Goal: Task Accomplishment & Management: Manage account settings

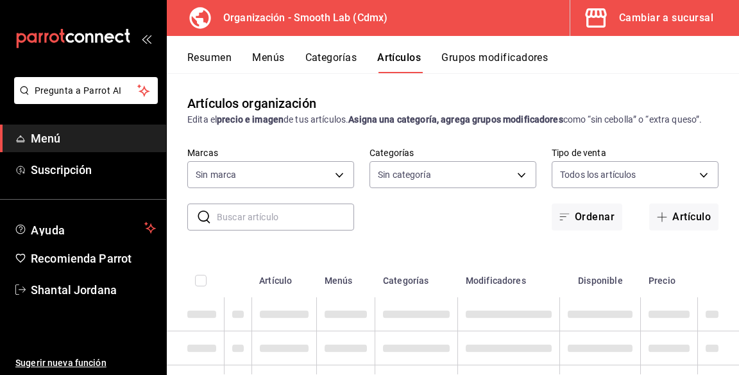
type input "1e5a2cf3-9bb4-409f-a4b1-170f77e1bdc7,15320eb0-f3ea-4745-aa71-a00d6bcf0736,59012…"
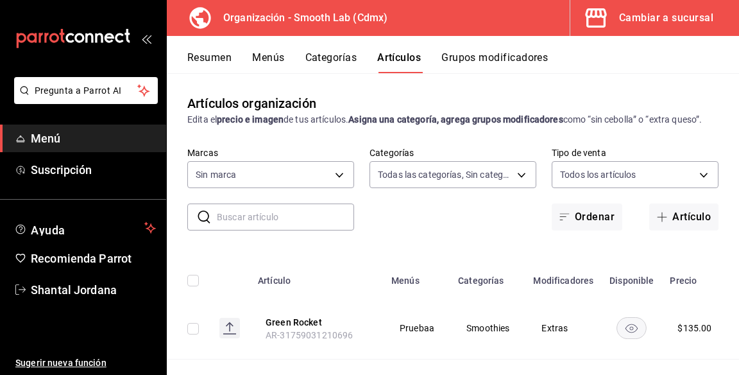
type input "43b18f3e-1ce4-4a2a-9044-325735f74df3"
click at [260, 58] on button "Menús" at bounding box center [268, 62] width 32 height 22
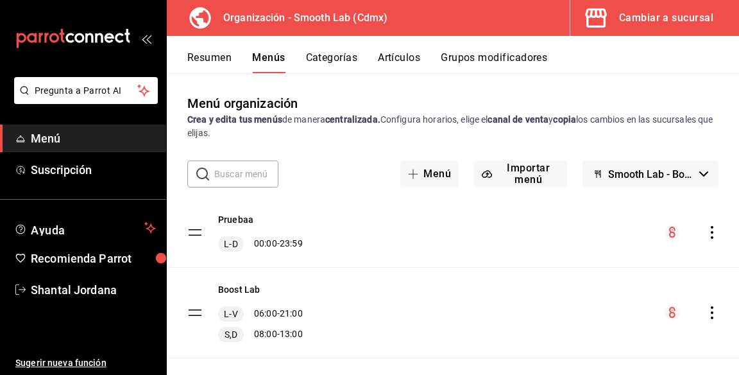
click at [541, 178] on button "Importar menú" at bounding box center [520, 173] width 93 height 27
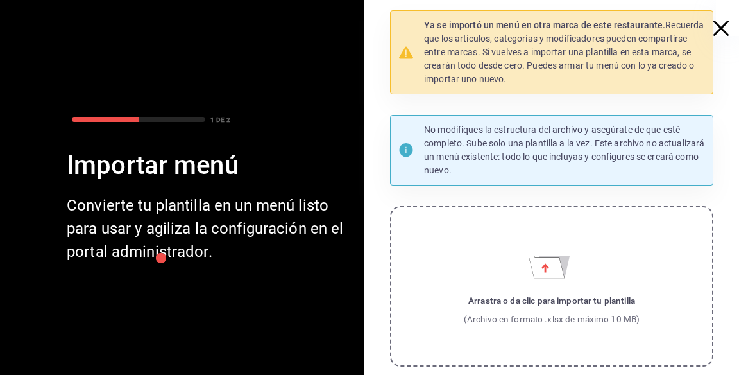
click at [545, 271] on icon "Importar menú" at bounding box center [545, 267] width 8 height 9
click at [0, 0] on input "Arrastra o da clic para importar tu plantilla (Archivo en formato .xlsx de máxi…" at bounding box center [0, 0] width 0 height 0
click at [520, 277] on label "Arrastra o da clic para importar tu plantilla (Archivo en formato .xlsx de máxi…" at bounding box center [551, 286] width 323 height 160
click at [0, 0] on input "Arrastra o da clic para importar tu plantilla (Archivo en formato .xlsx de máxi…" at bounding box center [0, 0] width 0 height 0
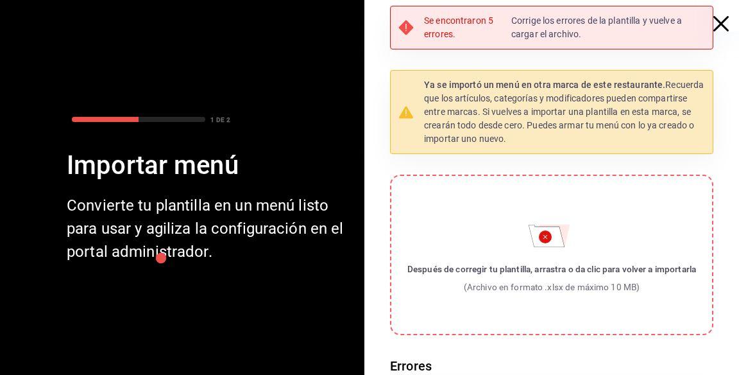
scroll to position [4, 0]
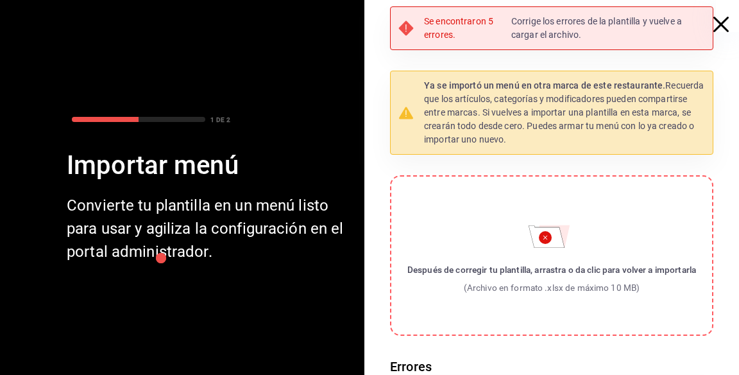
click at [587, 31] on p "Corrige los errores de la plantilla y vuelve a cargar el archivo." at bounding box center [608, 28] width 194 height 27
click at [448, 28] on p "Se encontraron 5 errores." at bounding box center [465, 28] width 82 height 27
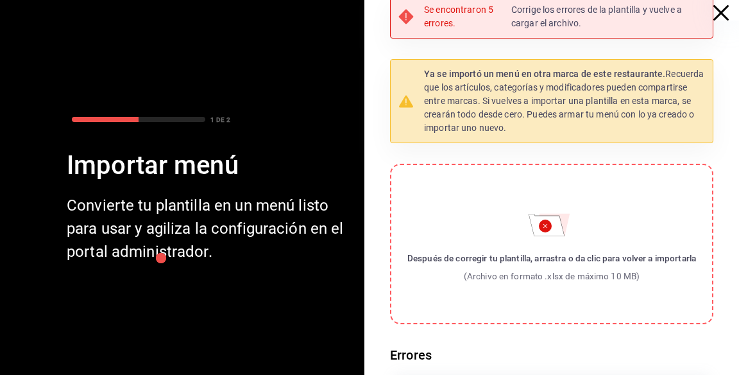
scroll to position [0, 0]
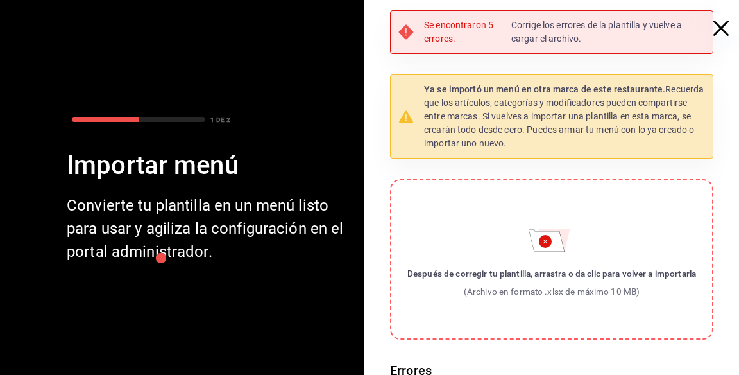
click at [713, 31] on icon "button" at bounding box center [720, 28] width 15 height 15
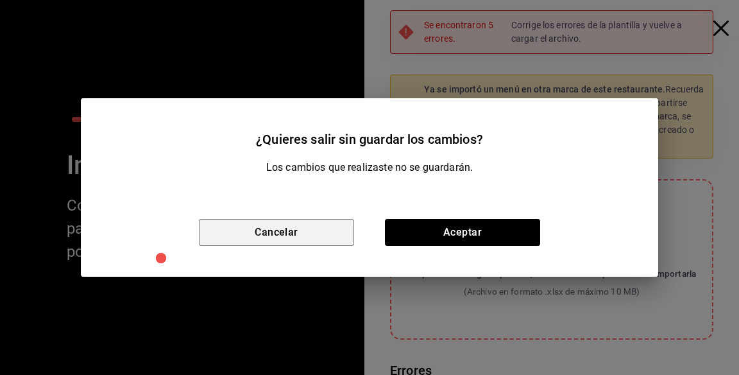
click at [323, 232] on button "Cancelar" at bounding box center [276, 232] width 155 height 27
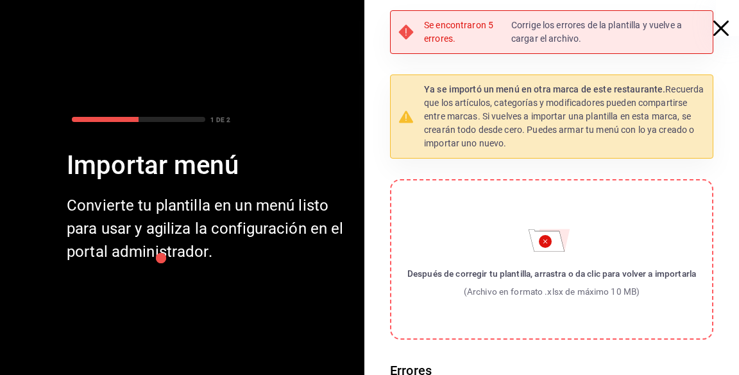
click at [686, 17] on div "Se encontraron 5 errores. Corrige los errores de la plantilla y vuelve a cargar…" at bounding box center [551, 32] width 323 height 44
click at [716, 25] on icon "button" at bounding box center [720, 28] width 15 height 15
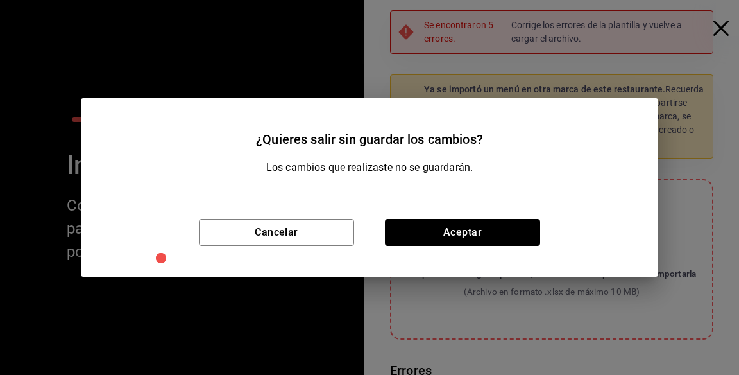
click at [490, 238] on button "Aceptar" at bounding box center [462, 232] width 155 height 27
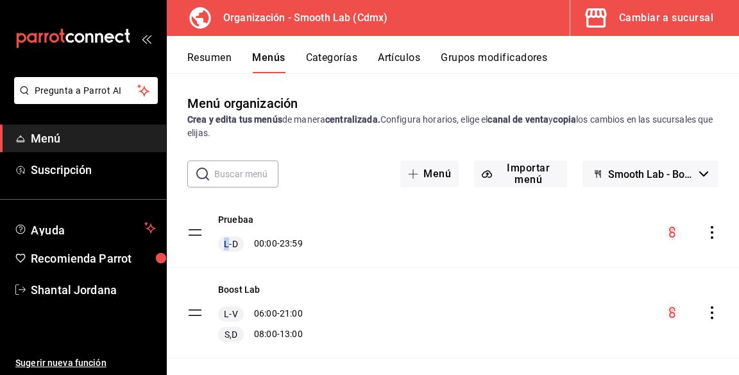
click at [712, 232] on icon "actions" at bounding box center [712, 232] width 3 height 13
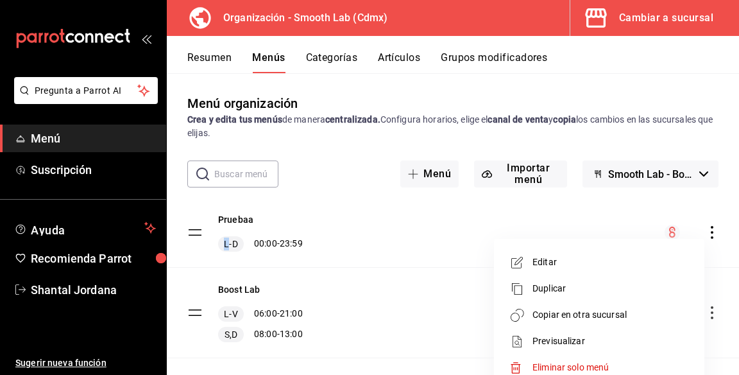
click at [605, 373] on span "Eliminar solo menú" at bounding box center [610, 367] width 157 height 13
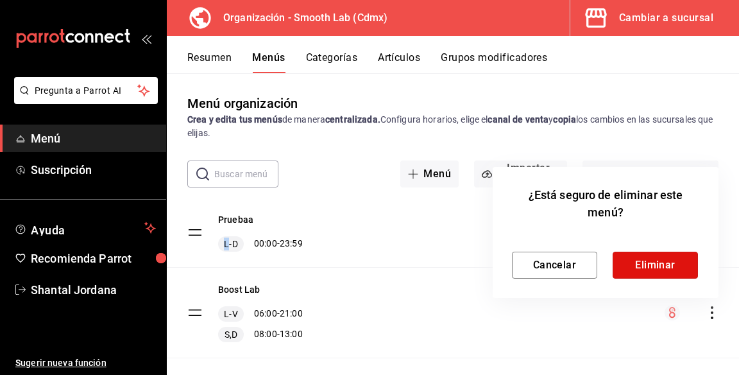
click at [672, 269] on button "Eliminar" at bounding box center [655, 264] width 85 height 27
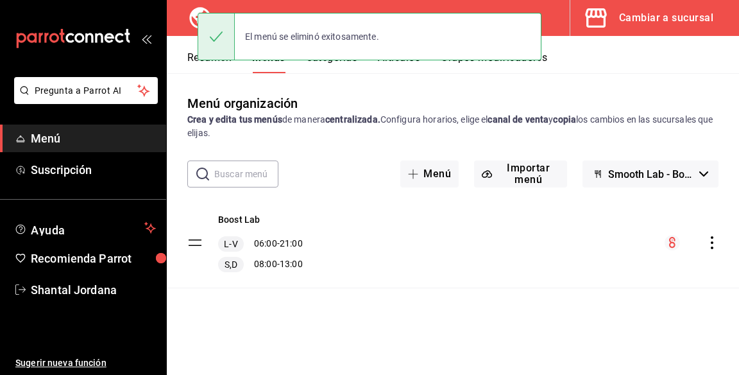
click at [718, 243] on icon "actions" at bounding box center [712, 242] width 13 height 13
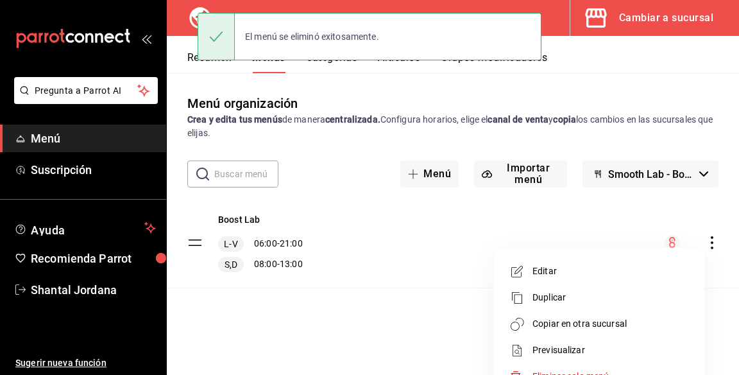
click at [616, 374] on span "Eliminar solo menú" at bounding box center [610, 376] width 157 height 13
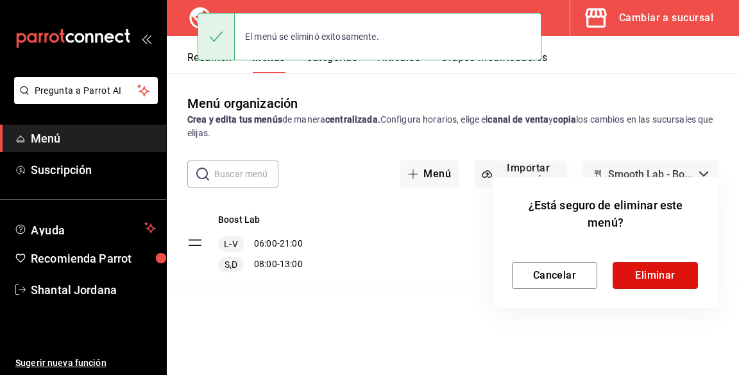
click at [673, 277] on button "Eliminar" at bounding box center [655, 275] width 85 height 27
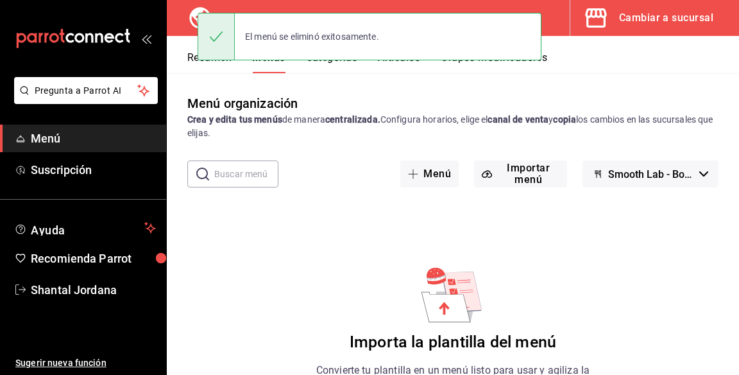
click at [539, 164] on button "Importar menú" at bounding box center [520, 173] width 93 height 27
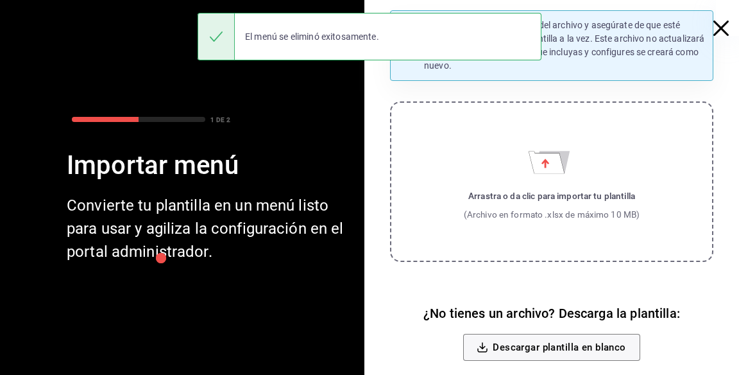
click at [574, 202] on div "Arrastra o da clic para importar tu plantilla" at bounding box center [552, 195] width 176 height 13
click at [0, 0] on input "Arrastra o da clic para importar tu plantilla (Archivo en formato .xlsx de máxi…" at bounding box center [0, 0] width 0 height 0
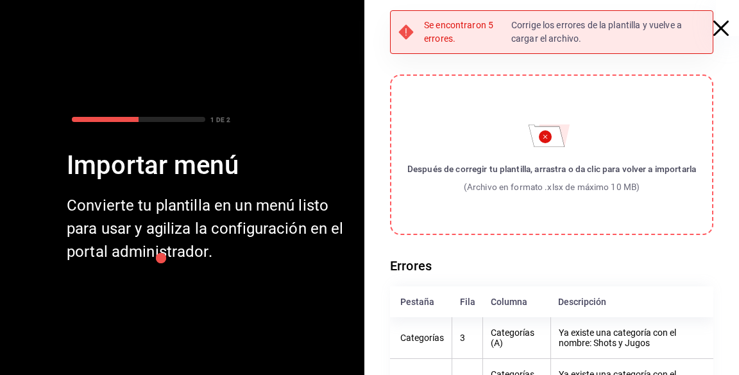
click at [699, 27] on p "Corrige los errores de la plantilla y vuelve a cargar el archivo." at bounding box center [608, 32] width 194 height 27
click at [714, 24] on icon "button" at bounding box center [720, 28] width 15 height 15
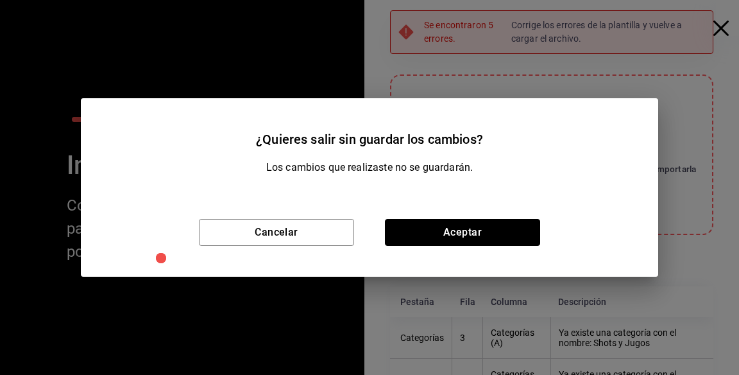
click at [431, 230] on button "Aceptar" at bounding box center [462, 232] width 155 height 27
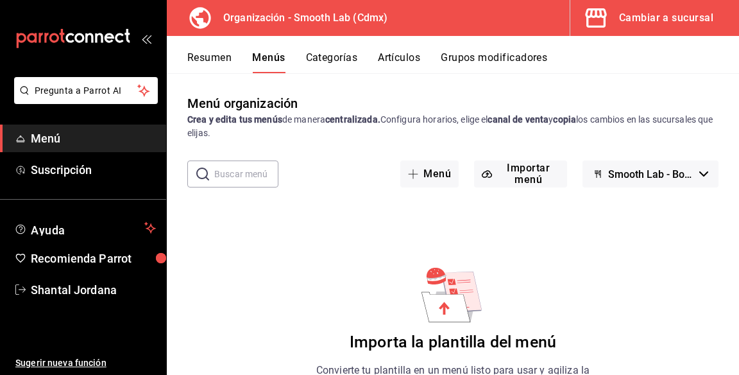
click at [351, 62] on button "Categorías" at bounding box center [332, 62] width 52 height 22
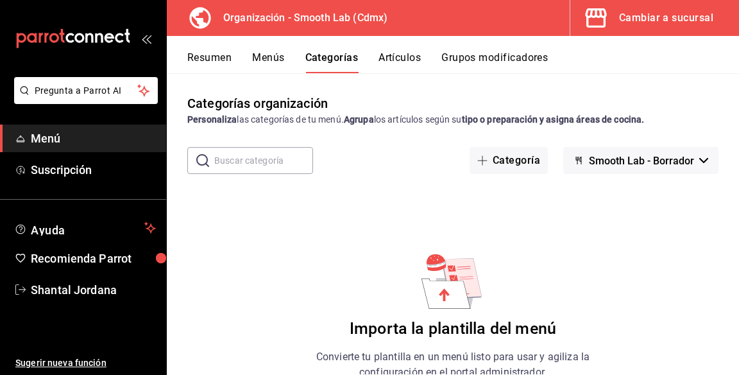
click at [268, 56] on button "Menús" at bounding box center [268, 62] width 32 height 22
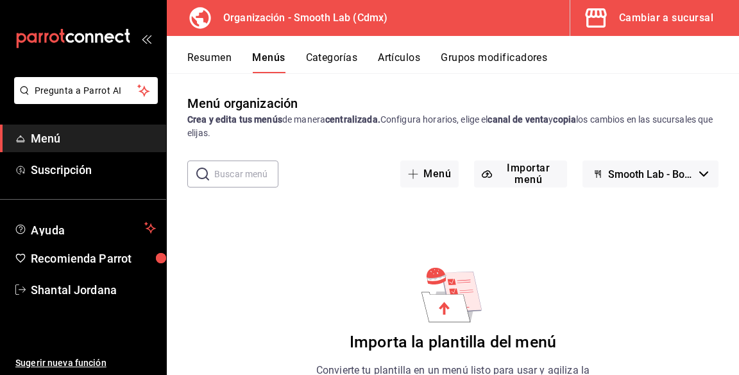
click at [539, 175] on button "Importar menú" at bounding box center [520, 173] width 93 height 27
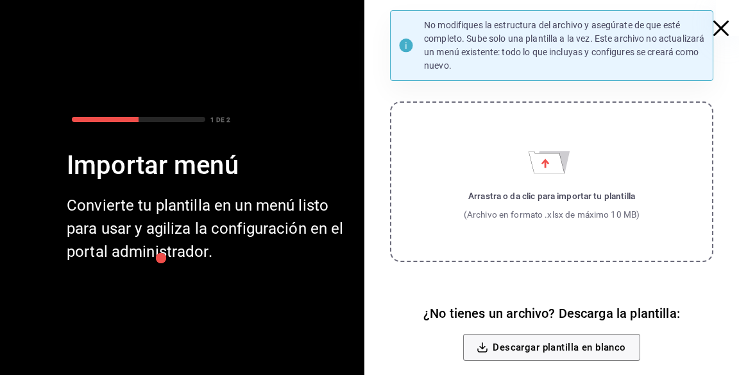
click at [585, 197] on div "Arrastra o da clic para importar tu plantilla" at bounding box center [552, 195] width 176 height 13
click at [0, 0] on input "Arrastra o da clic para importar tu plantilla (Archivo en formato .xlsx de máxi…" at bounding box center [0, 0] width 0 height 0
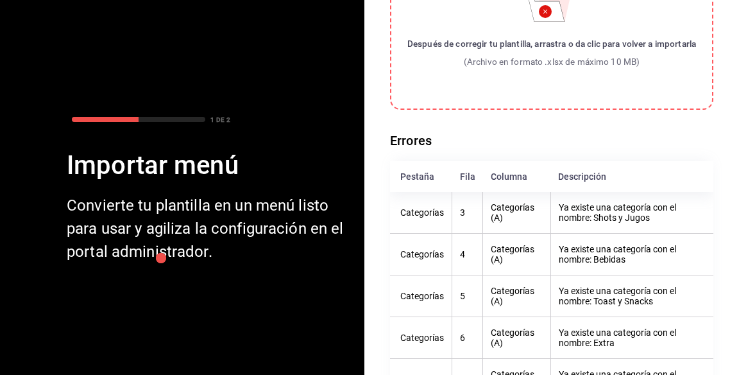
scroll to position [168, 0]
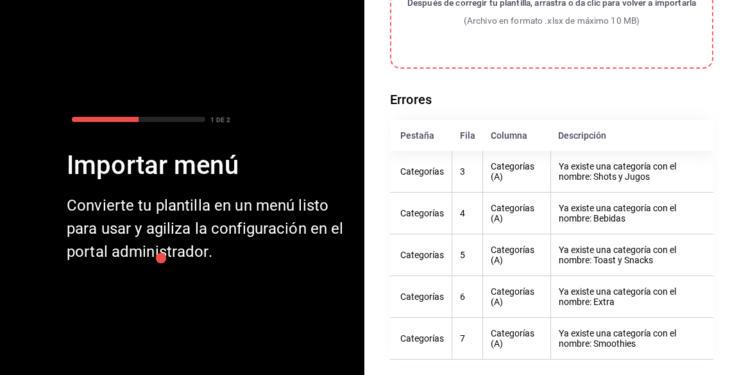
click at [447, 174] on th "Categorías" at bounding box center [421, 172] width 62 height 42
click at [450, 172] on th "Categorías" at bounding box center [421, 172] width 62 height 42
click at [456, 173] on th "3" at bounding box center [467, 172] width 31 height 42
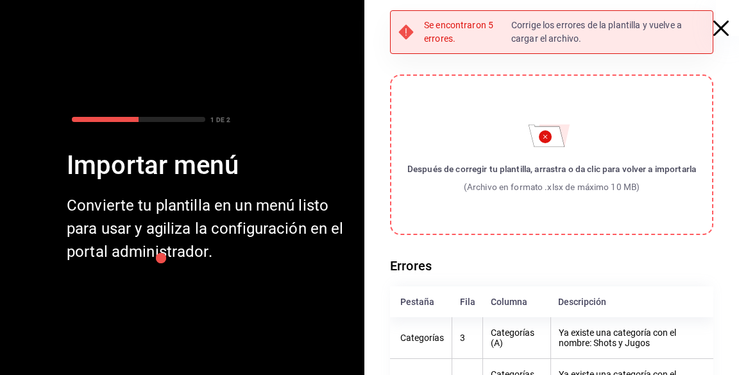
scroll to position [0, 0]
click at [724, 34] on icon "button" at bounding box center [720, 28] width 15 height 15
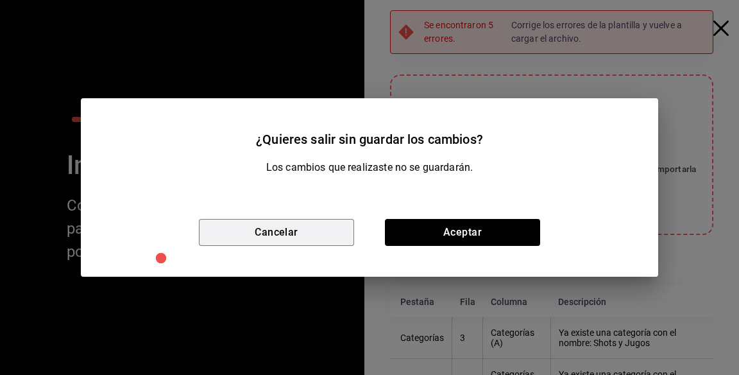
click at [332, 237] on button "Cancelar" at bounding box center [276, 232] width 155 height 27
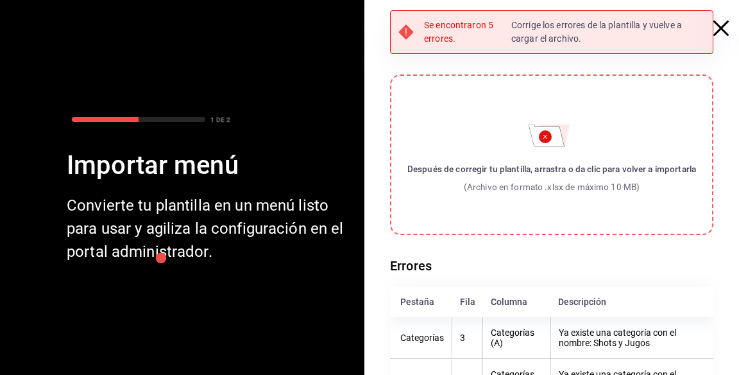
click at [545, 153] on label "Después de corregir tu plantilla, arrastra o da clic para volver a importarla (…" at bounding box center [551, 154] width 323 height 160
click at [0, 0] on input "Después de corregir tu plantilla, arrastra o da clic para volver a importarla (…" at bounding box center [0, 0] width 0 height 0
click at [549, 119] on icon "Importar menú" at bounding box center [552, 131] width 46 height 31
click at [0, 0] on input "Después de corregir tu plantilla, arrastra o da clic para volver a importarla (…" at bounding box center [0, 0] width 0 height 0
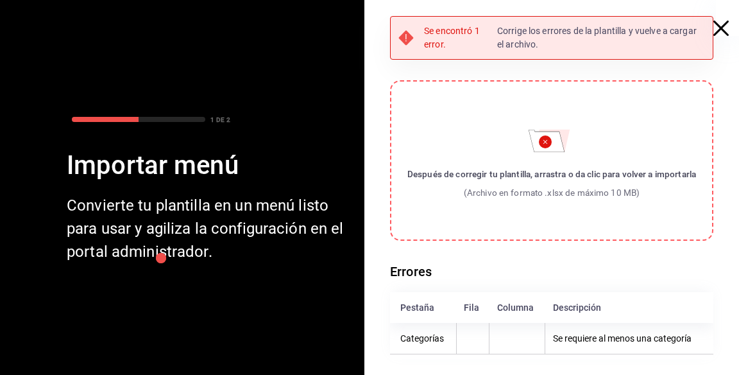
click at [722, 33] on icon "button" at bounding box center [720, 28] width 15 height 15
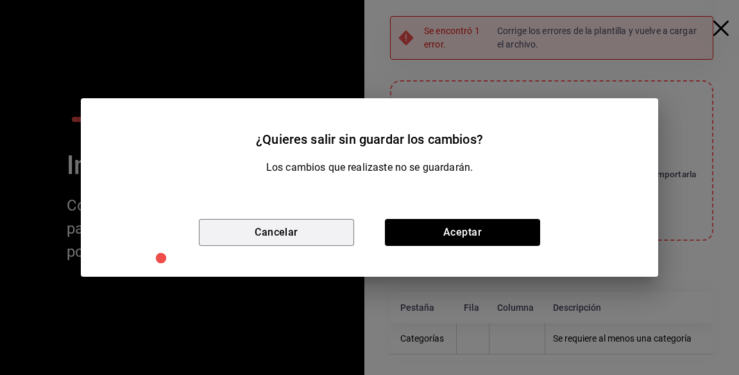
click at [338, 229] on button "Cancelar" at bounding box center [276, 232] width 155 height 27
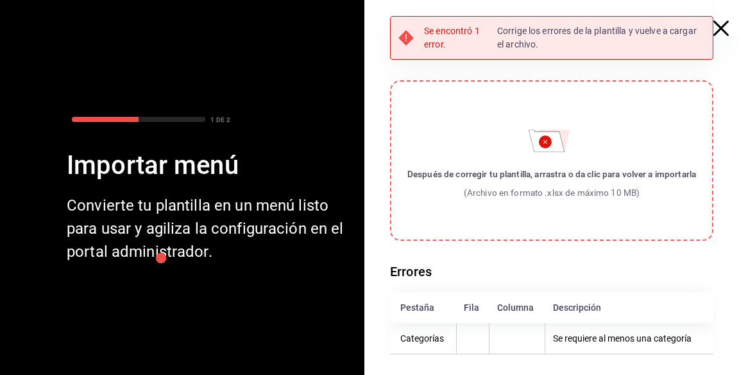
click at [549, 162] on label "Después de corregir tu plantilla, arrastra o da clic para volver a importarla (…" at bounding box center [551, 160] width 323 height 160
click at [0, 0] on input "Después de corregir tu plantilla, arrastra o da clic para volver a importarla (…" at bounding box center [0, 0] width 0 height 0
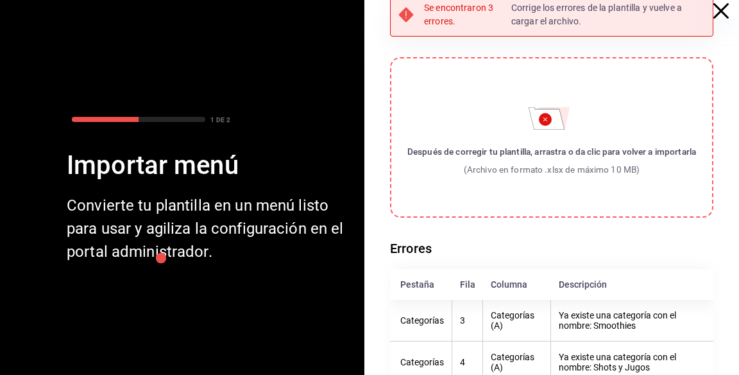
scroll to position [22, 0]
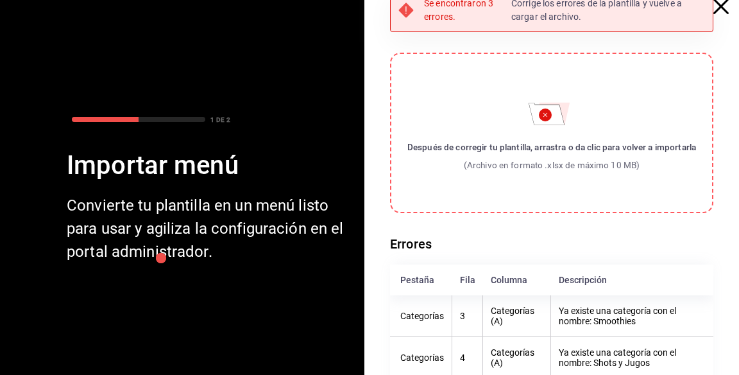
click at [717, 10] on icon "button" at bounding box center [720, 6] width 15 height 15
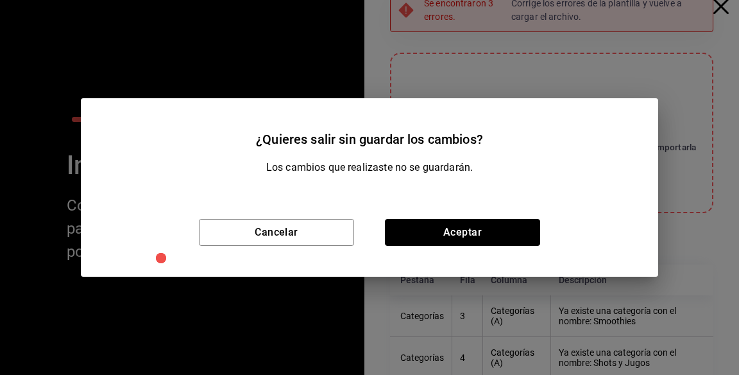
click at [445, 246] on button "Aceptar" at bounding box center [462, 232] width 155 height 27
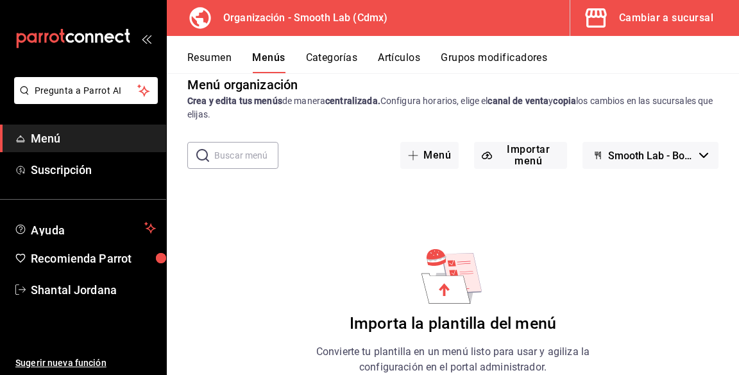
scroll to position [1, 0]
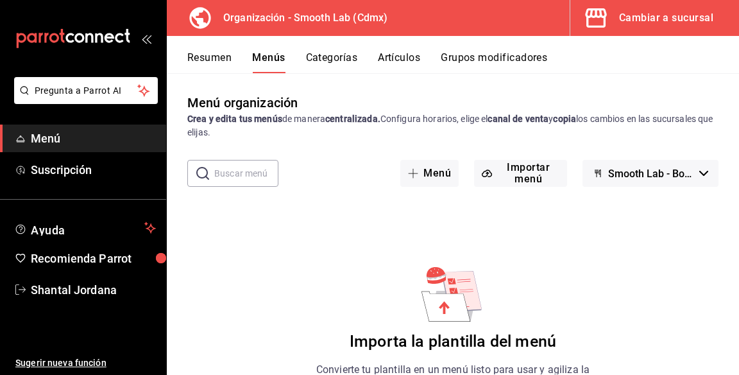
click at [77, 137] on span "Menú" at bounding box center [93, 138] width 125 height 17
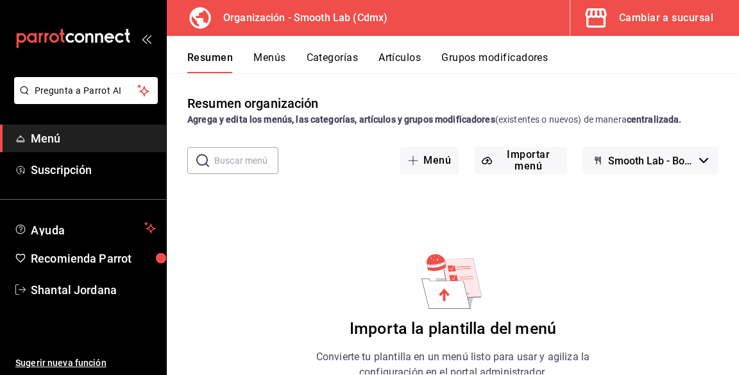
click at [263, 56] on button "Menús" at bounding box center [269, 62] width 32 height 22
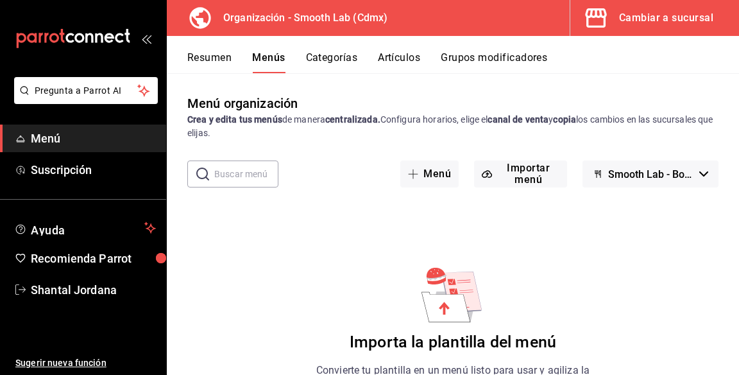
click at [357, 59] on button "Categorías" at bounding box center [332, 62] width 52 height 22
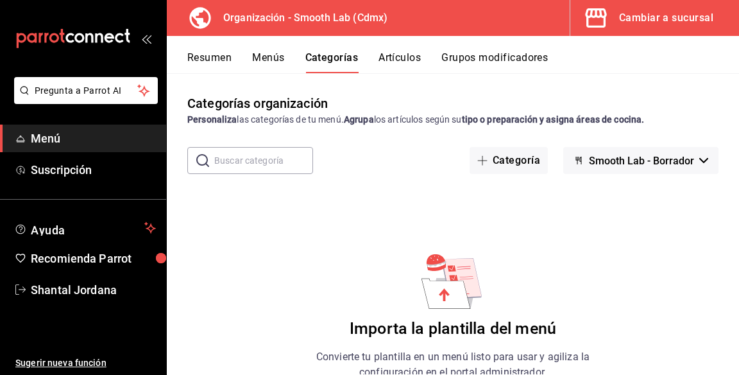
click at [411, 70] on button "Artículos" at bounding box center [400, 62] width 42 height 22
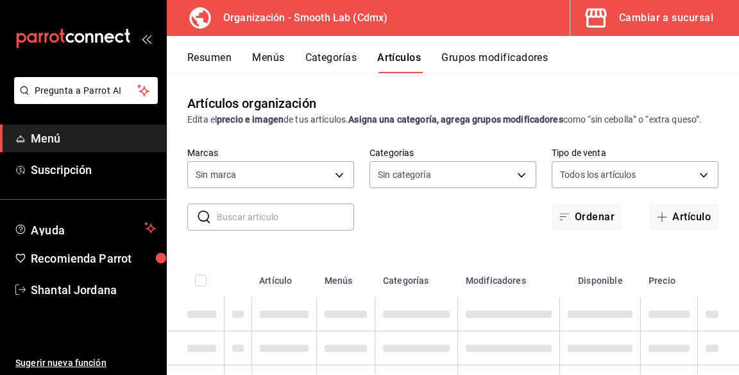
type input "43b18f3e-1ce4-4a2a-9044-325735f74df3"
type input "1e5a2cf3-9bb4-409f-a4b1-170f77e1bdc7,15320eb0-f3ea-4745-aa71-a00d6bcf0736,59012…"
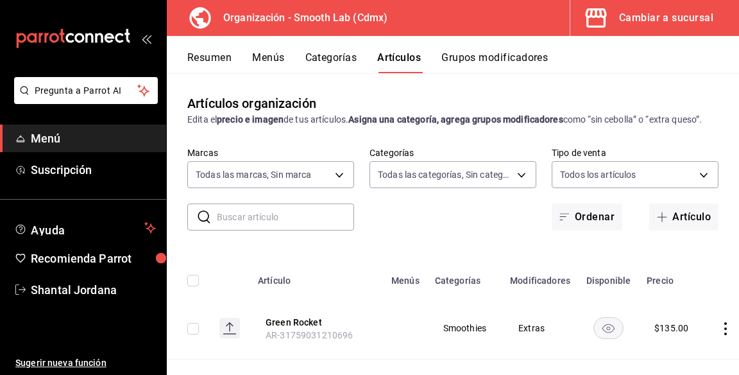
click at [463, 236] on div "Artículos organización Edita el precio e imagen de tus artículos. Asigna una ca…" at bounding box center [453, 223] width 572 height 301
click at [189, 280] on input "checkbox" at bounding box center [193, 281] width 12 height 12
checkbox input "true"
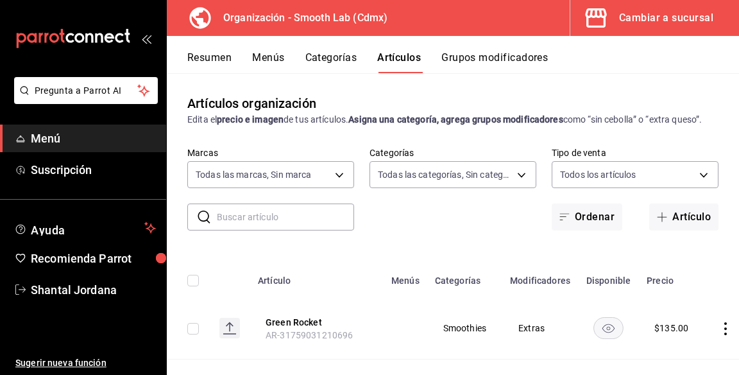
checkbox input "true"
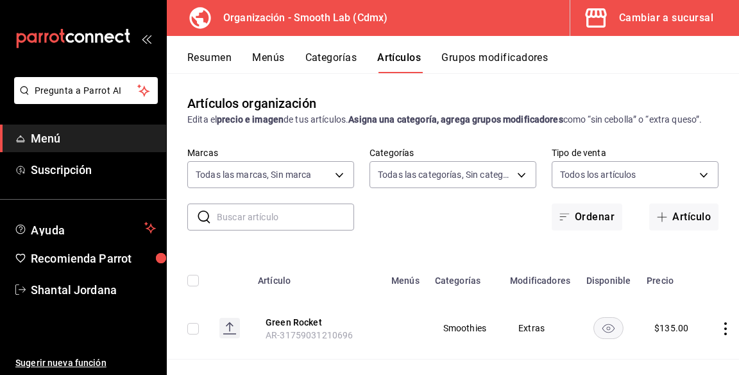
checkbox input "true"
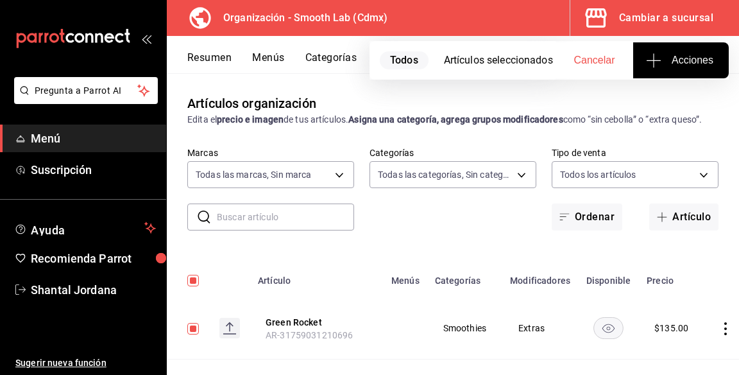
click at [680, 64] on span "Acciones" at bounding box center [681, 60] width 65 height 15
click at [504, 251] on div at bounding box center [369, 187] width 739 height 375
click at [724, 322] on icon "actions" at bounding box center [725, 328] width 3 height 13
click at [694, 340] on span "Eliminar" at bounding box center [685, 341] width 33 height 10
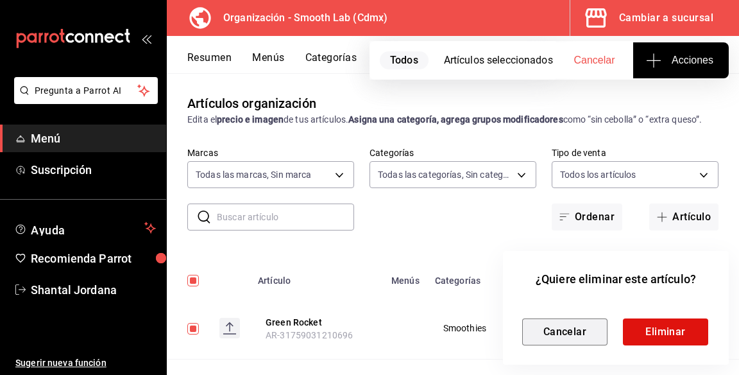
click at [584, 332] on button "Cancelar" at bounding box center [564, 331] width 85 height 27
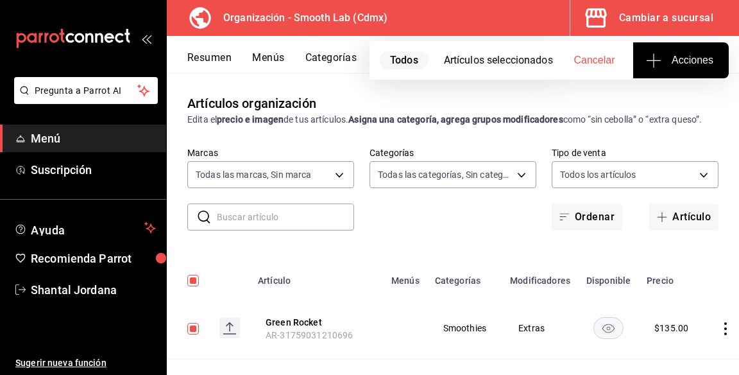
click at [436, 115] on strong "Asigna una categoría, agrega grupos modificadores" at bounding box center [455, 119] width 214 height 10
click at [606, 62] on span "Cancelar" at bounding box center [594, 61] width 41 height 12
checkbox input "false"
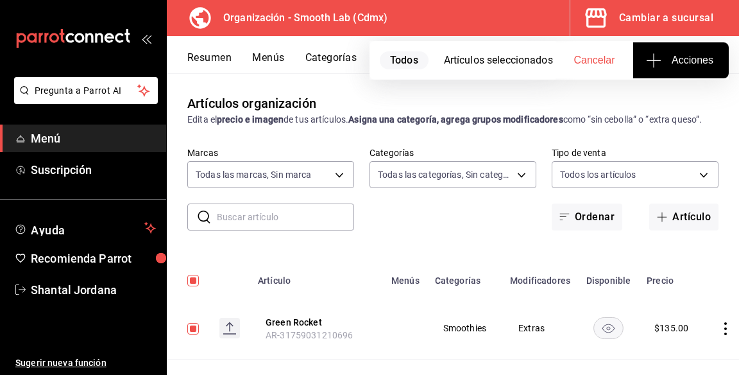
checkbox input "false"
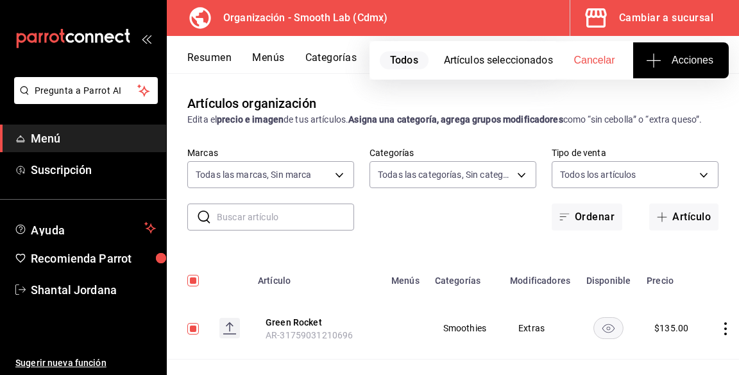
checkbox input "false"
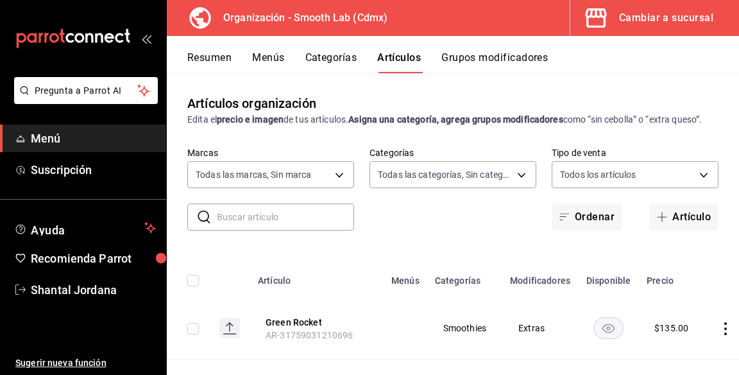
click at [510, 72] on button "Grupos modificadores" at bounding box center [494, 62] width 106 height 22
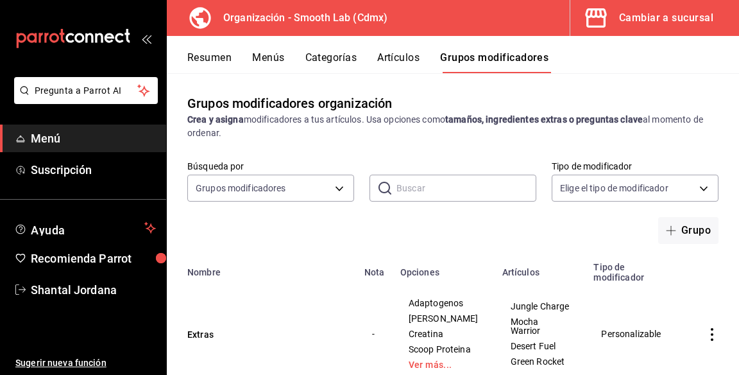
click at [311, 62] on button "Categorías" at bounding box center [331, 62] width 52 height 22
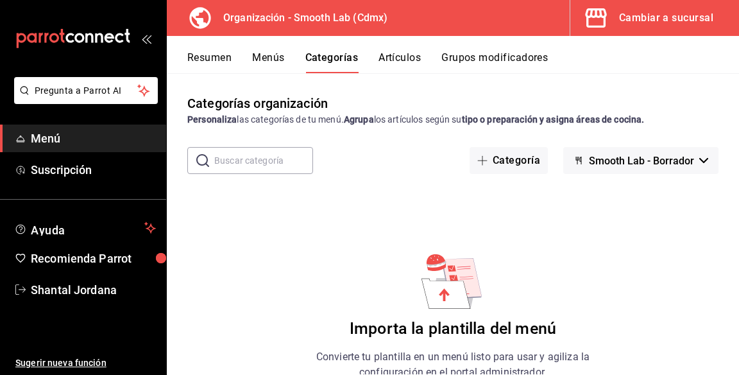
click at [266, 60] on button "Menús" at bounding box center [268, 62] width 32 height 22
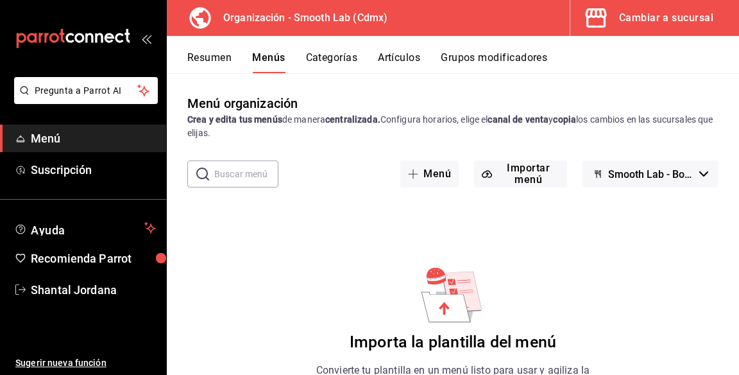
click at [535, 173] on button "Importar menú" at bounding box center [520, 173] width 93 height 27
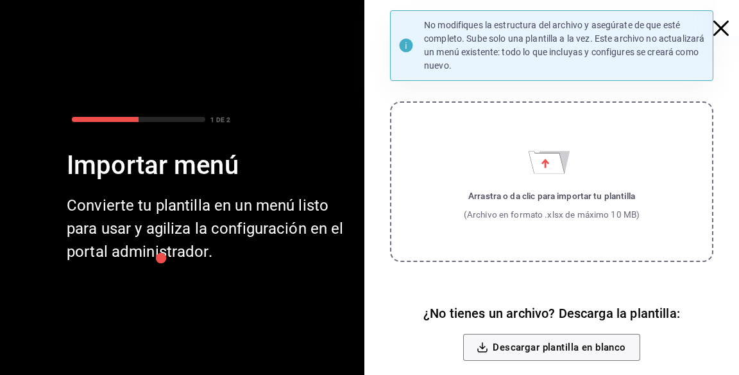
click at [531, 182] on label "Arrastra o da clic para importar tu plantilla (Archivo en formato .xlsx de máxi…" at bounding box center [551, 181] width 323 height 160
click at [0, 0] on input "Arrastra o da clic para importar tu plantilla (Archivo en formato .xlsx de máxi…" at bounding box center [0, 0] width 0 height 0
click at [539, 180] on label "Arrastra o da clic para importar tu plantilla (Archivo en formato .xlsx de máxi…" at bounding box center [551, 181] width 323 height 160
click at [0, 0] on input "Arrastra o da clic para importar tu plantilla (Archivo en formato .xlsx de máxi…" at bounding box center [0, 0] width 0 height 0
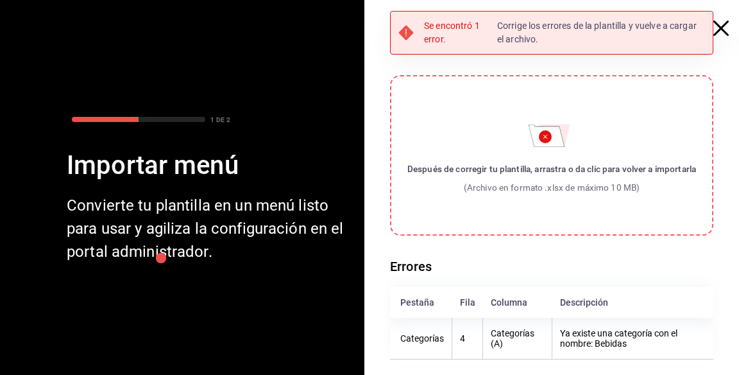
click at [498, 185] on div "(Archivo en formato .xlsx de máximo 10 MB)" at bounding box center [551, 187] width 289 height 13
click at [0, 0] on input "Después de corregir tu plantilla, arrastra o da clic para volver a importarla (…" at bounding box center [0, 0] width 0 height 0
click at [719, 35] on icon "button" at bounding box center [720, 28] width 15 height 15
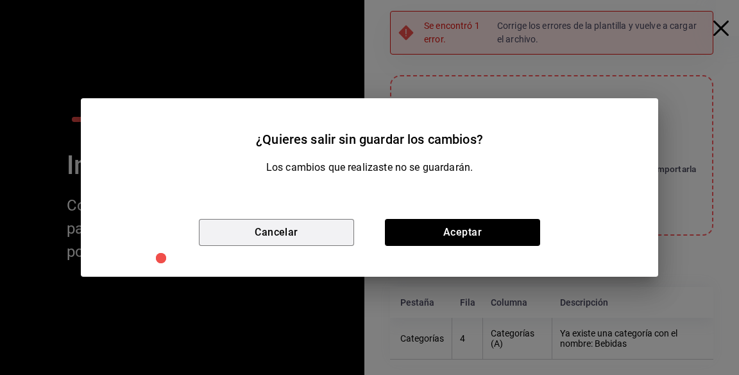
click at [327, 223] on button "Cancelar" at bounding box center [276, 232] width 155 height 27
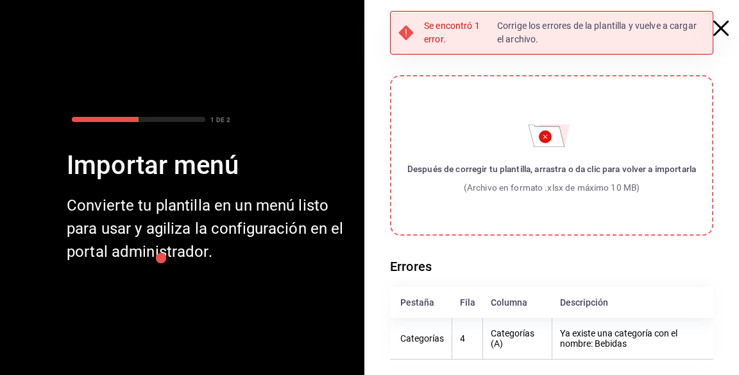
click at [537, 180] on div "Después de corregir tu plantilla, arrastra o da clic para volver a importarla (…" at bounding box center [551, 177] width 289 height 31
click at [0, 0] on input "Después de corregir tu plantilla, arrastra o da clic para volver a importarla (…" at bounding box center [0, 0] width 0 height 0
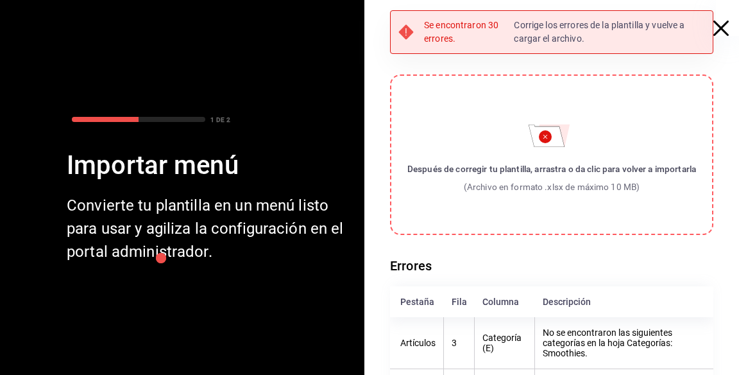
click at [699, 31] on p "Corrige los errores de la plantilla y vuelve a cargar el archivo." at bounding box center [609, 32] width 191 height 27
click at [715, 32] on icon "button" at bounding box center [720, 28] width 15 height 15
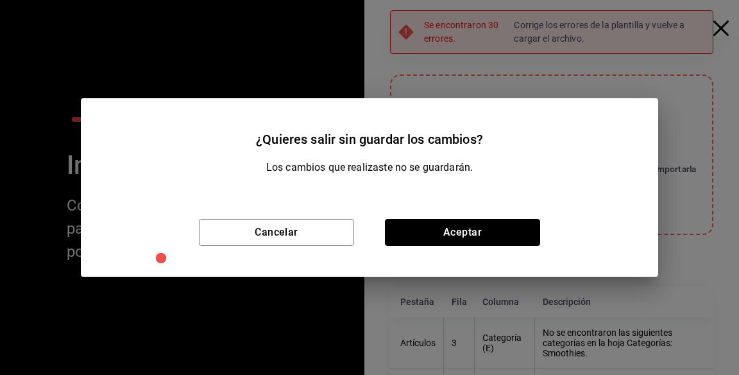
click at [454, 228] on button "Aceptar" at bounding box center [462, 232] width 155 height 27
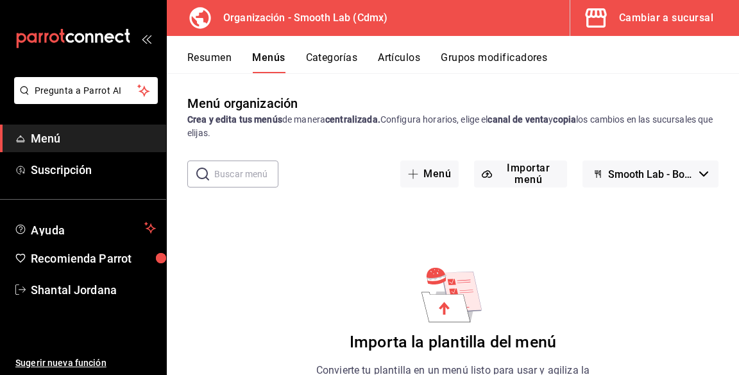
click at [544, 170] on button "Importar menú" at bounding box center [520, 173] width 93 height 27
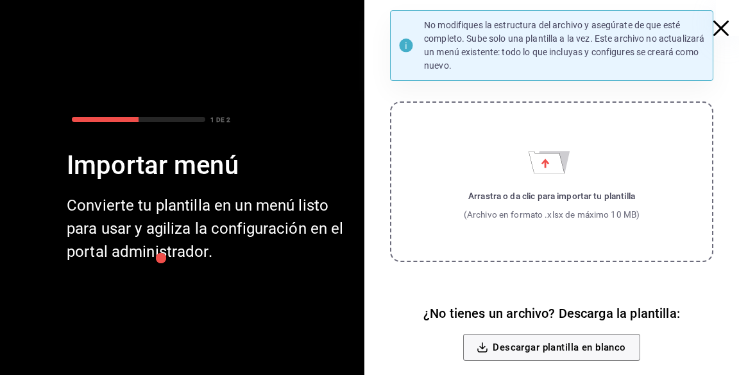
click at [559, 173] on label "Arrastra o da clic para importar tu plantilla (Archivo en formato .xlsx de máxi…" at bounding box center [551, 181] width 323 height 160
click at [0, 0] on input "Arrastra o da clic para importar tu plantilla (Archivo en formato .xlsx de máxi…" at bounding box center [0, 0] width 0 height 0
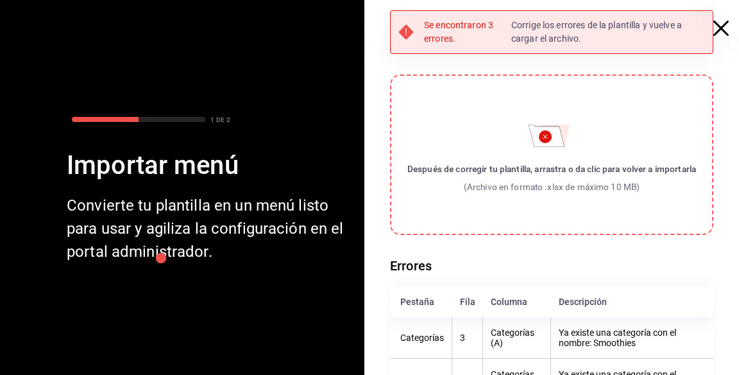
click at [722, 33] on icon "button" at bounding box center [720, 28] width 15 height 15
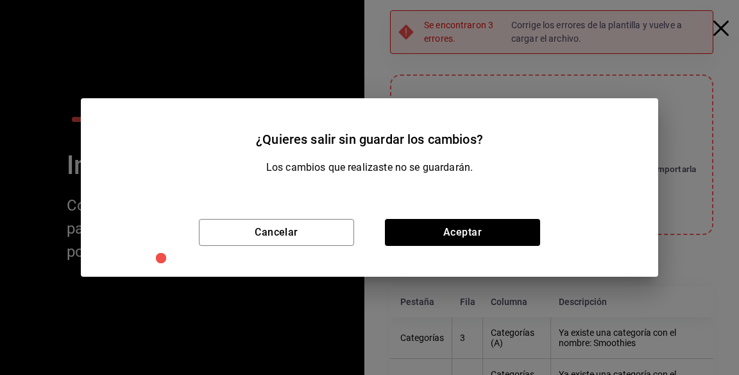
click at [457, 245] on button "Aceptar" at bounding box center [462, 232] width 155 height 27
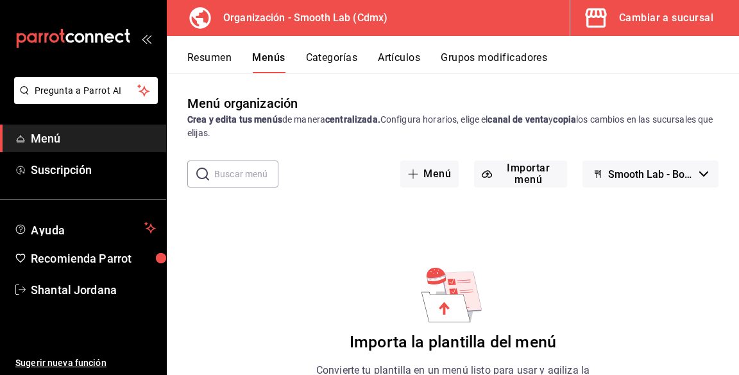
click at [503, 61] on button "Grupos modificadores" at bounding box center [494, 62] width 106 height 22
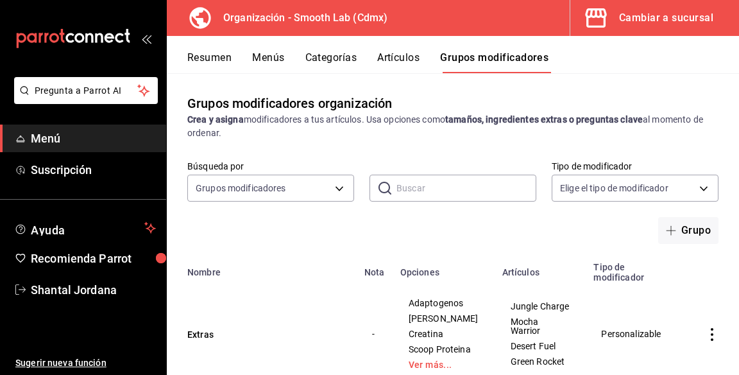
click at [712, 328] on icon "actions" at bounding box center [712, 334] width 13 height 13
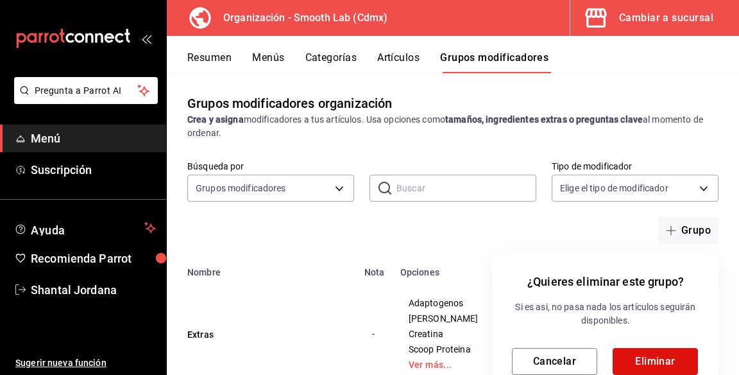
click at [661, 364] on button "Eliminar" at bounding box center [655, 361] width 85 height 27
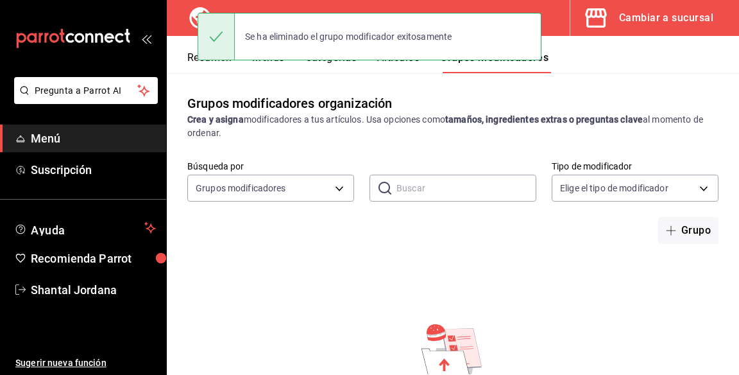
click at [415, 62] on div "Se ha eliminado el grupo modificador exitosamente" at bounding box center [370, 36] width 344 height 55
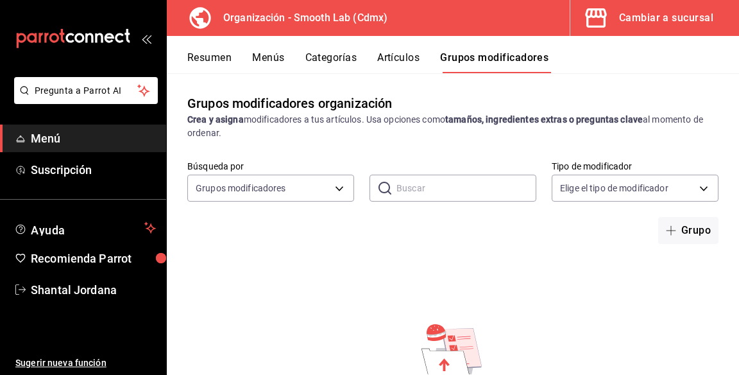
click at [420, 63] on button "Artículos" at bounding box center [398, 62] width 42 height 22
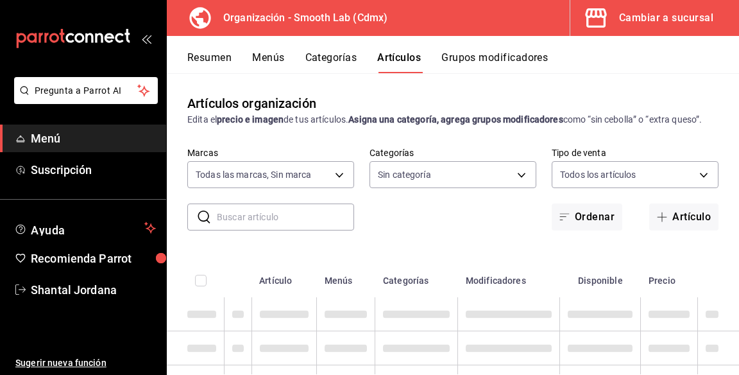
type input "43b18f3e-1ce4-4a2a-9044-325735f74df3"
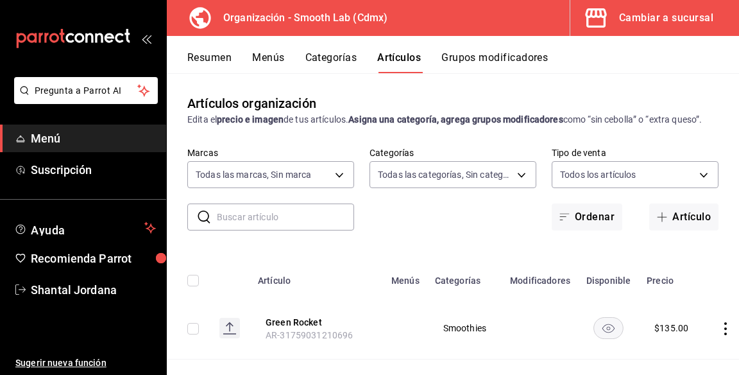
type input "1e5a2cf3-9bb4-409f-a4b1-170f77e1bdc7,15320eb0-f3ea-4745-aa71-a00d6bcf0736,59012…"
click at [721, 332] on icon "actions" at bounding box center [725, 328] width 13 height 13
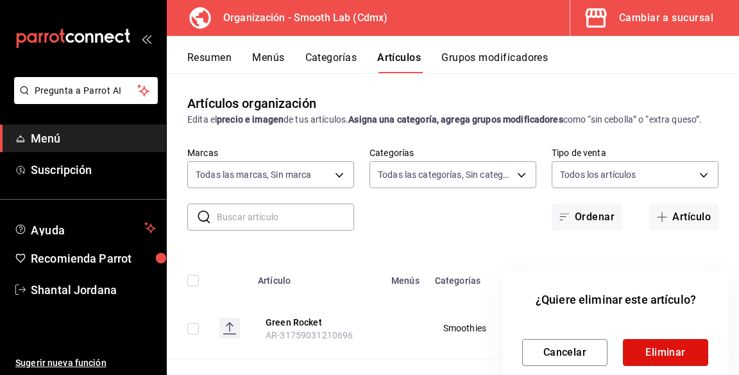
click at [684, 353] on button "Eliminar" at bounding box center [665, 352] width 85 height 27
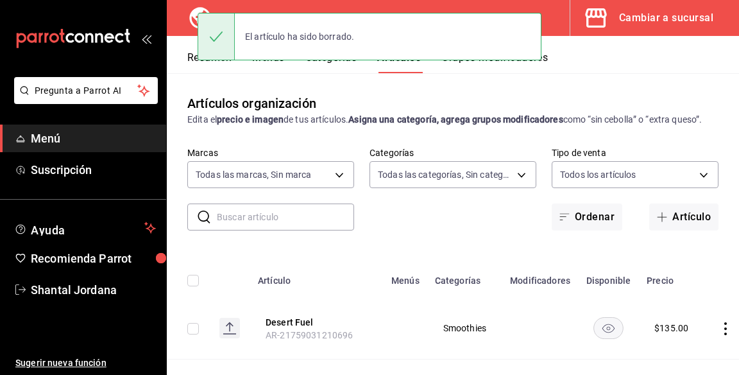
click at [724, 331] on icon "actions" at bounding box center [725, 328] width 13 height 13
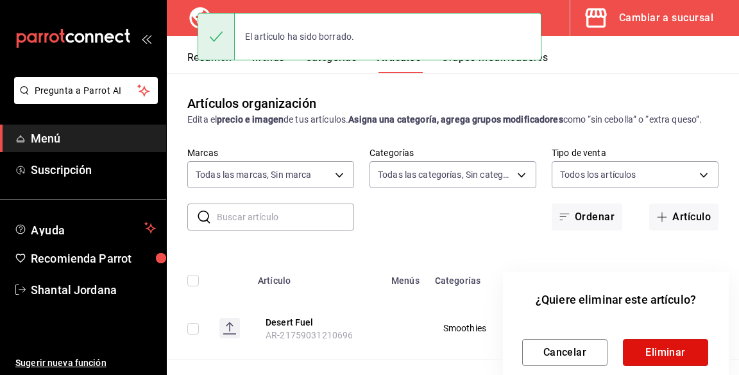
click at [683, 353] on button "Eliminar" at bounding box center [665, 352] width 85 height 27
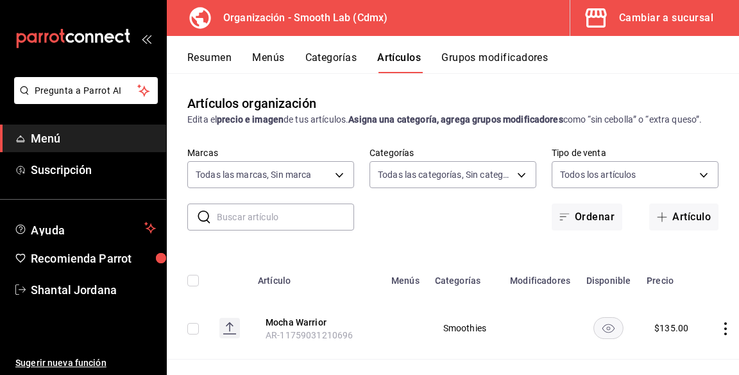
click at [724, 332] on icon "actions" at bounding box center [725, 328] width 3 height 13
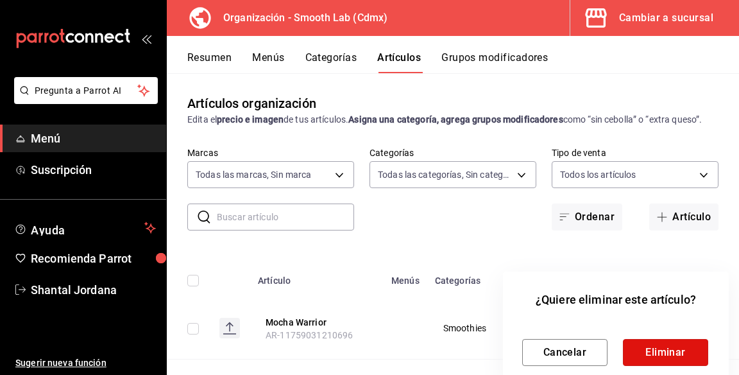
click at [694, 353] on button "Eliminar" at bounding box center [665, 352] width 85 height 27
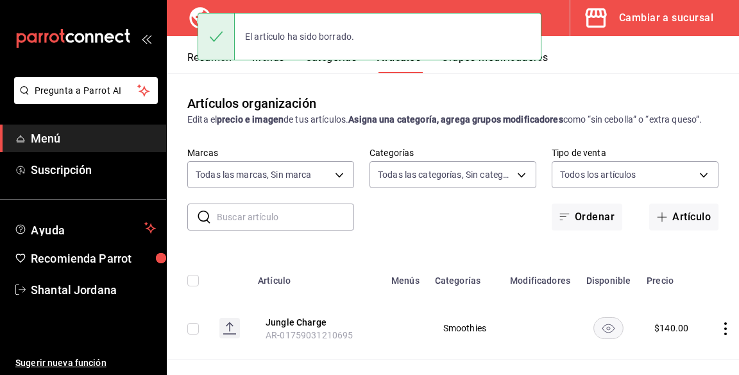
click at [724, 332] on icon "actions" at bounding box center [725, 328] width 3 height 13
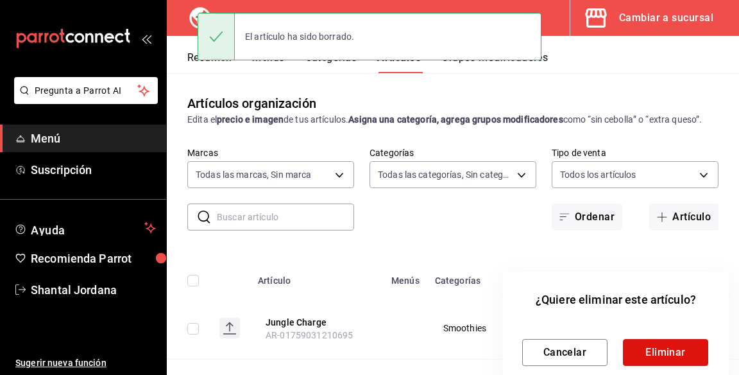
click at [692, 352] on button "Eliminar" at bounding box center [665, 352] width 85 height 27
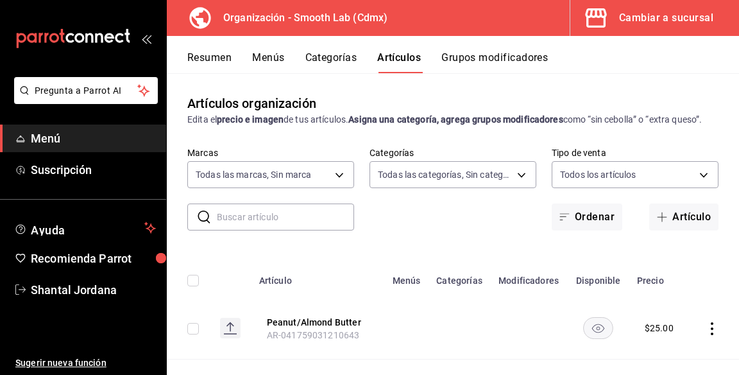
click at [712, 325] on icon "actions" at bounding box center [712, 328] width 13 height 13
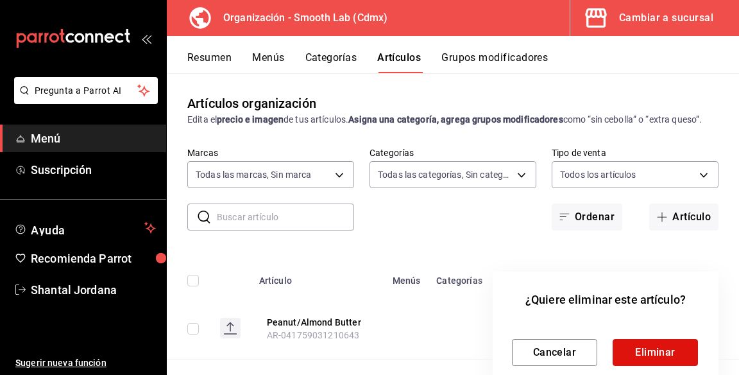
click at [684, 352] on button "Eliminar" at bounding box center [655, 352] width 85 height 27
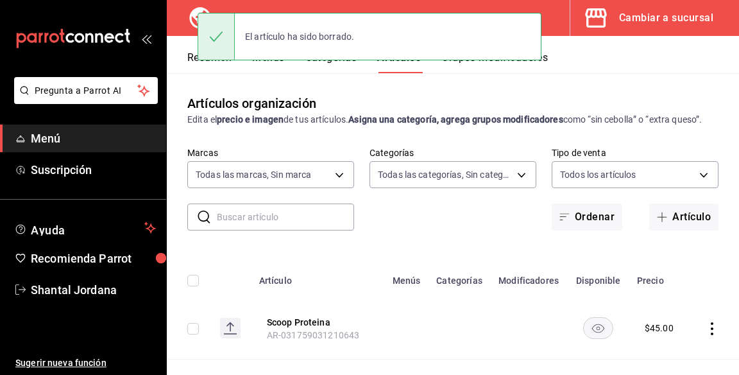
click at [712, 329] on icon "actions" at bounding box center [712, 328] width 13 height 13
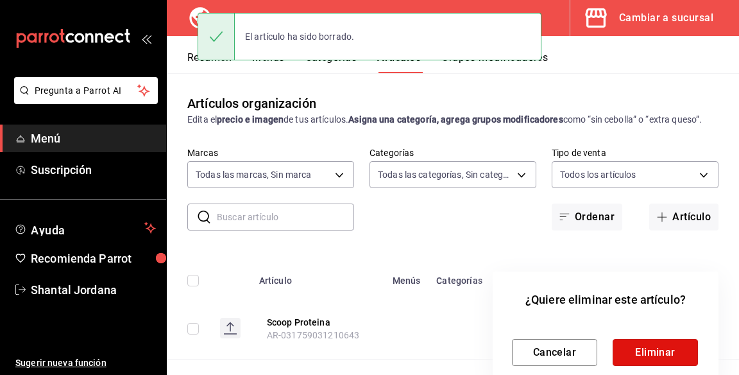
click at [686, 354] on button "Eliminar" at bounding box center [655, 352] width 85 height 27
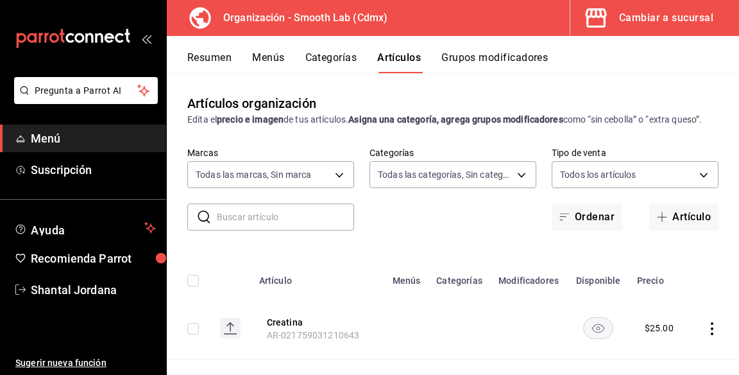
click at [712, 328] on icon "actions" at bounding box center [712, 328] width 3 height 13
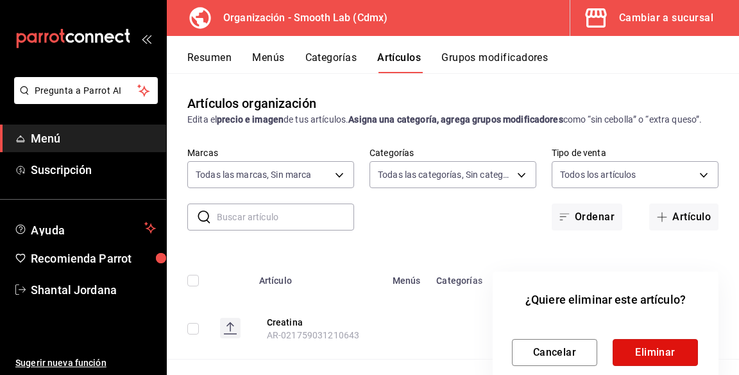
click at [674, 353] on button "Eliminar" at bounding box center [655, 352] width 85 height 27
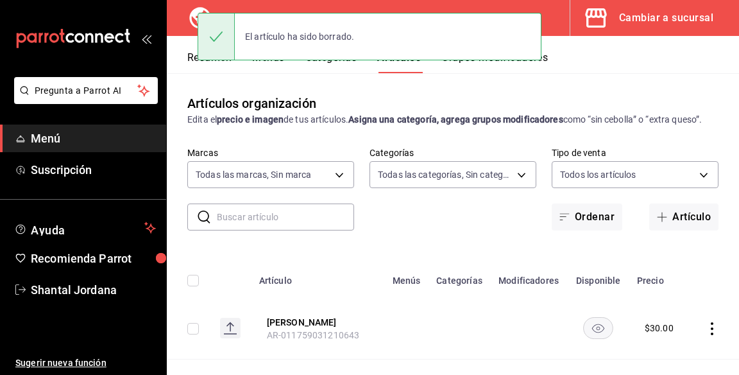
click at [712, 328] on icon "actions" at bounding box center [712, 328] width 3 height 13
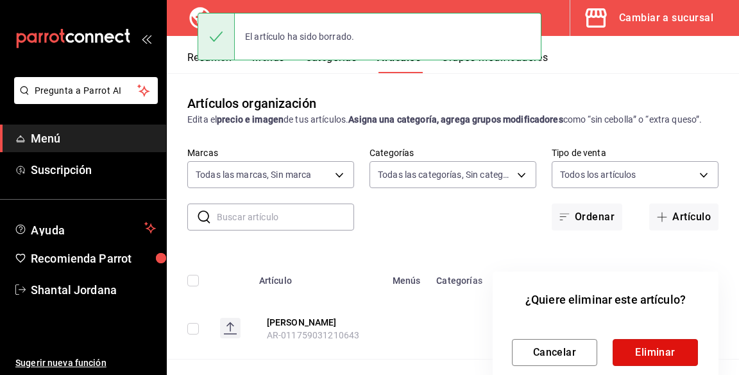
click at [674, 357] on button "Eliminar" at bounding box center [655, 352] width 85 height 27
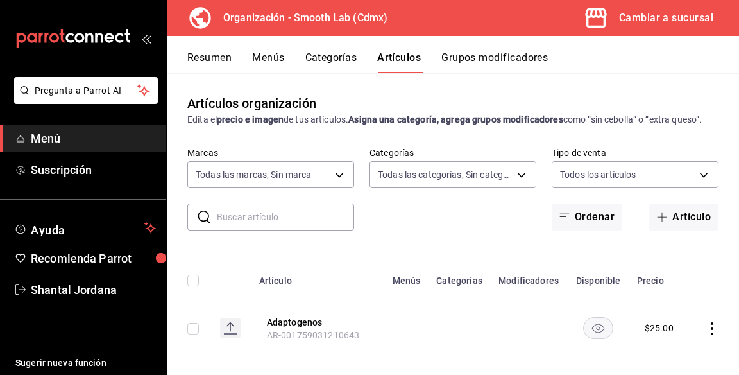
click at [712, 327] on icon "actions" at bounding box center [712, 328] width 3 height 13
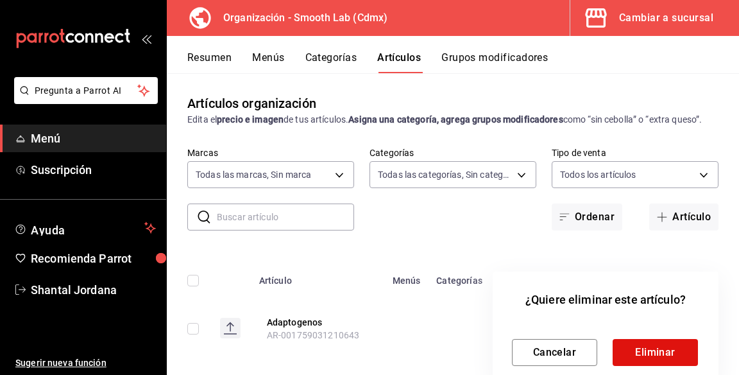
click at [672, 356] on button "Eliminar" at bounding box center [655, 352] width 85 height 27
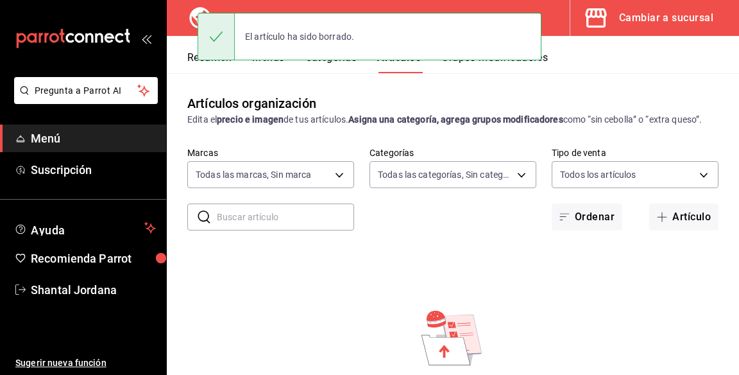
click at [273, 62] on div "El artículo ha sido borrado." at bounding box center [370, 36] width 344 height 55
click at [266, 63] on div "El artículo ha sido borrado." at bounding box center [370, 36] width 344 height 55
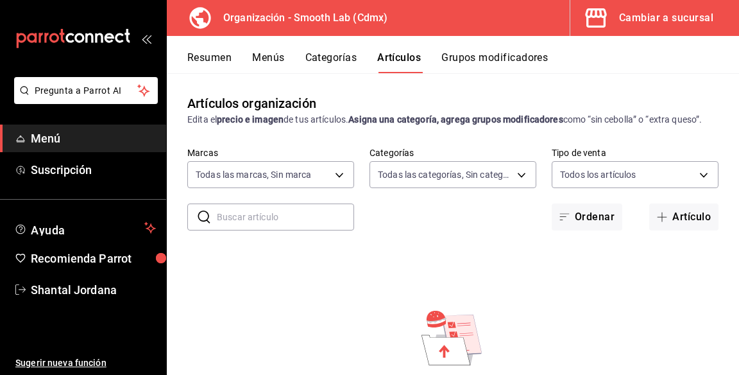
click at [226, 63] on button "Resumen" at bounding box center [209, 62] width 44 height 22
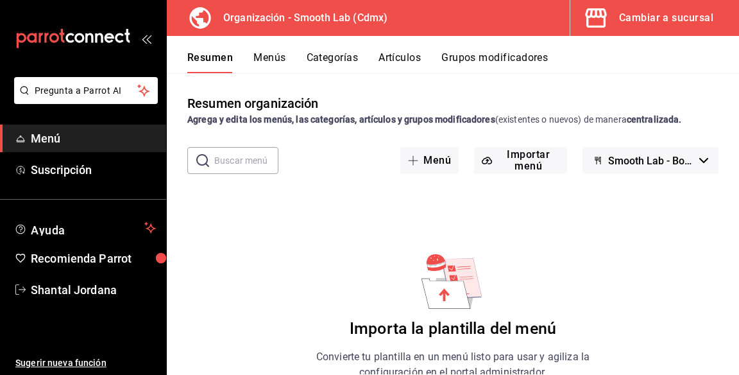
click at [531, 169] on button "Importar menú" at bounding box center [520, 160] width 93 height 27
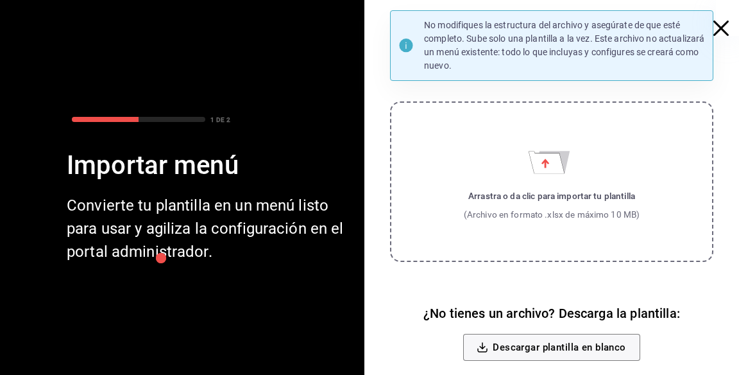
click at [566, 202] on div "Arrastra o da clic para importar tu plantilla" at bounding box center [552, 195] width 176 height 13
click at [0, 0] on input "Arrastra o da clic para importar tu plantilla (Archivo en formato .xlsx de máxi…" at bounding box center [0, 0] width 0 height 0
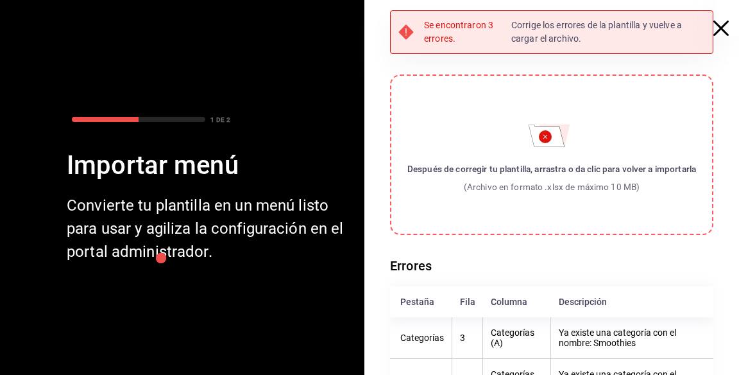
click at [717, 33] on icon "button" at bounding box center [720, 28] width 15 height 15
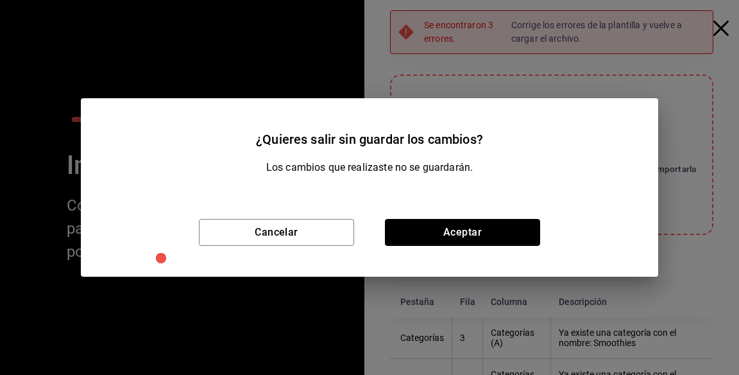
click at [532, 241] on button "Aceptar" at bounding box center [462, 232] width 155 height 27
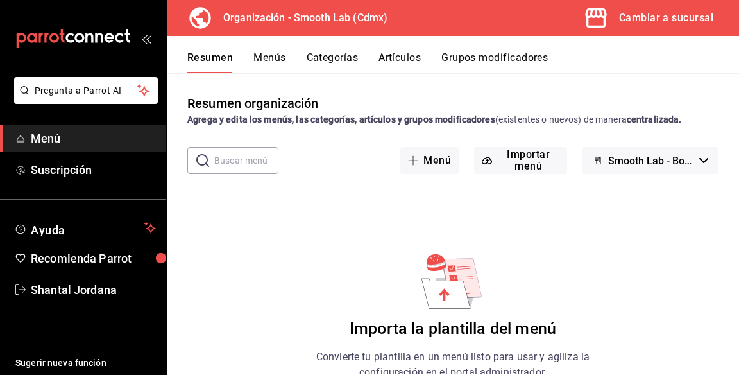
click at [447, 163] on button "Menú" at bounding box center [429, 160] width 58 height 27
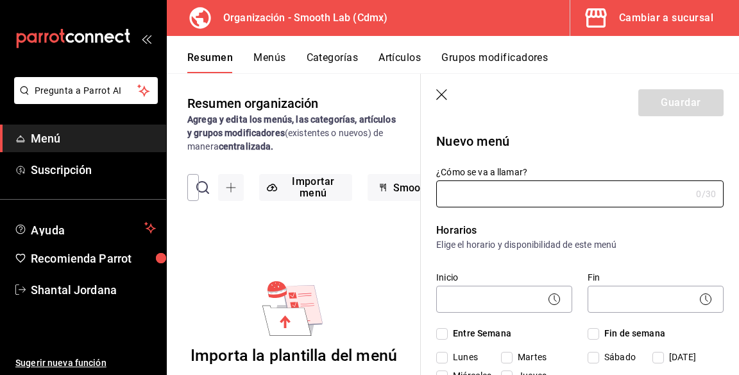
click at [441, 92] on icon "button" at bounding box center [442, 95] width 13 height 13
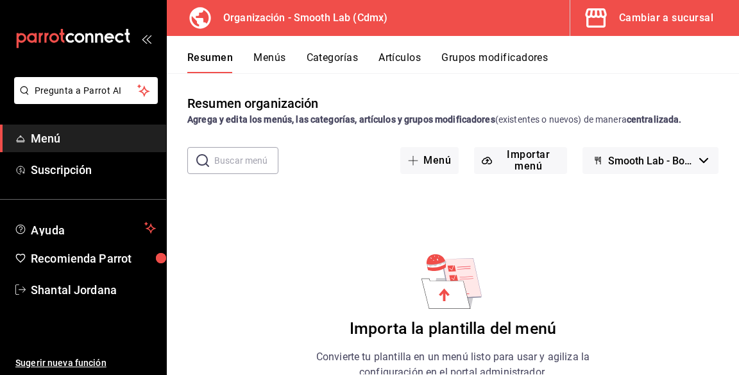
click at [541, 162] on button "Importar menú" at bounding box center [520, 160] width 93 height 27
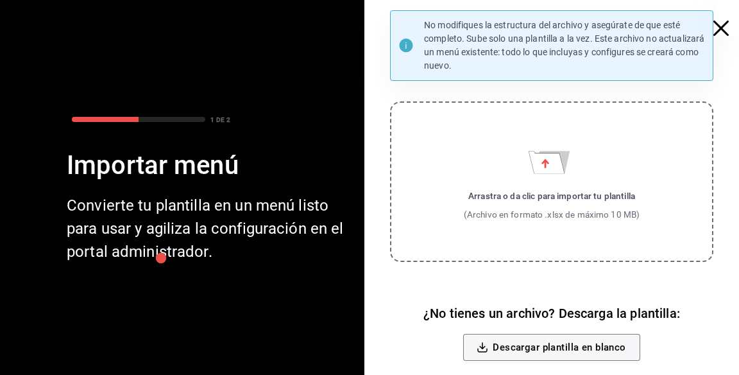
click at [531, 178] on label "Arrastra o da clic para importar tu plantilla (Archivo en formato .xlsx de máxi…" at bounding box center [551, 181] width 323 height 160
click at [0, 0] on input "Arrastra o da clic para importar tu plantilla (Archivo en formato .xlsx de máxi…" at bounding box center [0, 0] width 0 height 0
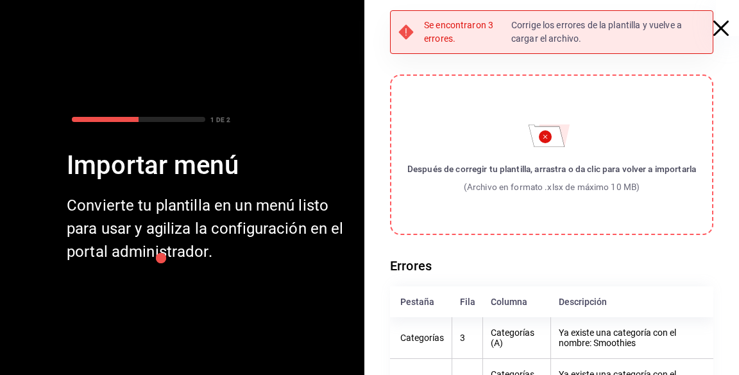
click at [714, 21] on icon "button" at bounding box center [720, 28] width 15 height 15
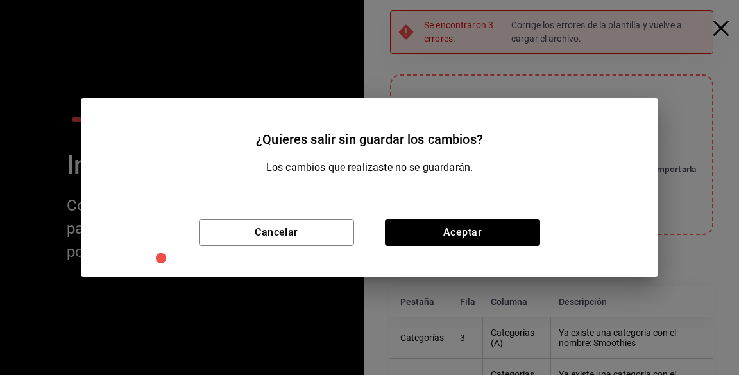
click at [470, 244] on button "Aceptar" at bounding box center [462, 232] width 155 height 27
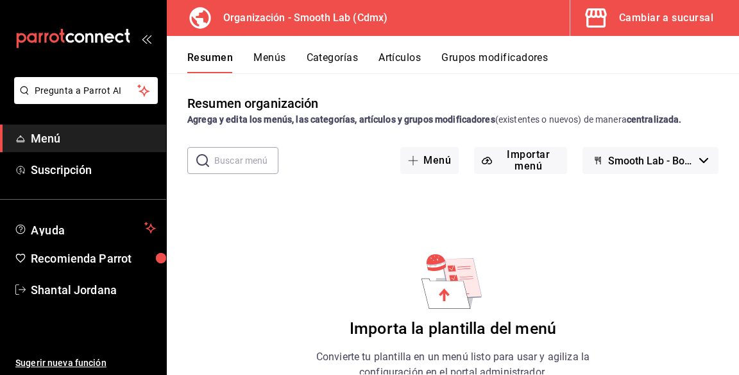
click at [540, 169] on button "Importar menú" at bounding box center [520, 160] width 93 height 27
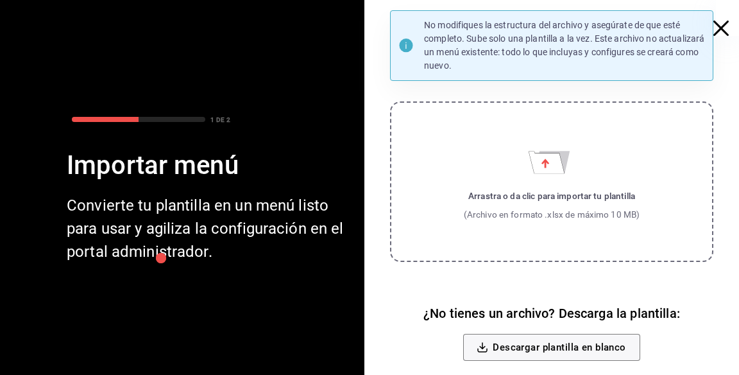
click at [540, 151] on icon "Importar menú" at bounding box center [551, 162] width 35 height 22
click at [0, 0] on input "Arrastra o da clic para importar tu plantilla (Archivo en formato .xlsx de máxi…" at bounding box center [0, 0] width 0 height 0
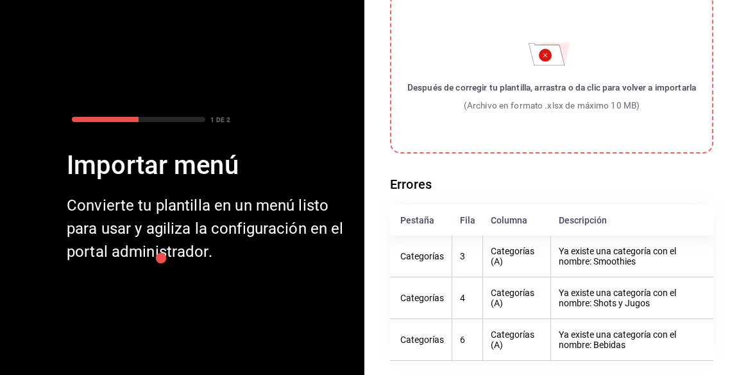
scroll to position [83, 0]
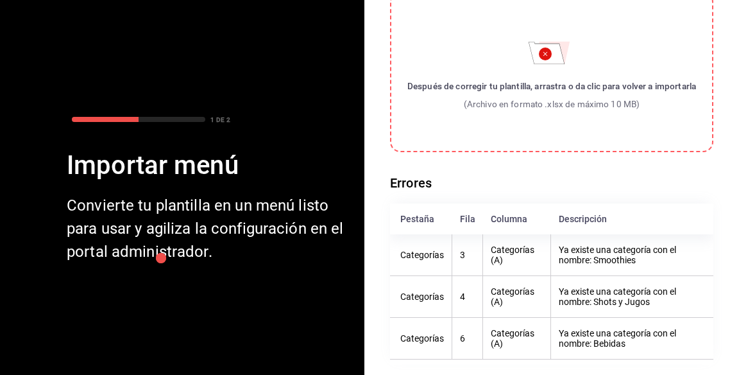
click at [563, 56] on icon "Importar menú" at bounding box center [547, 53] width 36 height 22
click at [0, 0] on input "Después de corregir tu plantilla, arrastra o da clic para volver a importarla (…" at bounding box center [0, 0] width 0 height 0
click at [573, 67] on label "Después de corregir tu plantilla, arrastra o da clic para volver a importarla (…" at bounding box center [551, 72] width 323 height 160
click at [0, 0] on input "Después de corregir tu plantilla, arrastra o da clic para volver a importarla (…" at bounding box center [0, 0] width 0 height 0
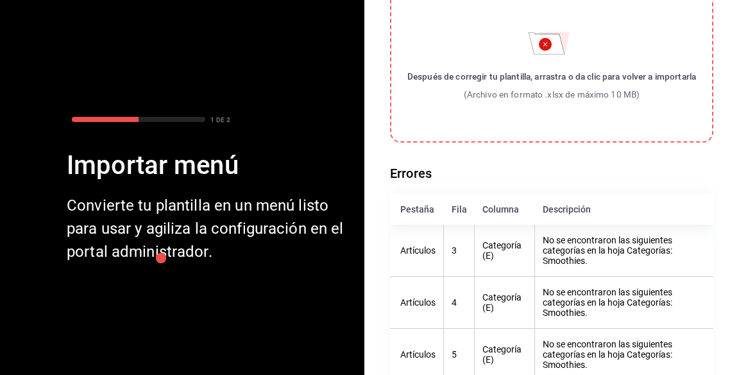
scroll to position [0, 0]
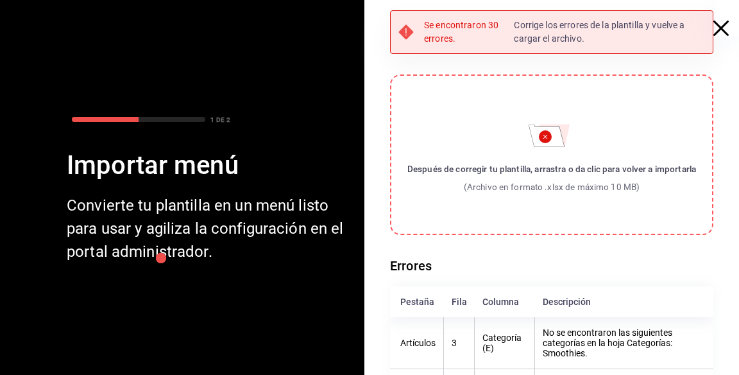
click at [572, 135] on icon "Importar menú" at bounding box center [552, 131] width 46 height 31
click at [0, 0] on input "Después de corregir tu plantilla, arrastra o da clic para volver a importarla (…" at bounding box center [0, 0] width 0 height 0
click at [571, 150] on label "Después de corregir tu plantilla, arrastra o da clic para volver a importarla (…" at bounding box center [551, 154] width 323 height 160
click at [0, 0] on input "Después de corregir tu plantilla, arrastra o da clic para volver a importarla (…" at bounding box center [0, 0] width 0 height 0
click at [551, 144] on icon "Importar menú" at bounding box center [547, 135] width 36 height 22
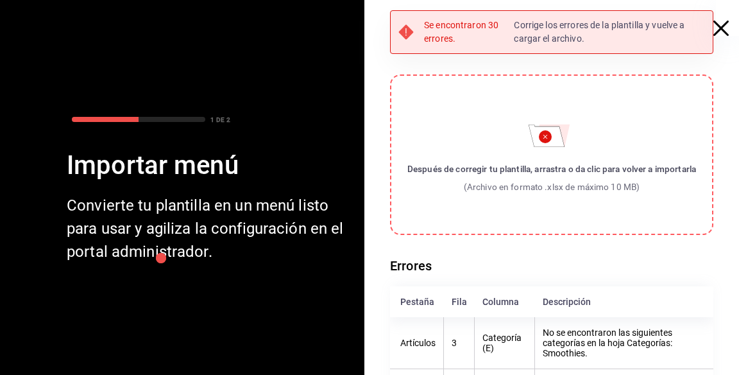
click at [0, 0] on input "Después de corregir tu plantilla, arrastra o da clic para volver a importarla (…" at bounding box center [0, 0] width 0 height 0
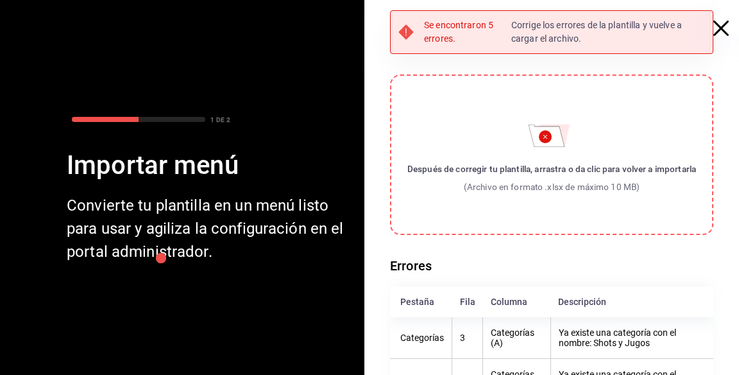
click at [717, 34] on icon "button" at bounding box center [720, 28] width 15 height 15
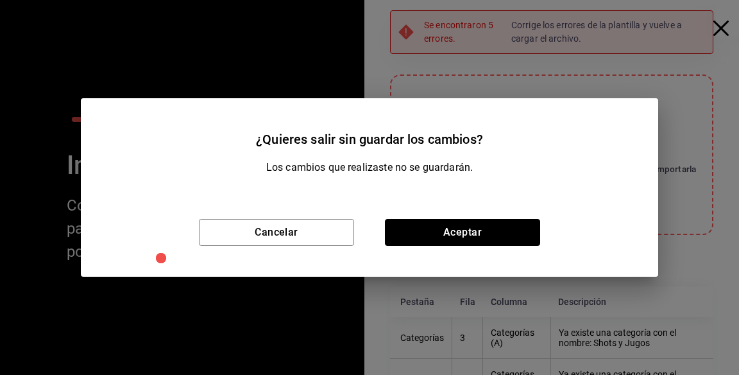
click at [427, 228] on button "Aceptar" at bounding box center [462, 232] width 155 height 27
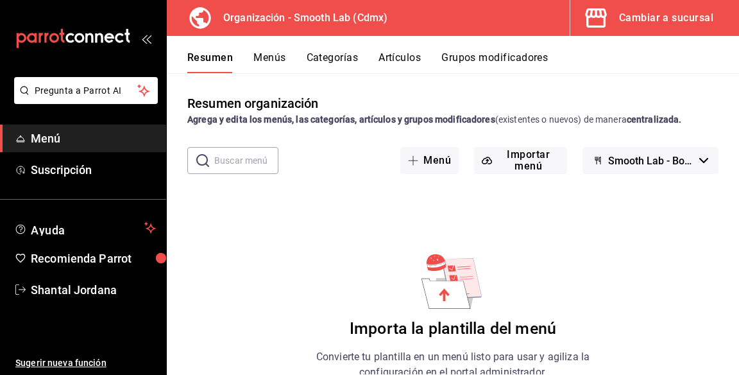
click at [626, 24] on div "Cambiar a sucursal" at bounding box center [666, 18] width 94 height 18
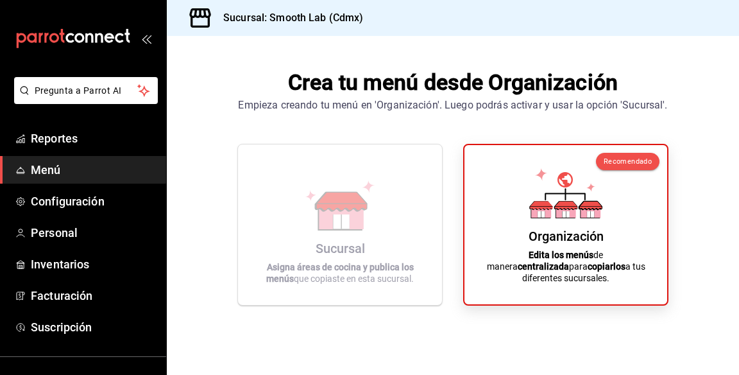
click at [382, 284] on p "Asigna áreas de cocina y publica los menús que copiaste en esta sucursal." at bounding box center [339, 272] width 173 height 23
click at [547, 217] on icon at bounding box center [541, 211] width 20 height 12
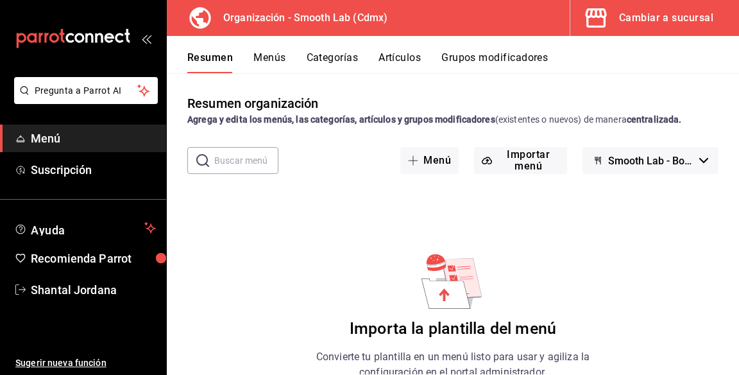
click at [521, 51] on button "Grupos modificadores" at bounding box center [494, 62] width 106 height 22
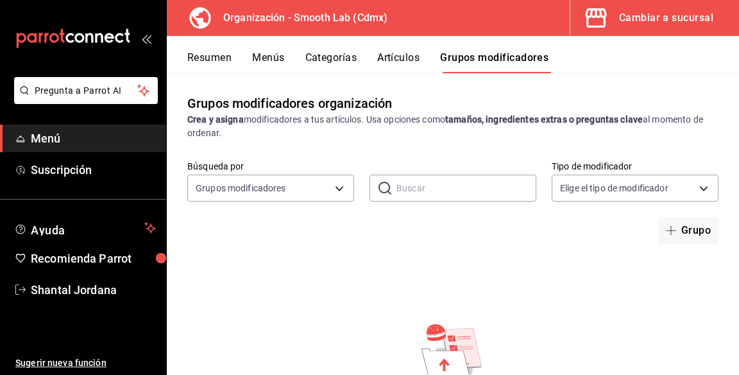
click at [394, 81] on div "Grupos modificadores organización Crea y asigna modificadores a tus artículos. …" at bounding box center [453, 223] width 572 height 301
click at [417, 55] on button "Artículos" at bounding box center [398, 62] width 42 height 22
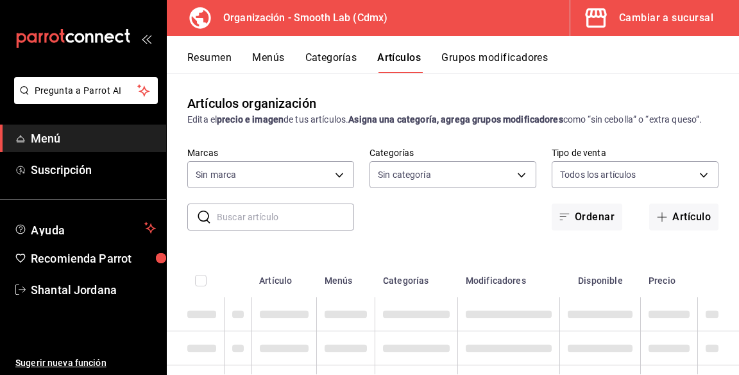
type input "43b18f3e-1ce4-4a2a-9044-325735f74df3"
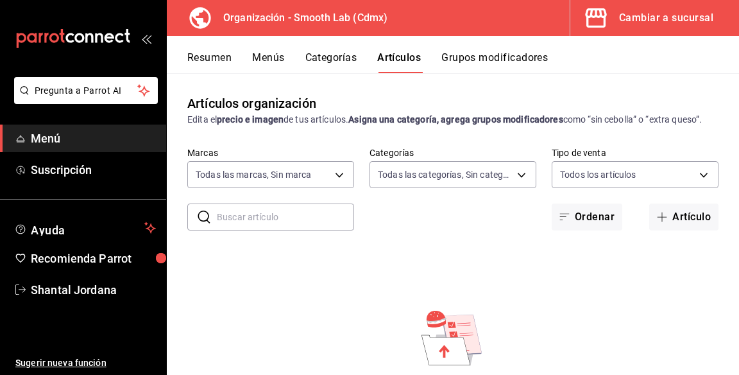
type input "1e5a2cf3-9bb4-409f-a4b1-170f77e1bdc7,15320eb0-f3ea-4745-aa71-a00d6bcf0736,59012…"
click at [325, 55] on button "Categorías" at bounding box center [331, 62] width 52 height 22
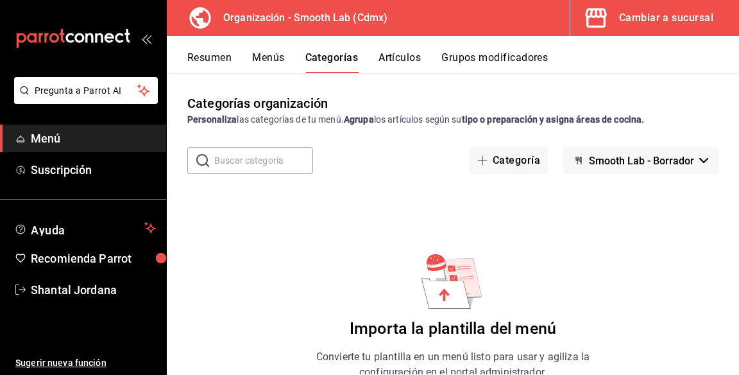
click at [282, 55] on button "Menús" at bounding box center [268, 62] width 32 height 22
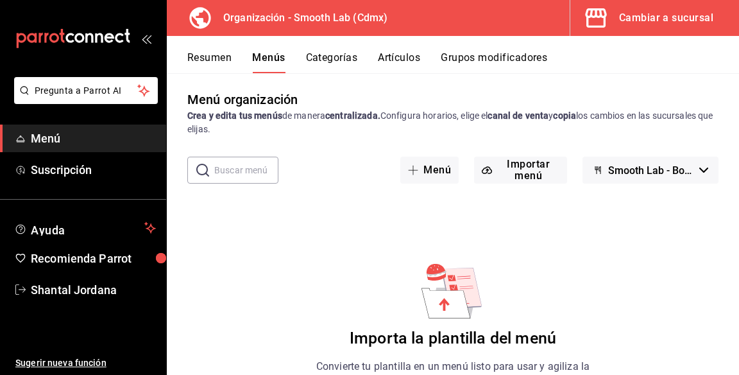
scroll to position [8, 0]
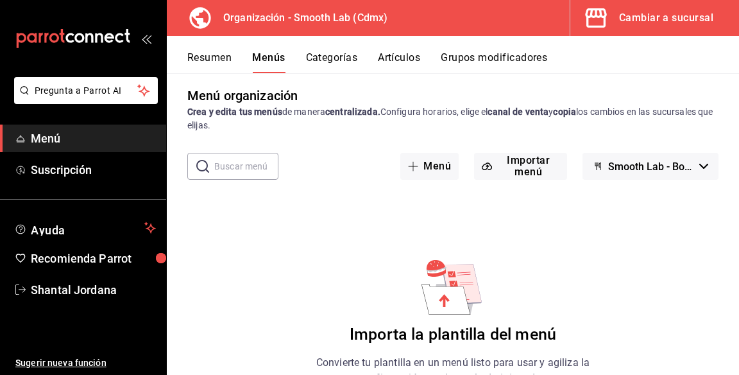
click at [678, 160] on span "Smooth Lab - Borrador" at bounding box center [651, 166] width 86 height 12
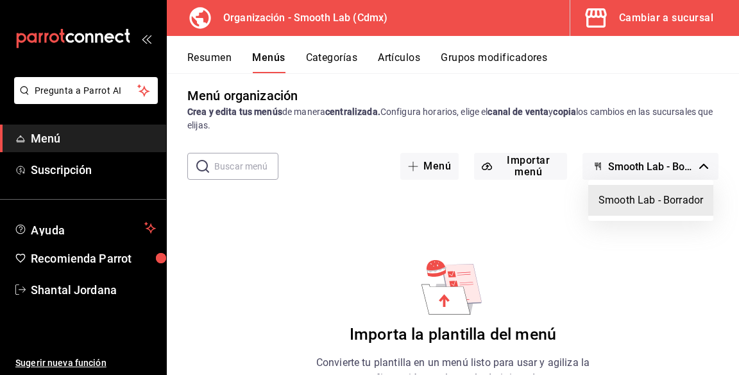
click at [643, 205] on li "Smooth Lab - Borrador" at bounding box center [650, 200] width 125 height 31
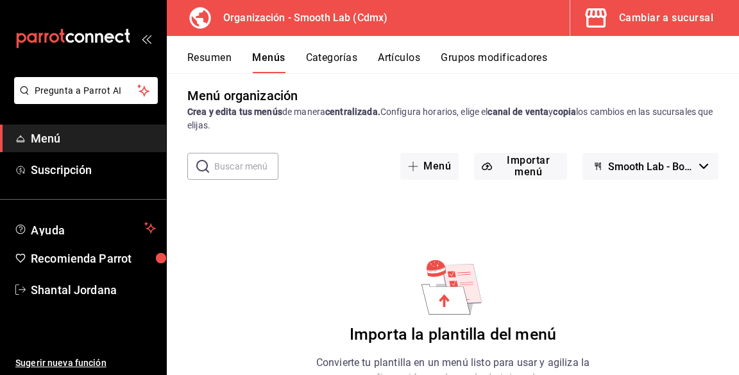
click at [533, 170] on button "Importar menú" at bounding box center [520, 166] width 93 height 27
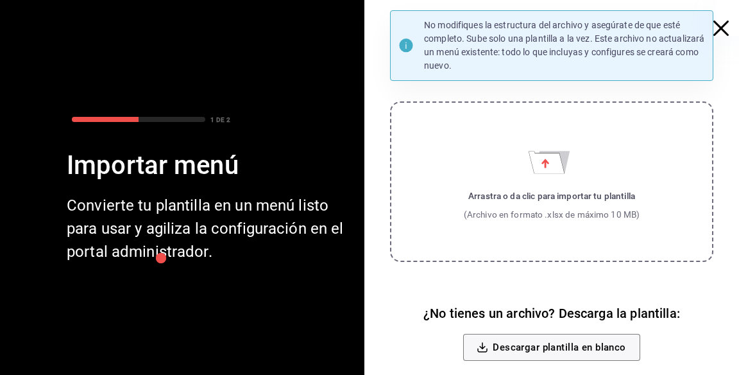
click at [539, 209] on div "(Archivo en formato .xlsx de máximo 10 MB)" at bounding box center [552, 214] width 176 height 13
click at [0, 0] on input "Arrastra o da clic para importar tu plantilla (Archivo en formato .xlsx de máxi…" at bounding box center [0, 0] width 0 height 0
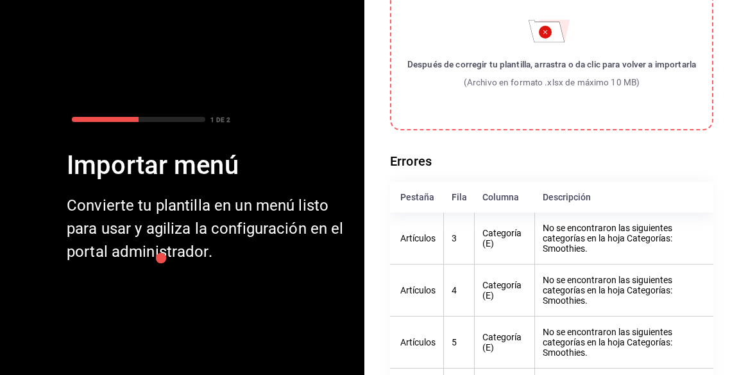
scroll to position [0, 0]
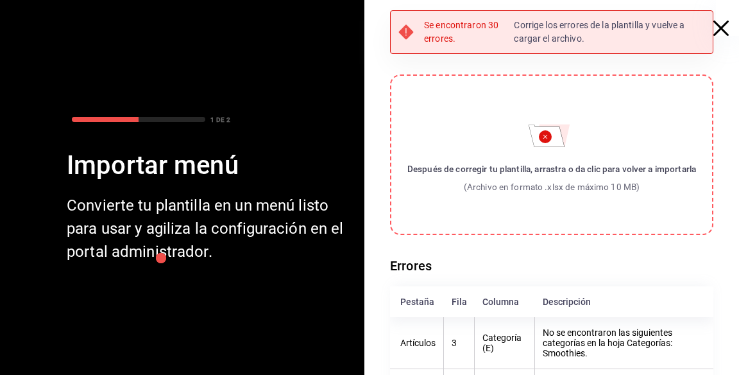
click at [713, 33] on icon "button" at bounding box center [720, 28] width 15 height 15
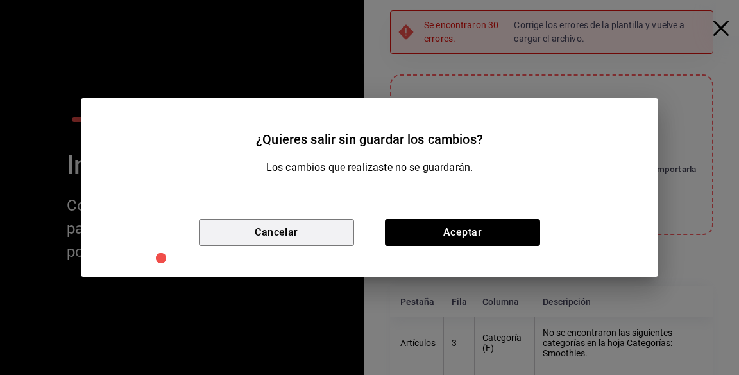
click at [317, 227] on button "Cancelar" at bounding box center [276, 232] width 155 height 27
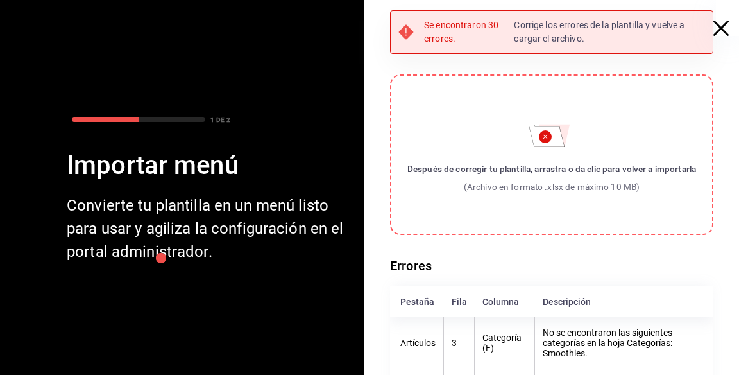
click at [735, 31] on span "button" at bounding box center [727, 28] width 23 height 15
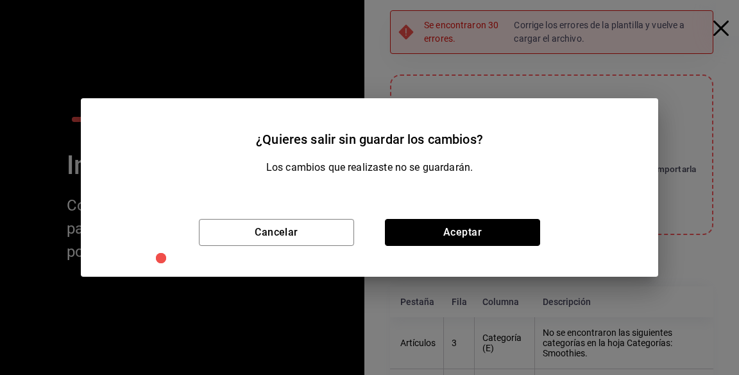
click at [477, 245] on button "Aceptar" at bounding box center [462, 232] width 155 height 27
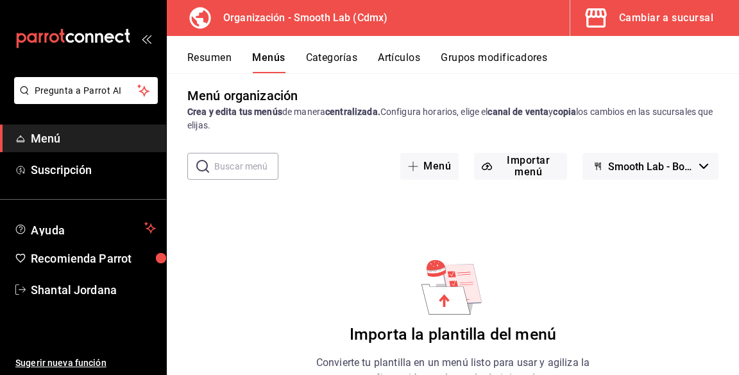
click at [525, 177] on button "Importar menú" at bounding box center [520, 166] width 93 height 27
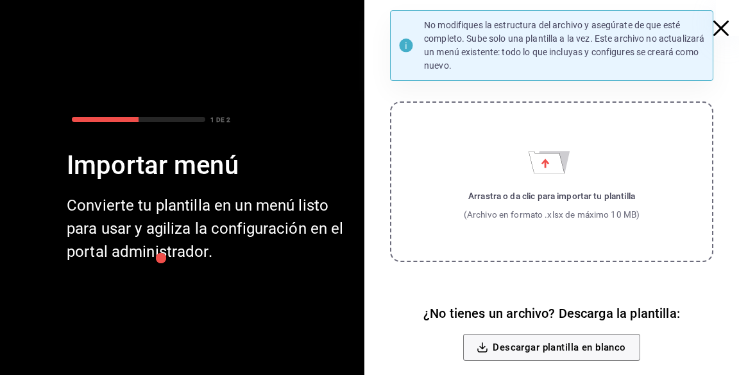
click at [527, 190] on div "Arrastra o da clic para importar tu plantilla" at bounding box center [552, 195] width 176 height 13
click at [0, 0] on input "Arrastra o da clic para importar tu plantilla (Archivo en formato .xlsx de máxi…" at bounding box center [0, 0] width 0 height 0
click at [527, 167] on label "Arrastra o da clic para importar tu plantilla (Archivo en formato .xlsx de máxi…" at bounding box center [551, 181] width 323 height 160
click at [0, 0] on input "Arrastra o da clic para importar tu plantilla (Archivo en formato .xlsx de máxi…" at bounding box center [0, 0] width 0 height 0
click at [515, 201] on div "Arrastra o da clic para importar tu plantilla" at bounding box center [552, 195] width 176 height 13
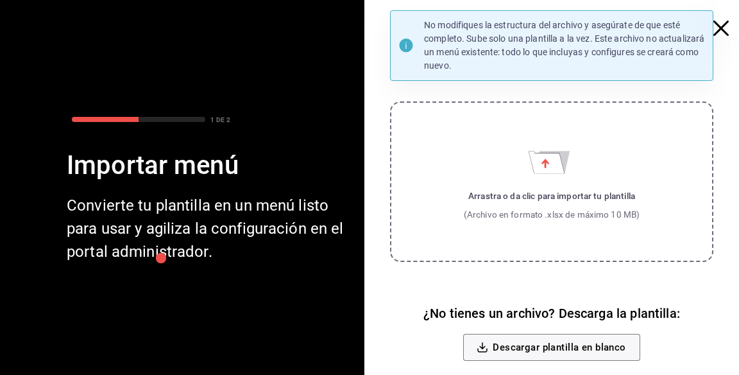
click at [0, 0] on input "Arrastra o da clic para importar tu plantilla (Archivo en formato .xlsx de máxi…" at bounding box center [0, 0] width 0 height 0
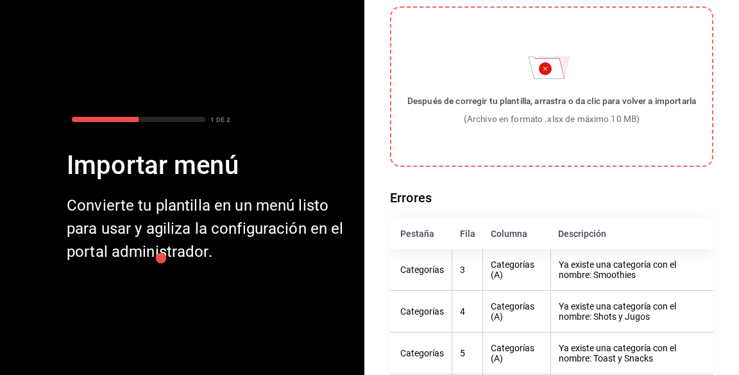
scroll to position [126, 0]
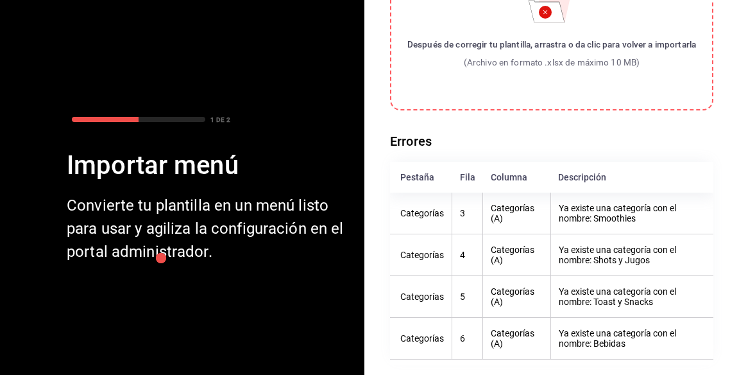
click at [570, 60] on div "(Archivo en formato .xlsx de máximo 10 MB)" at bounding box center [551, 62] width 289 height 13
click at [0, 0] on input "Después de corregir tu plantilla, arrastra o da clic para volver a importarla (…" at bounding box center [0, 0] width 0 height 0
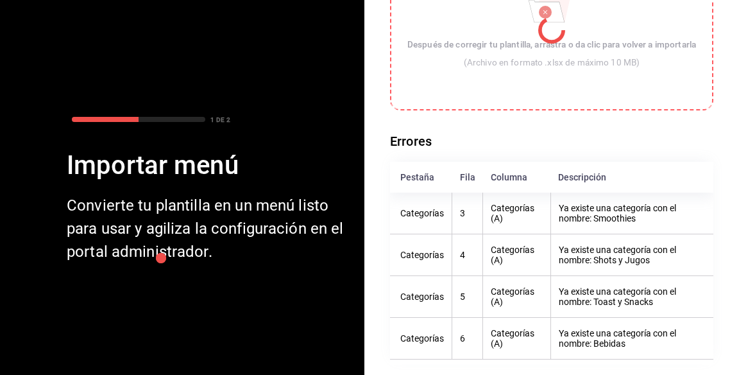
scroll to position [0, 0]
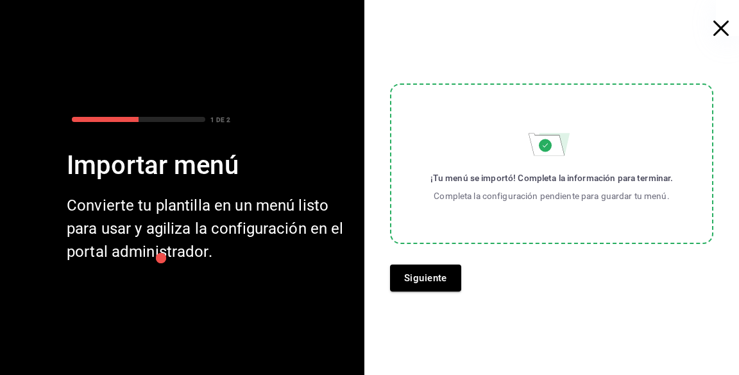
click at [434, 283] on button "Siguiente" at bounding box center [425, 277] width 71 height 27
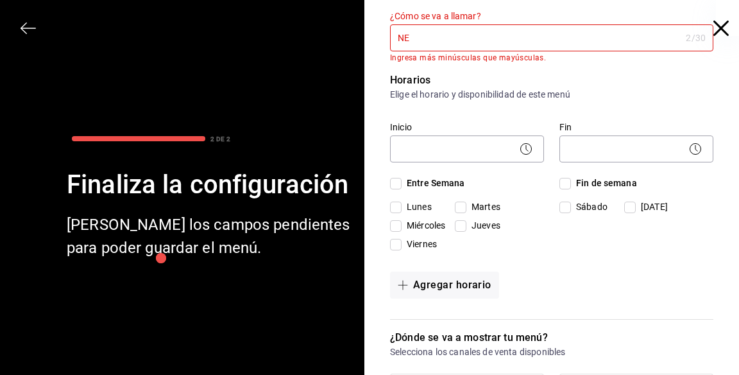
type input "N"
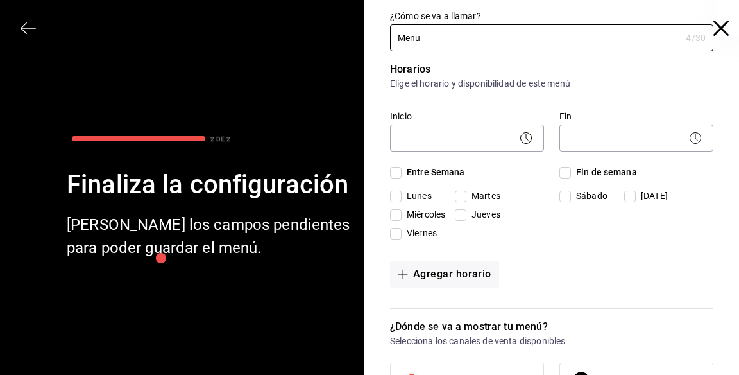
type input "Menu"
click at [451, 144] on body "Pregunta a Parrot AI Menú Suscripción Ayuda Recomienda Parrot Shantal Jordana S…" at bounding box center [369, 187] width 739 height 375
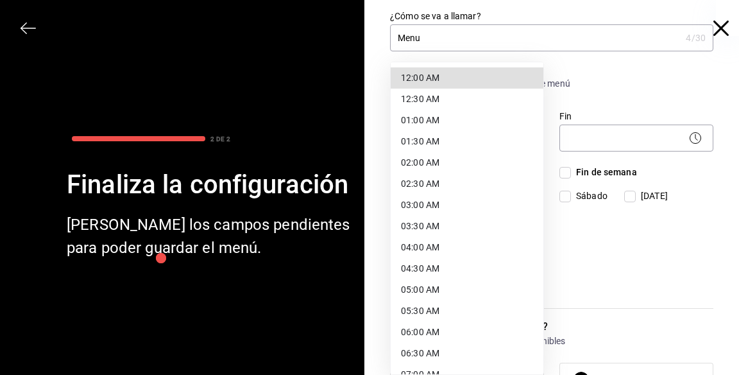
click at [485, 90] on li "12:30 AM" at bounding box center [467, 99] width 153 height 21
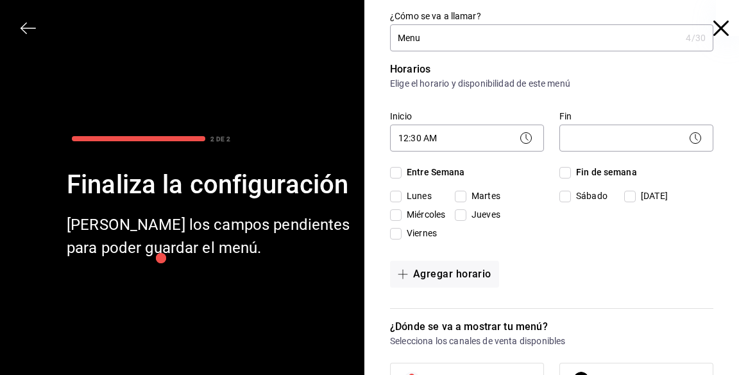
click at [468, 132] on body "Pregunta a Parrot AI Menú Suscripción Ayuda Recomienda Parrot Shantal Jordana S…" at bounding box center [369, 187] width 739 height 375
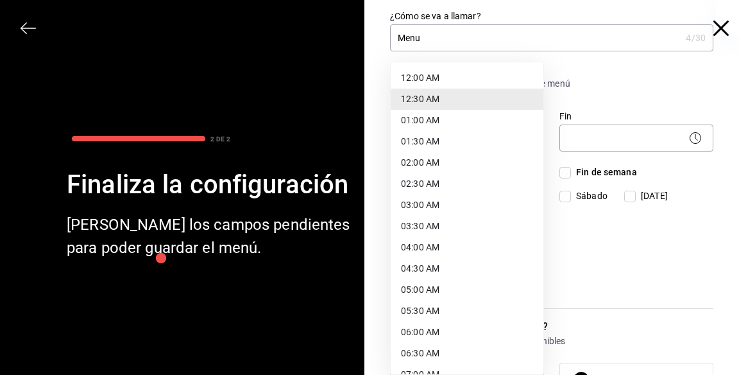
click at [479, 85] on li "12:00 AM" at bounding box center [467, 77] width 153 height 21
type input "00:00"
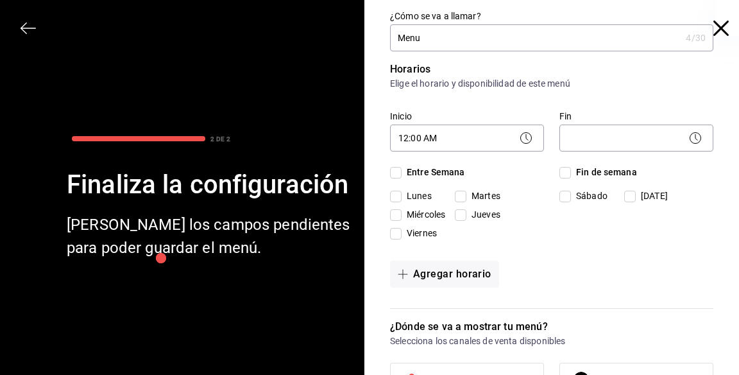
click at [615, 149] on body "Pregunta a Parrot AI Menú Suscripción Ayuda Recomienda Parrot Shantal Jordana S…" at bounding box center [369, 187] width 739 height 375
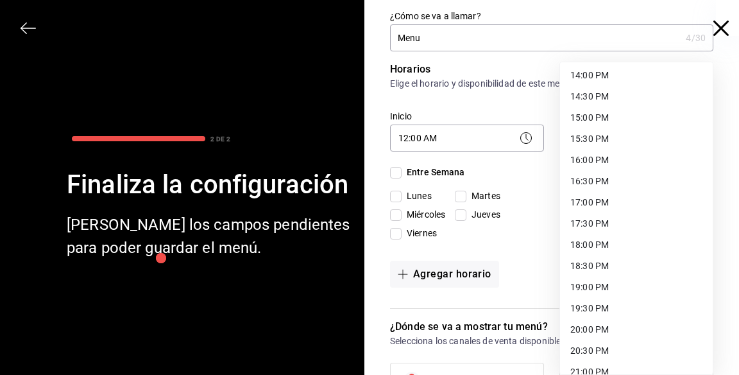
scroll to position [735, 0]
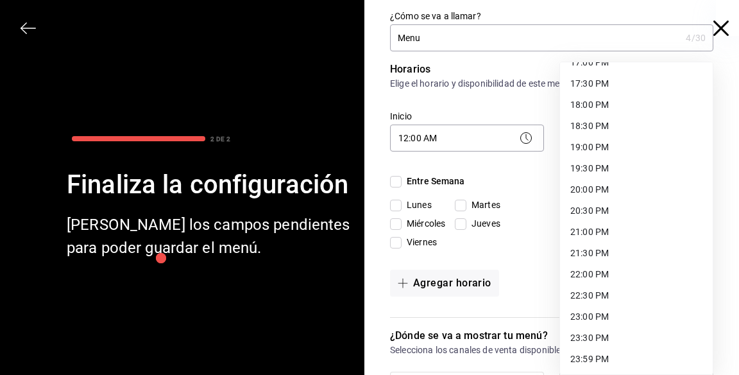
click at [607, 356] on li "23:59 PM" at bounding box center [636, 358] width 153 height 21
type input "23:59"
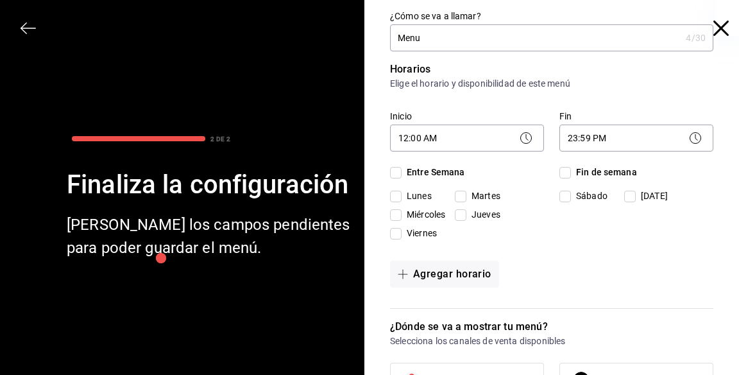
click at [398, 176] on input "Entre Semana" at bounding box center [396, 173] width 12 height 12
checkbox input "true"
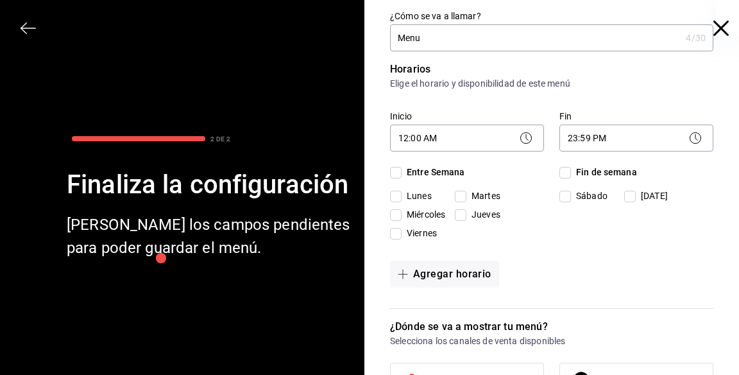
checkbox input "true"
click at [570, 175] on input "Fin de semana" at bounding box center [565, 173] width 12 height 12
checkbox input "true"
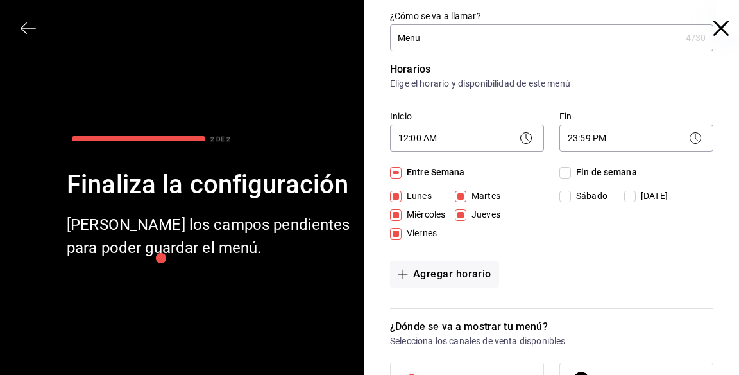
checkbox input "true"
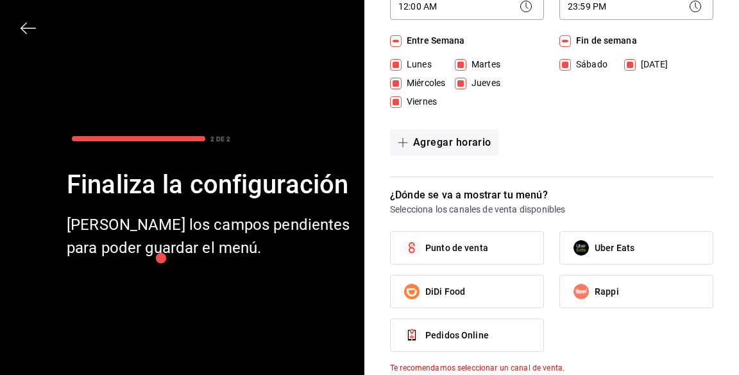
scroll to position [131, 0]
click at [500, 249] on label "Punto de venta" at bounding box center [467, 248] width 153 height 32
click at [425, 249] on input "Punto de venta" at bounding box center [411, 248] width 27 height 27
checkbox input "true"
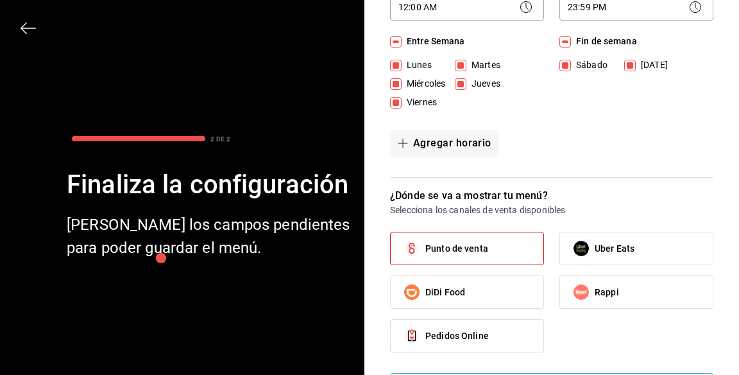
scroll to position [171, 0]
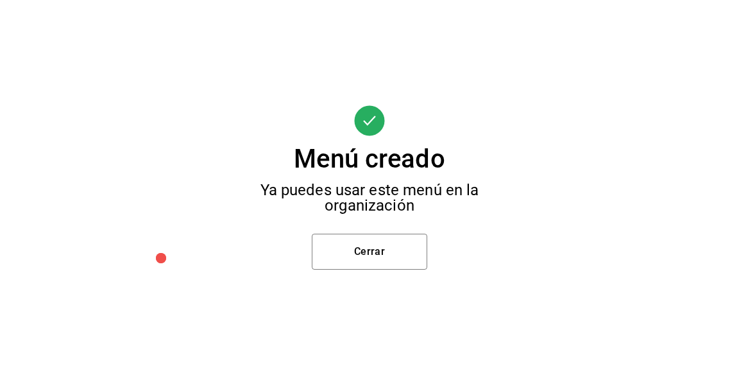
scroll to position [0, 0]
click at [405, 269] on button "Cerrar" at bounding box center [369, 252] width 115 height 36
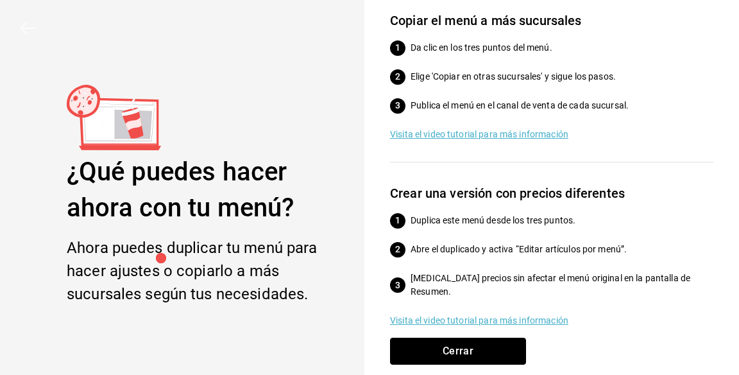
click at [493, 364] on button "Cerrar" at bounding box center [458, 350] width 136 height 27
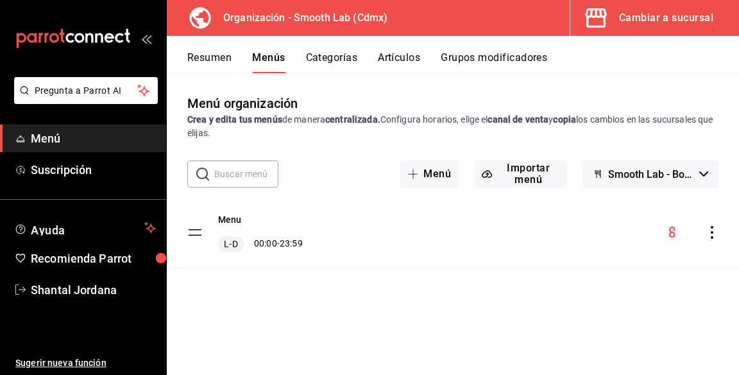
click at [498, 244] on div "Menu L-D 00:00 - 23:59" at bounding box center [453, 232] width 572 height 69
click at [337, 58] on button "Categorías" at bounding box center [332, 62] width 52 height 22
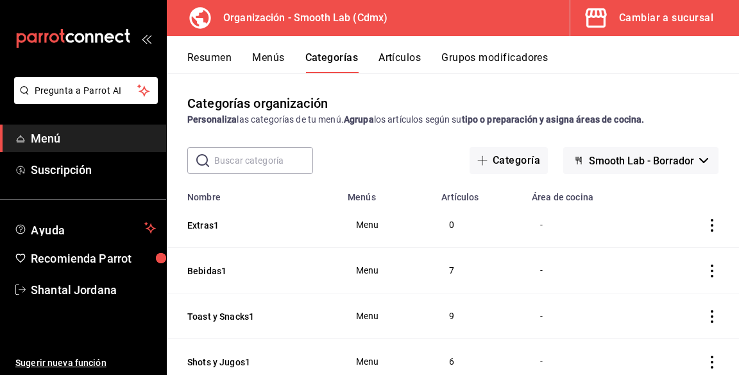
scroll to position [24, 0]
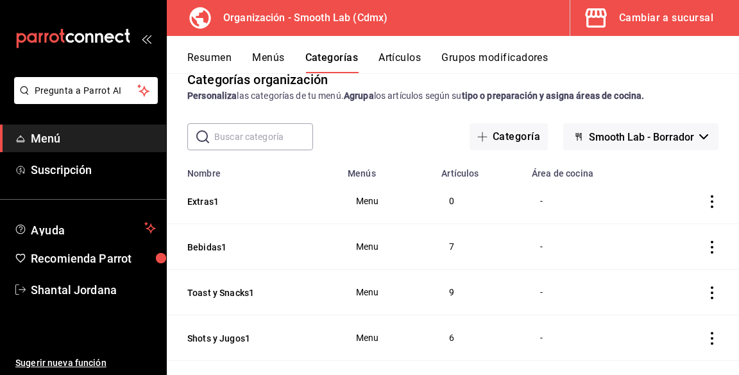
click at [395, 196] on div "Menu" at bounding box center [386, 201] width 63 height 10
click at [367, 253] on td "Menu" at bounding box center [387, 247] width 94 height 46
click at [417, 62] on button "Artículos" at bounding box center [400, 62] width 42 height 22
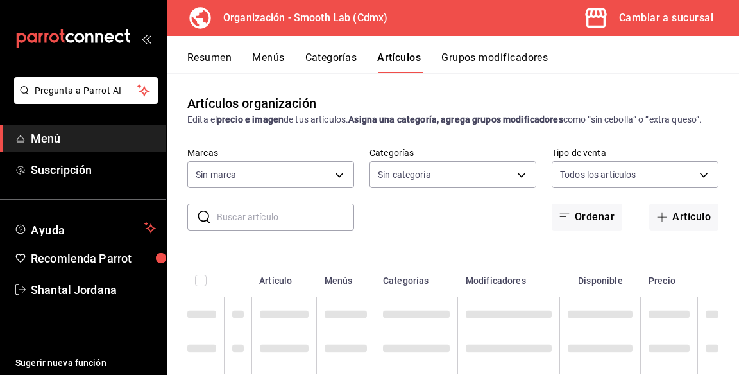
type input "43b18f3e-1ce4-4a2a-9044-325735f74df3"
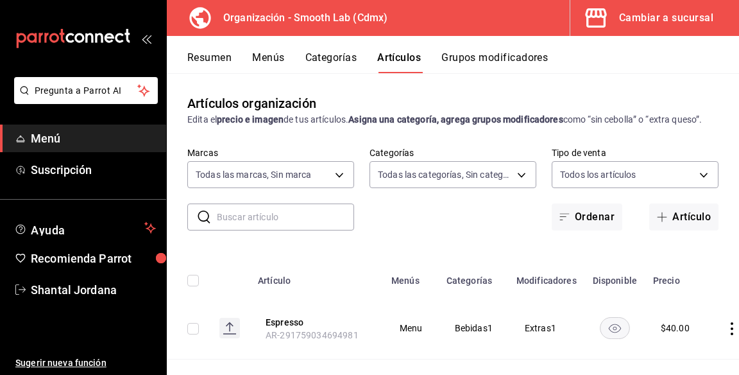
type input "8353ff09-45bd-48e0-9a8c-107fa6551aca,31105dd2-4014-4543-9449-45349bf90033,3ad23…"
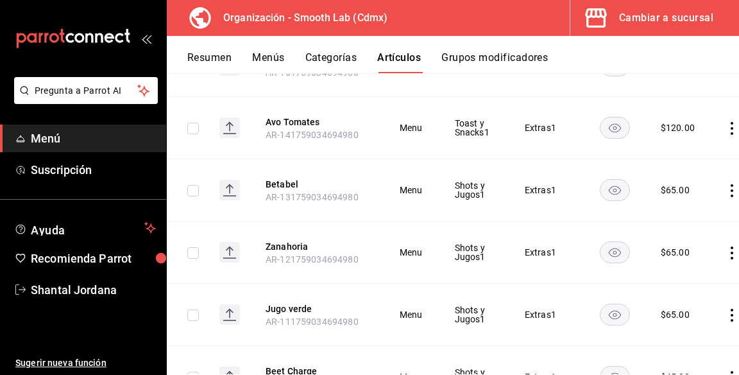
scroll to position [1250, 0]
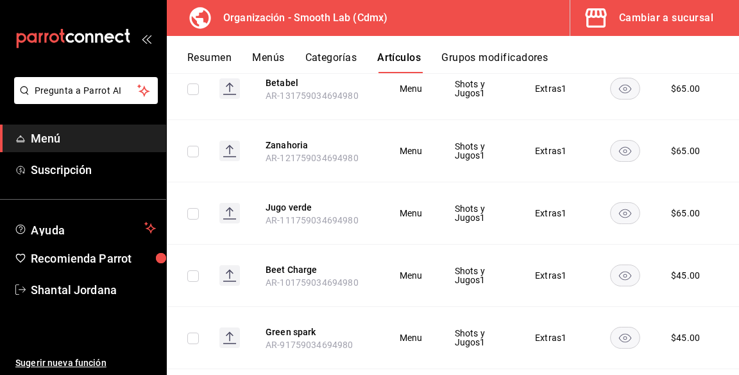
click at [504, 53] on button "Grupos modificadores" at bounding box center [494, 62] width 106 height 22
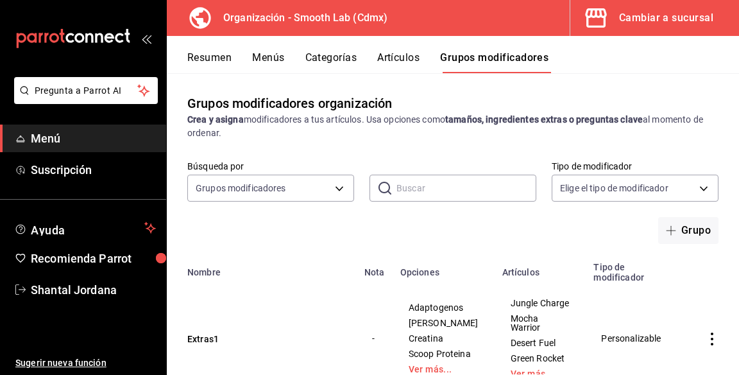
click at [338, 60] on button "Categorías" at bounding box center [331, 62] width 52 height 22
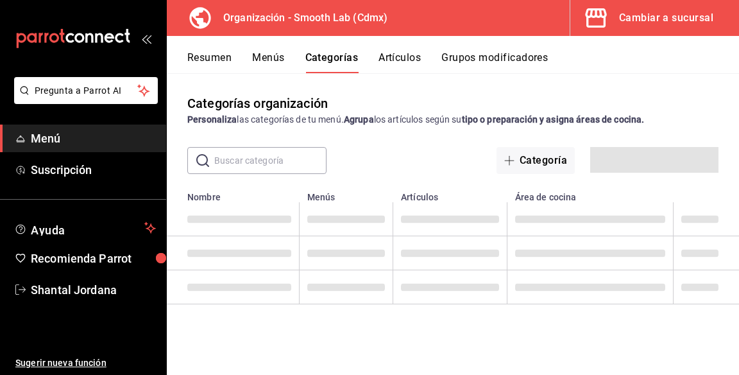
click at [212, 60] on button "Resumen" at bounding box center [209, 62] width 44 height 22
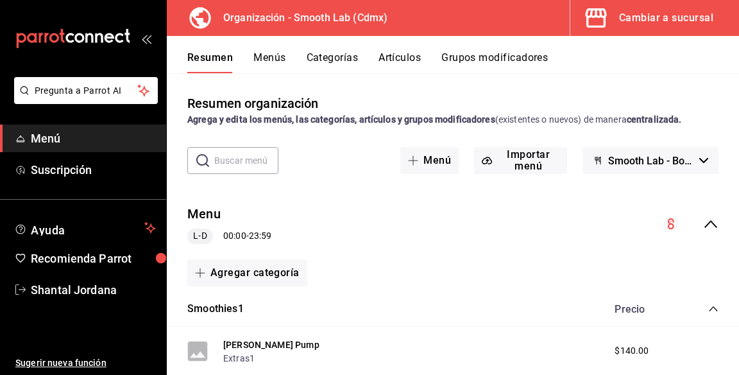
click at [286, 326] on div "Smoothies1 Precio" at bounding box center [453, 309] width 572 height 36
click at [291, 347] on div "Berry Pump Extras1 $140.00" at bounding box center [453, 351] width 572 height 49
click at [67, 40] on icon "mailbox folders" at bounding box center [69, 38] width 8 height 10
click at [244, 17] on h3 "Organización - Smooth Lab (Cdmx)" at bounding box center [300, 17] width 175 height 15
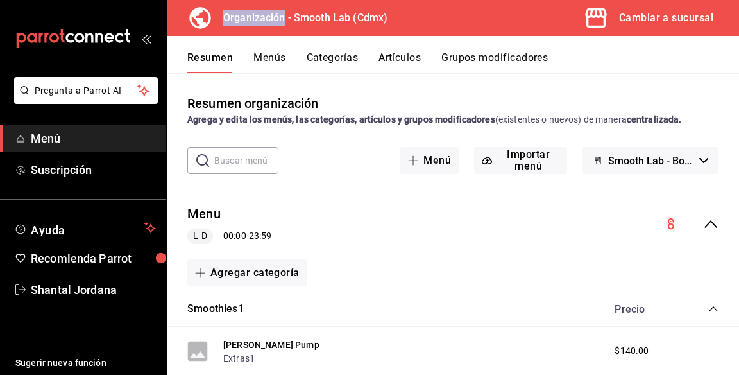
click at [199, 23] on icon at bounding box center [199, 17] width 21 height 21
click at [142, 42] on icon "open_drawer_menu" at bounding box center [146, 38] width 10 height 10
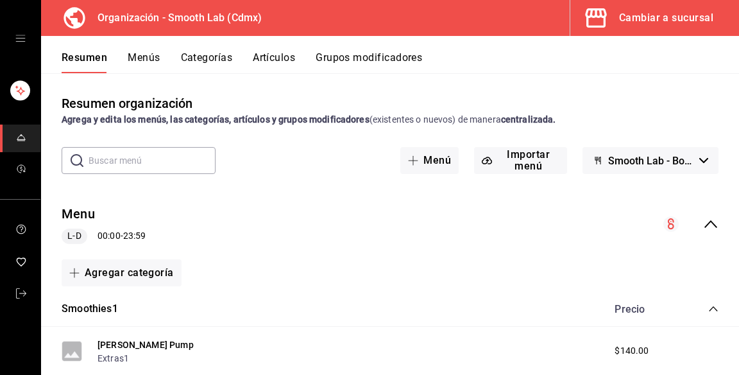
click at [22, 38] on icon "open drawer" at bounding box center [20, 38] width 10 height 10
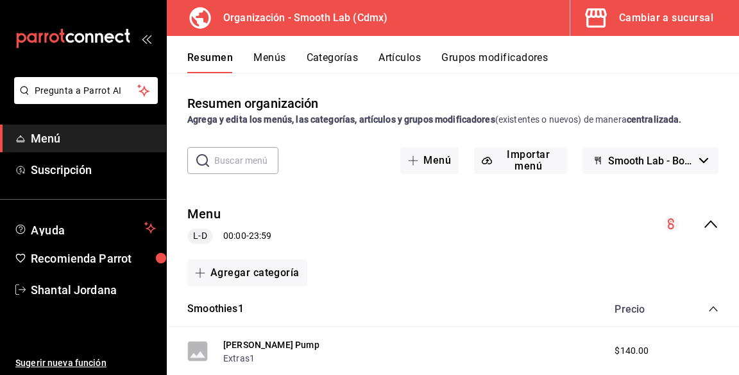
click at [78, 34] on icon "mailbox folders" at bounding box center [79, 38] width 10 height 10
click at [121, 228] on span "Ayuda" at bounding box center [85, 227] width 108 height 15
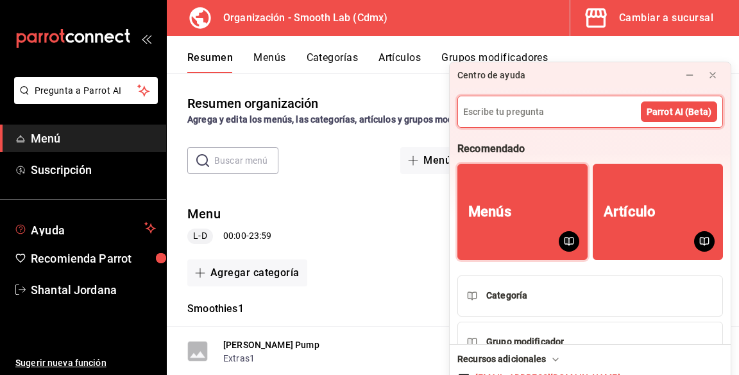
click at [541, 164] on button "Menús" at bounding box center [522, 212] width 130 height 96
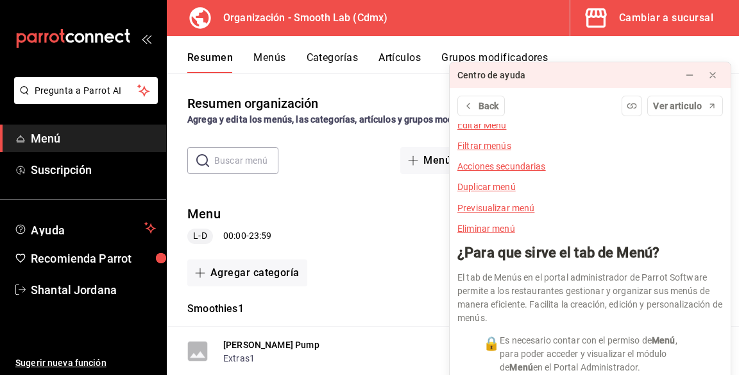
scroll to position [80, 0]
click at [521, 202] on link "Previsualizar menú" at bounding box center [495, 207] width 77 height 10
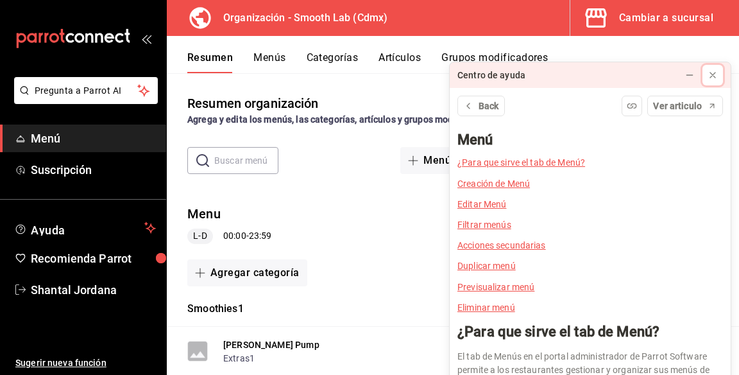
click at [713, 72] on icon at bounding box center [712, 74] width 5 height 5
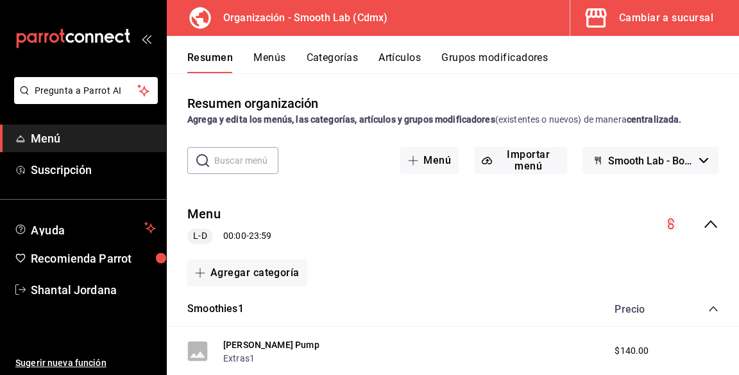
click at [615, 22] on button "Cambiar a sucursal" at bounding box center [649, 18] width 158 height 36
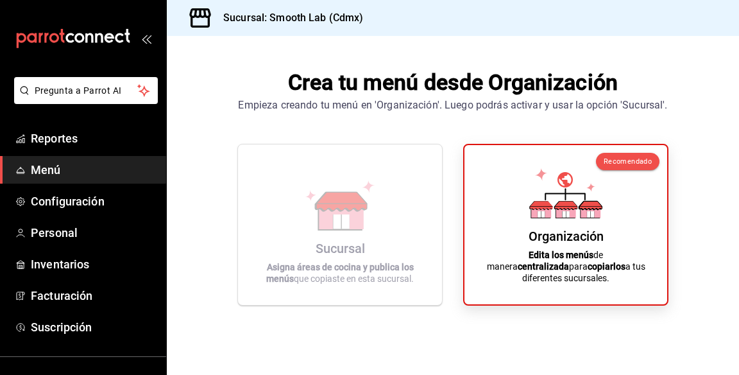
click at [394, 241] on div "Sucursal Asigna áreas de cocina y publica los menús que copiaste en esta sucurs…" at bounding box center [339, 225] width 173 height 140
click at [649, 166] on span "Recomendado" at bounding box center [628, 161] width 48 height 8
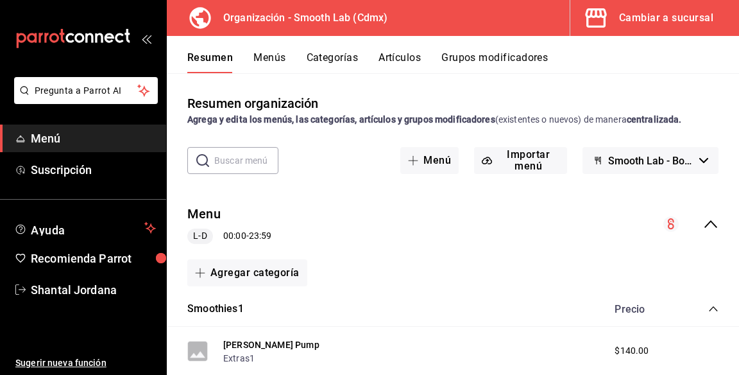
click at [713, 231] on icon "collapse-menu-row" at bounding box center [710, 223] width 15 height 15
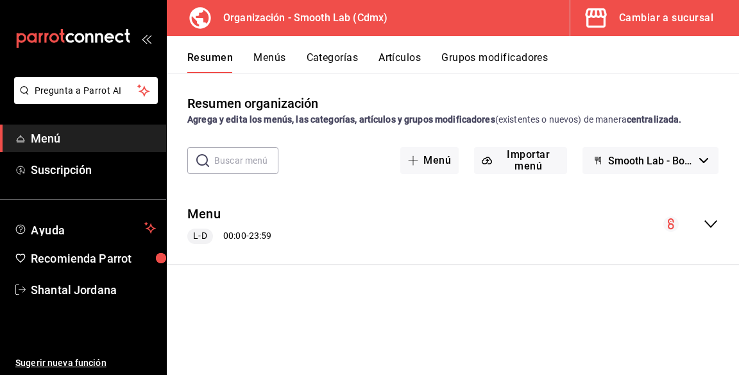
click at [677, 217] on icon "collapse-menu-row" at bounding box center [670, 223] width 15 height 15
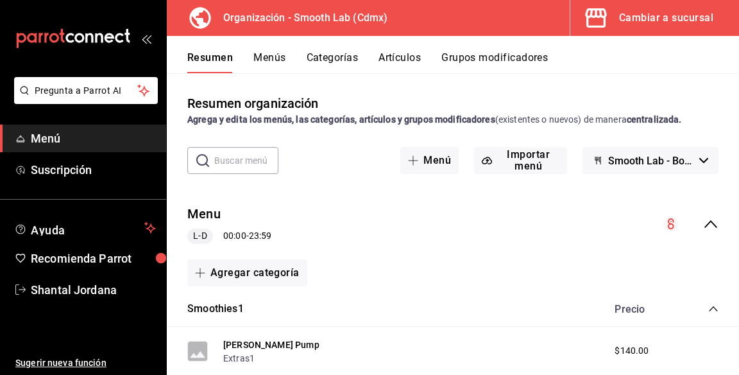
click at [712, 235] on div "Menu L-D 00:00 - 23:59" at bounding box center [453, 224] width 572 height 60
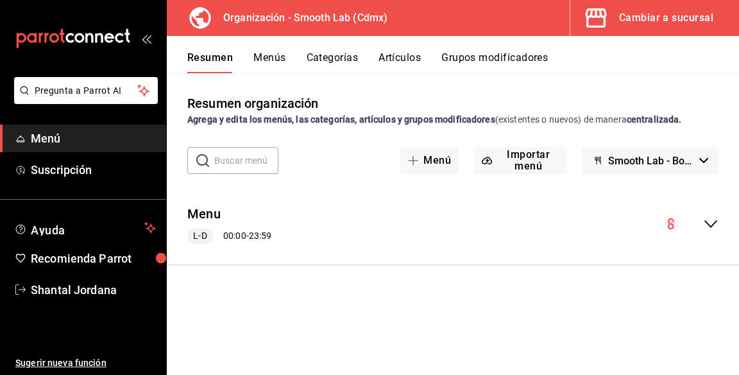
click at [524, 56] on button "Grupos modificadores" at bounding box center [494, 62] width 106 height 22
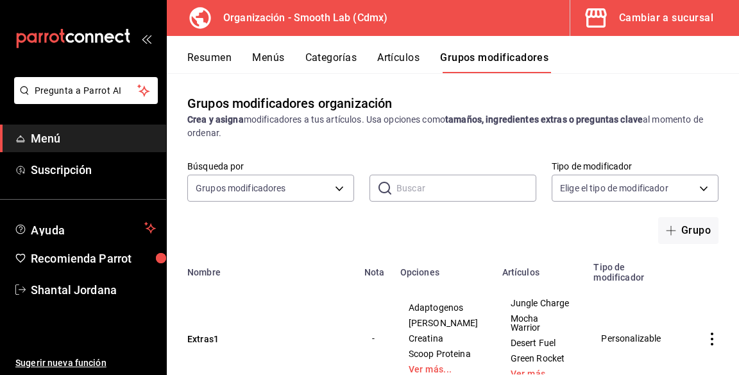
click at [119, 287] on span "Shantal Jordana" at bounding box center [93, 289] width 125 height 17
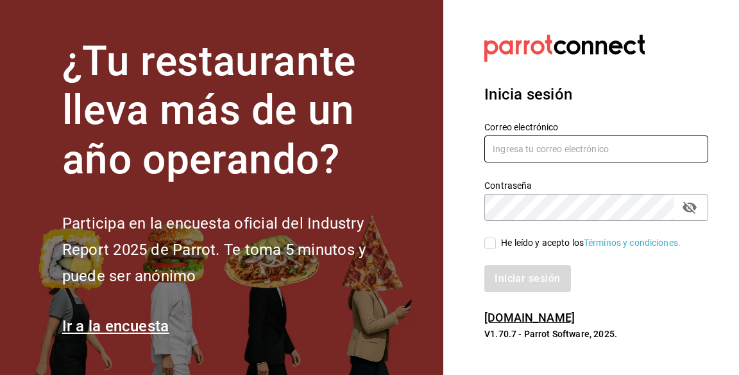
click at [572, 162] on input "text" at bounding box center [596, 148] width 224 height 27
type input "[EMAIL_ADDRESS][DOMAIN_NAME]"
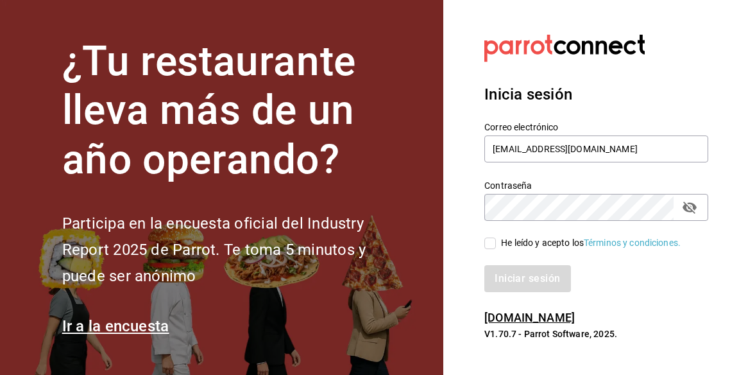
click at [494, 249] on input "He leído y acepto los Términos y condiciones." at bounding box center [490, 243] width 12 height 12
checkbox input "true"
click at [534, 292] on button "Iniciar sesión" at bounding box center [527, 278] width 87 height 27
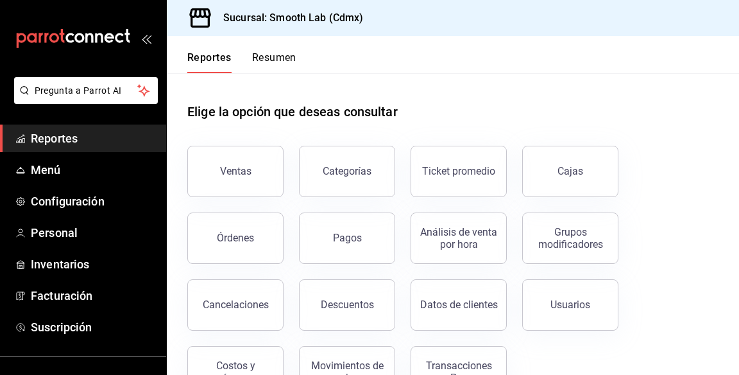
click at [76, 233] on span "Personal" at bounding box center [93, 232] width 125 height 17
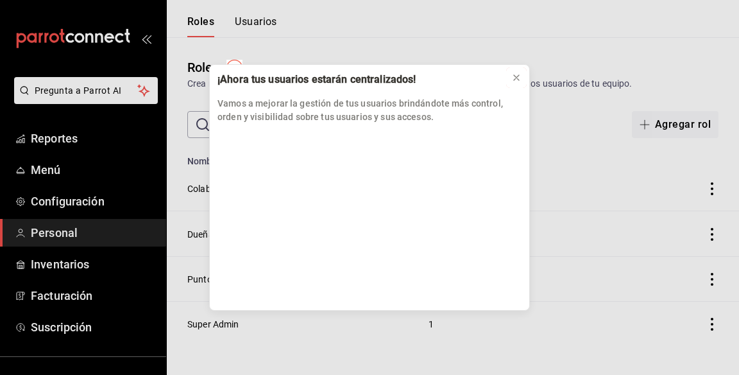
click at [513, 83] on icon at bounding box center [516, 77] width 10 height 10
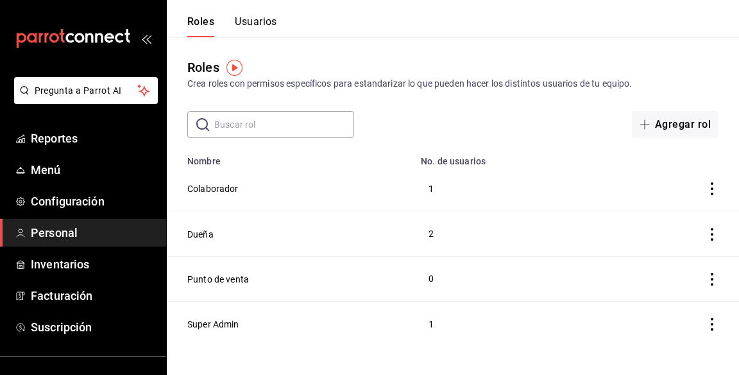
click at [98, 269] on span "Inventarios" at bounding box center [93, 263] width 125 height 17
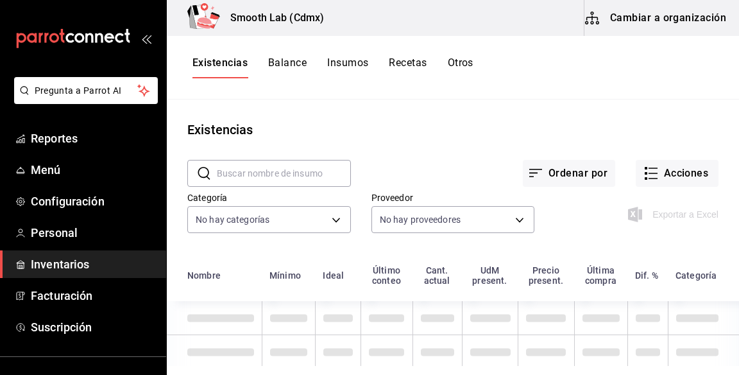
click at [123, 197] on span "Configuración" at bounding box center [93, 200] width 125 height 17
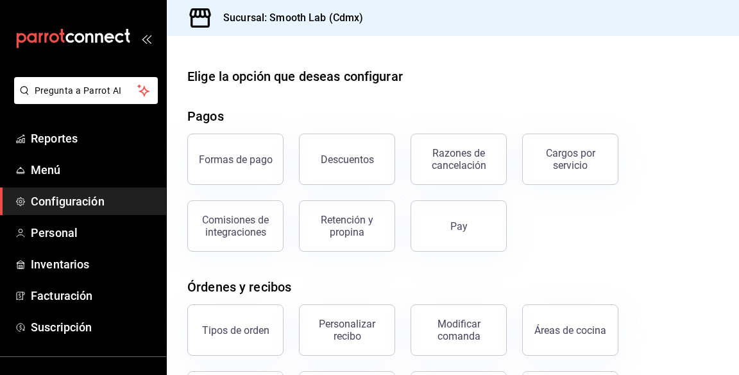
click at [110, 160] on link "Menú" at bounding box center [83, 170] width 166 height 28
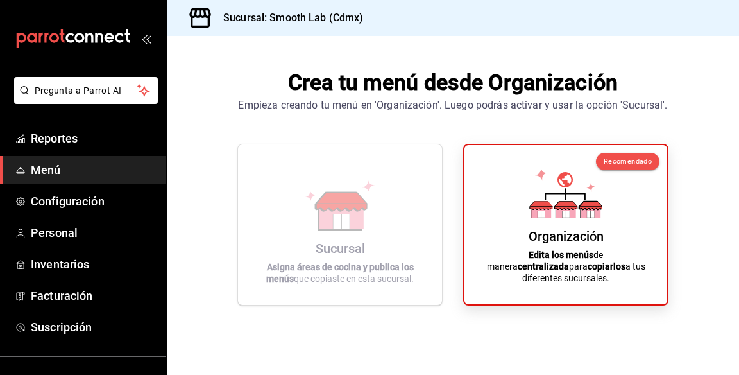
click at [103, 301] on span "Facturación" at bounding box center [93, 295] width 125 height 17
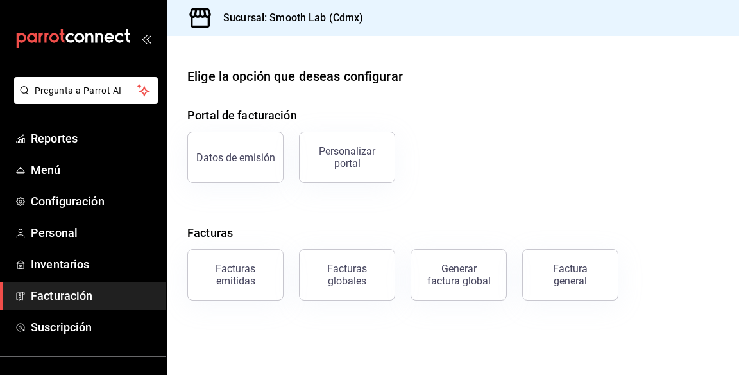
click at [98, 168] on span "Menú" at bounding box center [93, 169] width 125 height 17
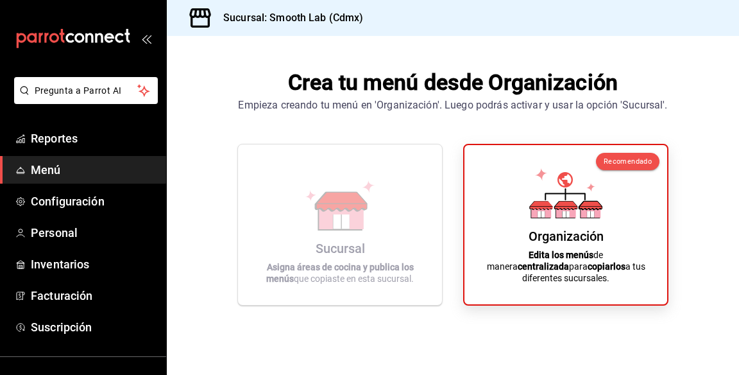
click at [359, 256] on div "Sucursal" at bounding box center [340, 248] width 49 height 15
click at [300, 336] on div "Crea tu menú desde Organización Empieza creando tu menú en 'Organización'. Lueg…" at bounding box center [453, 186] width 572 height 300
click at [512, 282] on div "Organización Edita los menús de manera centralizada para copiarlos a tus difere…" at bounding box center [566, 224] width 172 height 139
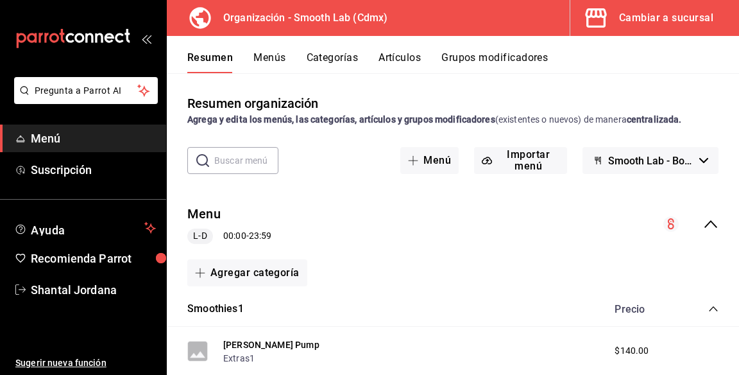
click at [266, 56] on button "Menús" at bounding box center [269, 62] width 32 height 22
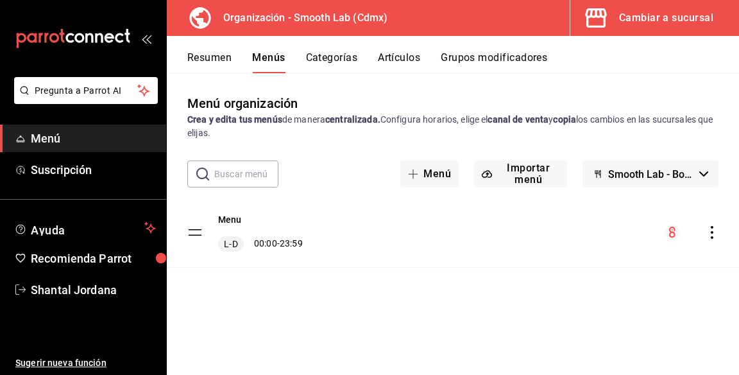
click at [707, 235] on icon "actions" at bounding box center [712, 232] width 13 height 13
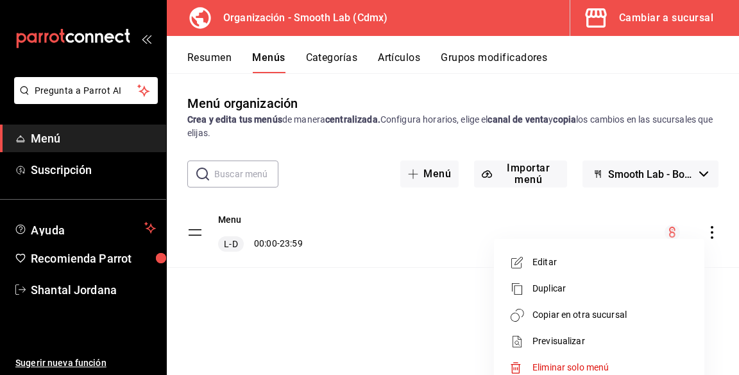
click at [584, 345] on span "Previsualizar" at bounding box center [610, 340] width 157 height 13
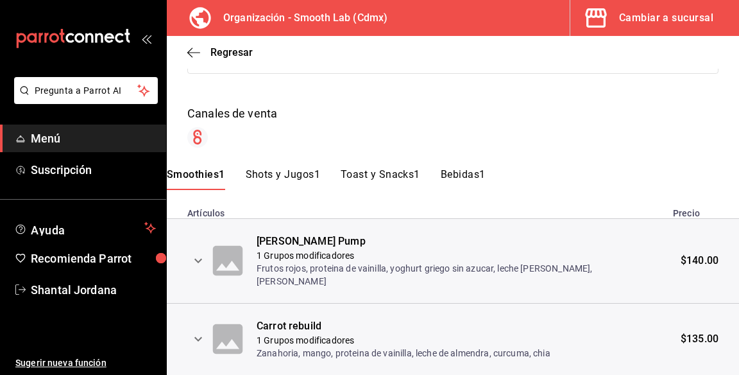
click at [278, 175] on button "Shots y Jugos1" at bounding box center [283, 179] width 74 height 22
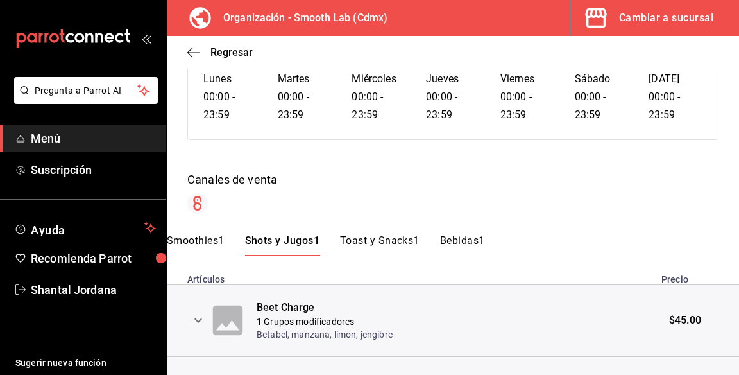
click at [387, 243] on button "Toast y Snacks1" at bounding box center [380, 245] width 80 height 22
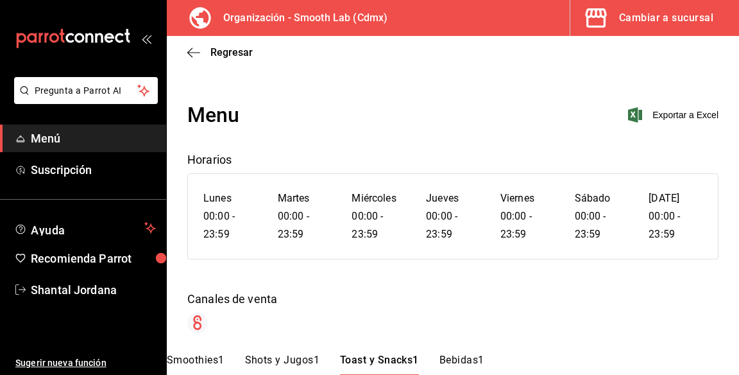
click at [219, 38] on div "Regresar" at bounding box center [453, 52] width 572 height 33
click at [217, 58] on span "Regresar" at bounding box center [231, 52] width 42 height 12
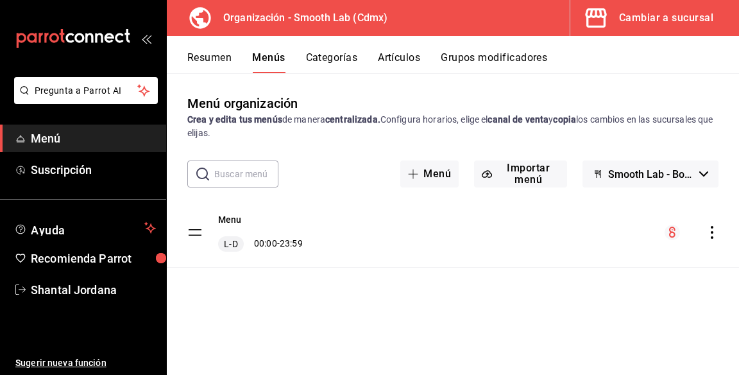
click at [718, 238] on icon "actions" at bounding box center [712, 232] width 13 height 13
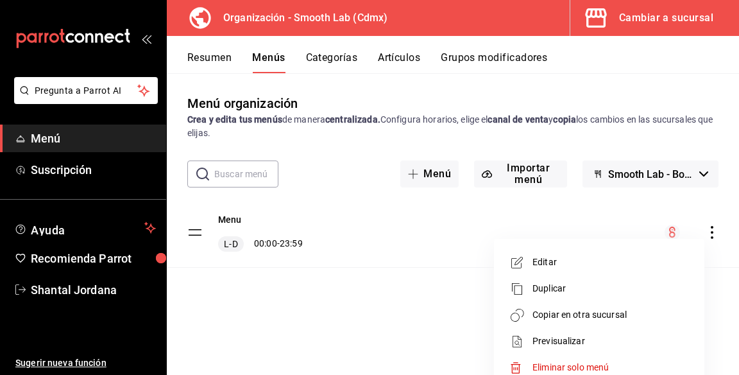
click at [417, 341] on div at bounding box center [369, 187] width 739 height 375
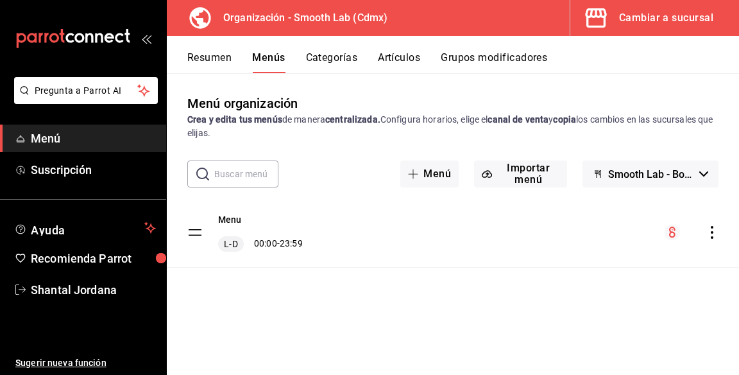
click at [33, 144] on span "Menú" at bounding box center [93, 138] width 125 height 17
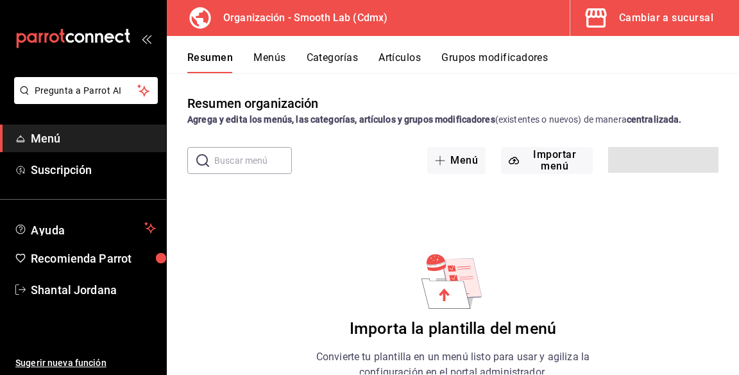
click at [16, 141] on icon "mailbox folders" at bounding box center [20, 138] width 10 height 10
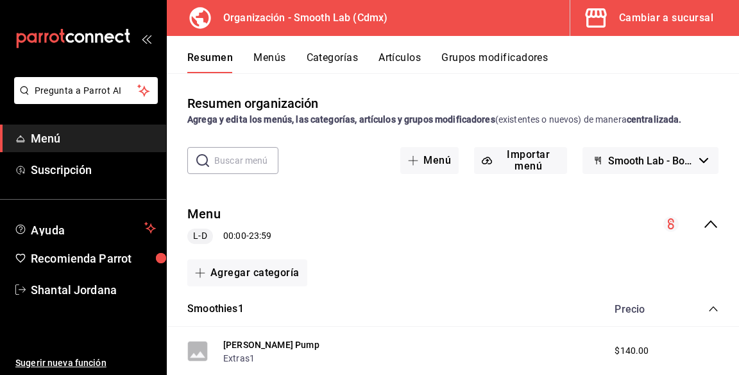
click at [417, 160] on icon "button" at bounding box center [414, 160] width 10 height 1
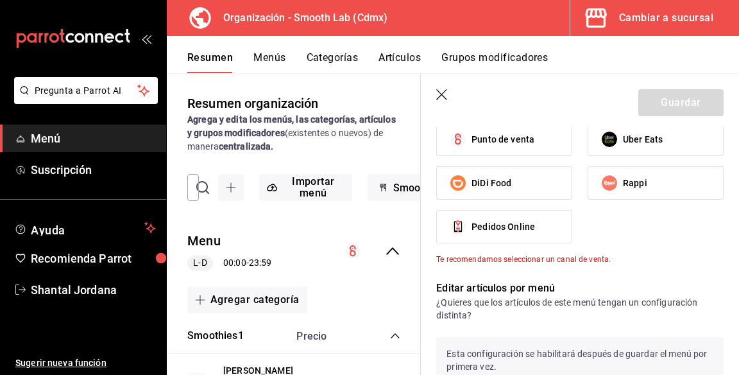
scroll to position [513, 0]
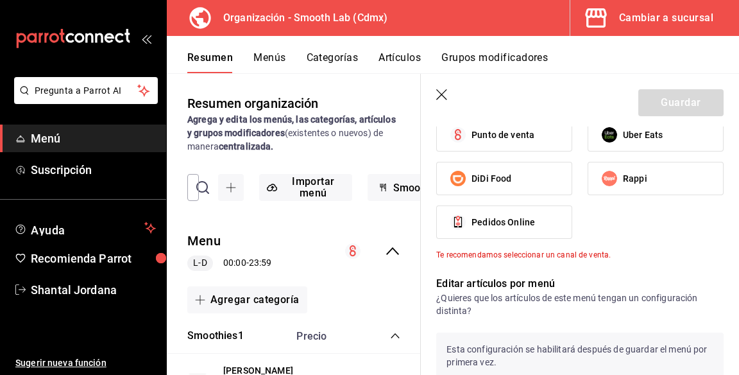
click at [440, 98] on icon "button" at bounding box center [442, 95] width 13 height 13
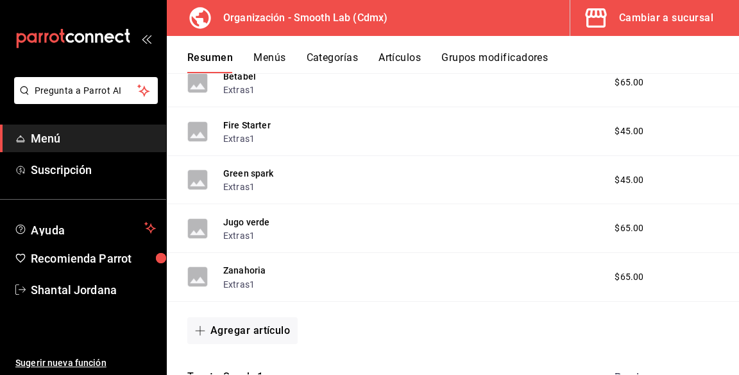
scroll to position [859, 0]
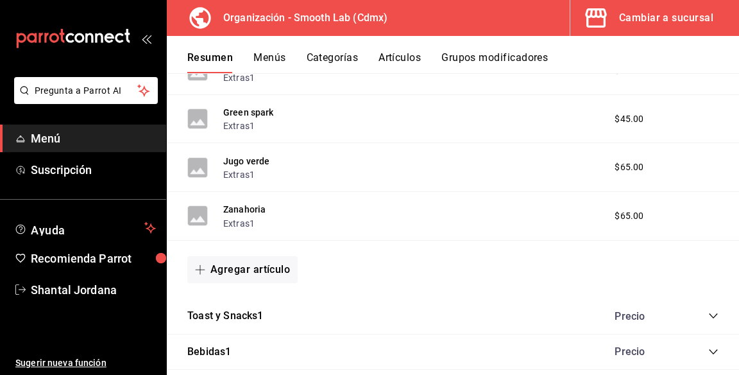
click at [284, 314] on div "Toast y Snacks1 Precio" at bounding box center [453, 316] width 572 height 36
click at [709, 311] on icon "collapse-category-row" at bounding box center [713, 316] width 10 height 10
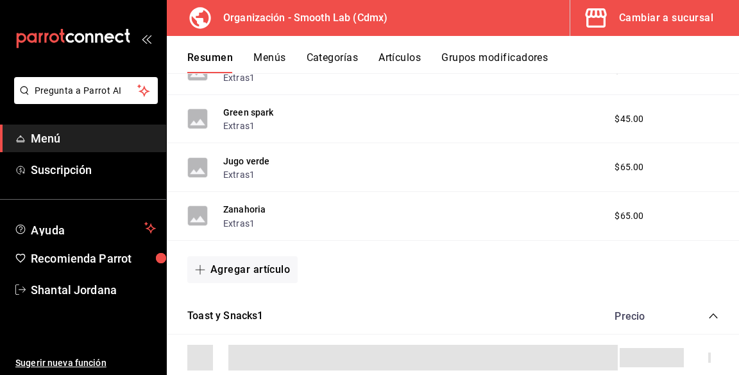
scroll to position [0, 0]
click at [712, 311] on icon "collapse-category-row" at bounding box center [713, 316] width 10 height 10
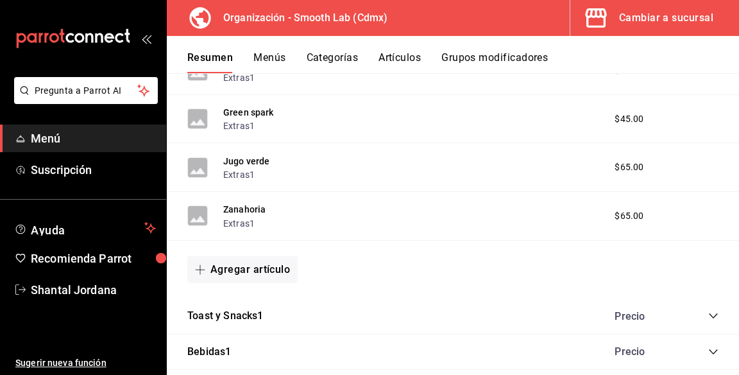
click at [710, 311] on icon "collapse-category-row" at bounding box center [713, 316] width 10 height 10
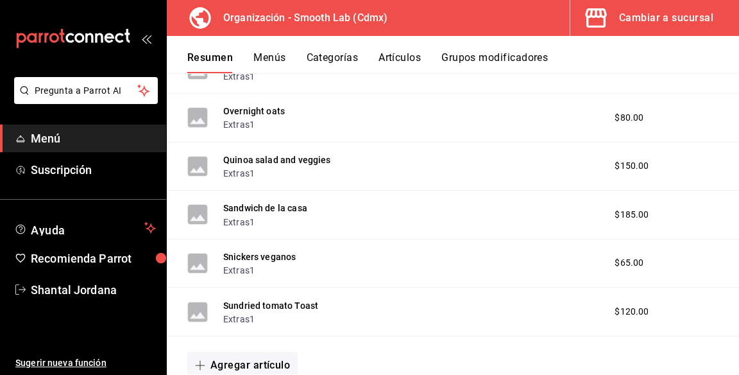
scroll to position [1293, 0]
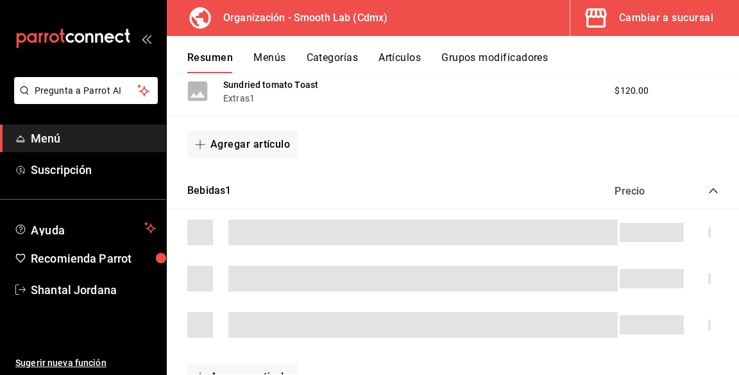
scroll to position [1546, 0]
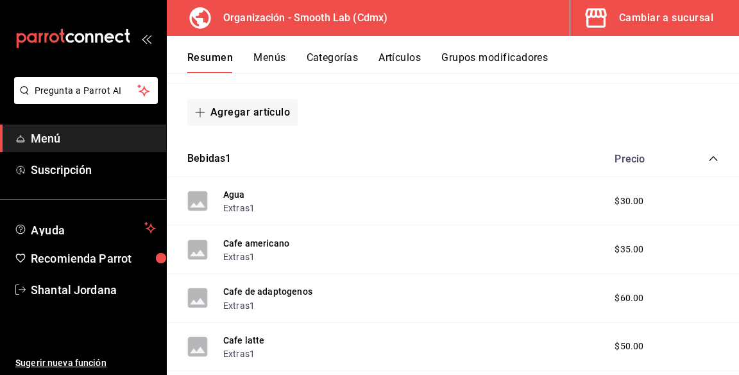
click at [615, 308] on div "Cafe de adaptogenos Extras1 $60.00" at bounding box center [453, 298] width 572 height 49
click at [630, 291] on span "$60.00" at bounding box center [629, 297] width 29 height 13
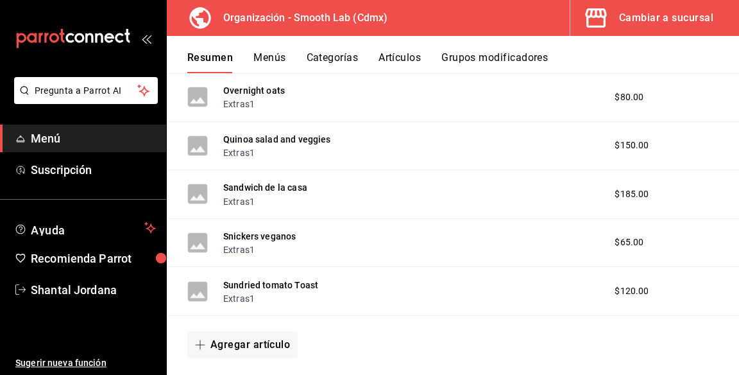
scroll to position [1207, 0]
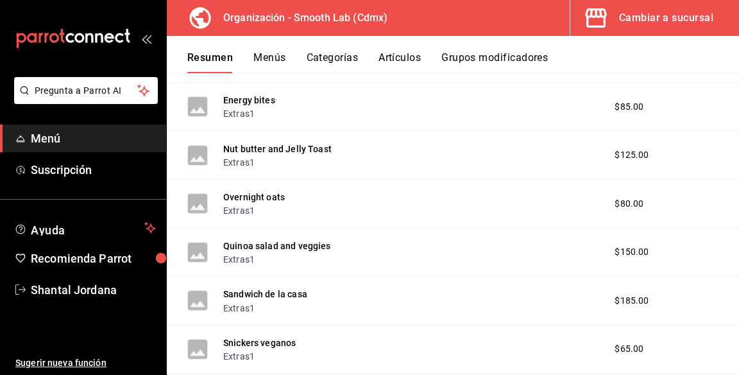
click at [235, 191] on button "Overnight oats" at bounding box center [254, 197] width 62 height 13
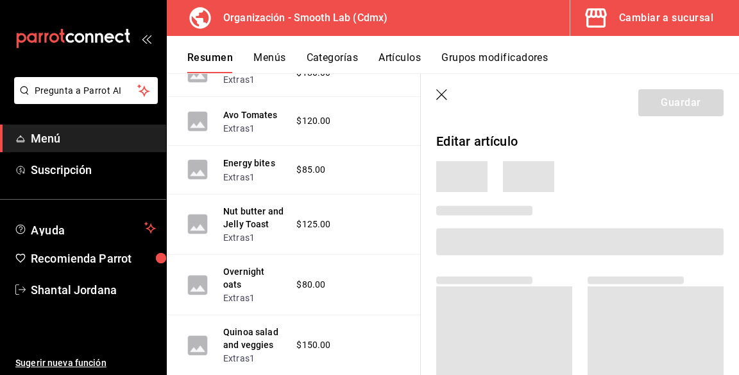
click at [266, 53] on button "Menús" at bounding box center [269, 62] width 32 height 22
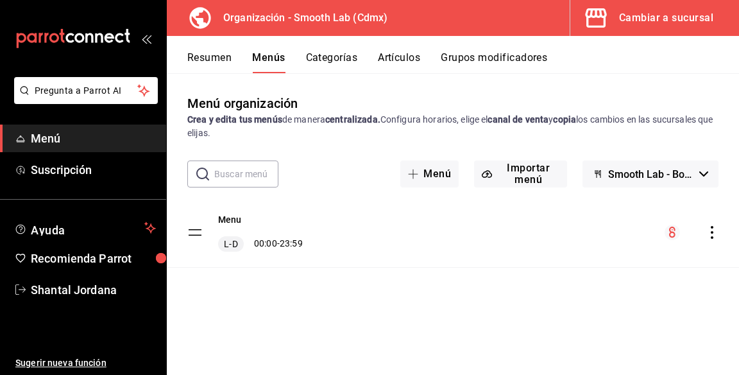
click at [508, 235] on div "Menu L-D 00:00 - 23:59" at bounding box center [453, 232] width 572 height 69
click at [545, 234] on div "Menu L-D 00:00 - 23:59" at bounding box center [453, 232] width 572 height 69
click at [389, 249] on div "Menu L-D 00:00 - 23:59" at bounding box center [453, 232] width 572 height 69
click at [228, 241] on span "L-D" at bounding box center [230, 243] width 19 height 13
click at [198, 237] on tbody "Menu L-D 00:00 - 23:59" at bounding box center [453, 233] width 572 height 70
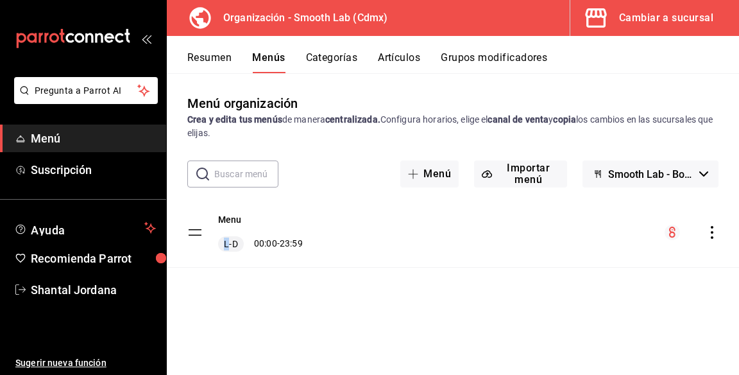
click at [198, 228] on tbody "Menu L-D 00:00 - 23:59" at bounding box center [453, 233] width 572 height 70
click at [368, 58] on div "Resumen Menús Categorías Artículos Grupos modificadores" at bounding box center [463, 62] width 552 height 22
click at [395, 60] on button "Artículos" at bounding box center [399, 62] width 42 height 22
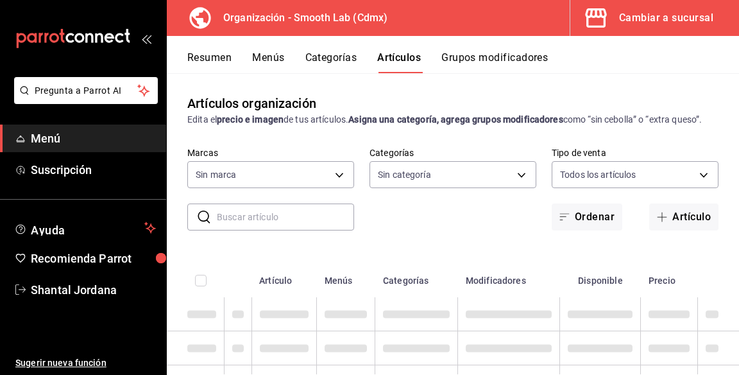
type input "43b18f3e-1ce4-4a2a-9044-325735f74df3"
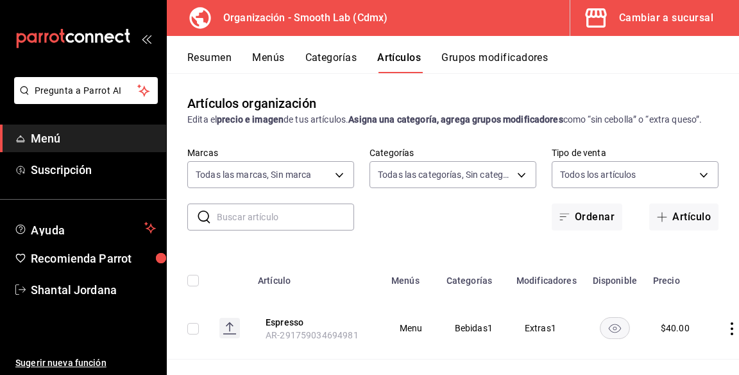
type input "8353ff09-45bd-48e0-9a8c-107fa6551aca,31105dd2-4014-4543-9449-45349bf90033,3ad23…"
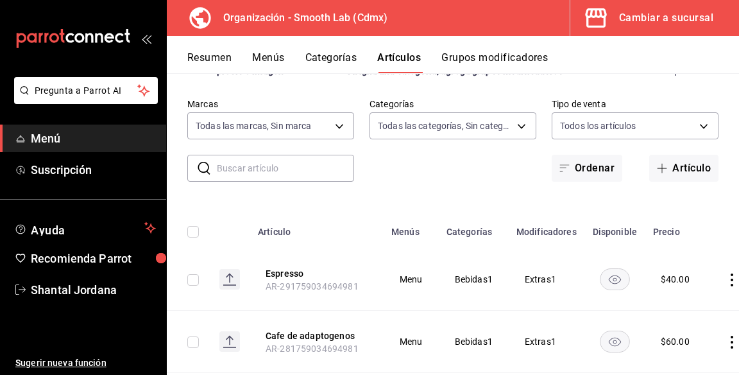
scroll to position [50, 0]
click at [699, 283] on td "$ 40.00" at bounding box center [677, 278] width 65 height 62
click at [618, 285] on rect "availability-product" at bounding box center [615, 277] width 30 height 21
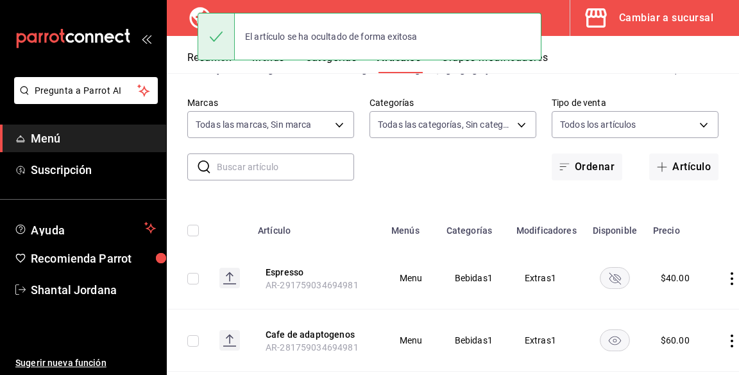
click at [613, 298] on td at bounding box center [614, 278] width 61 height 62
click at [623, 278] on rect "availability-product" at bounding box center [615, 277] width 30 height 21
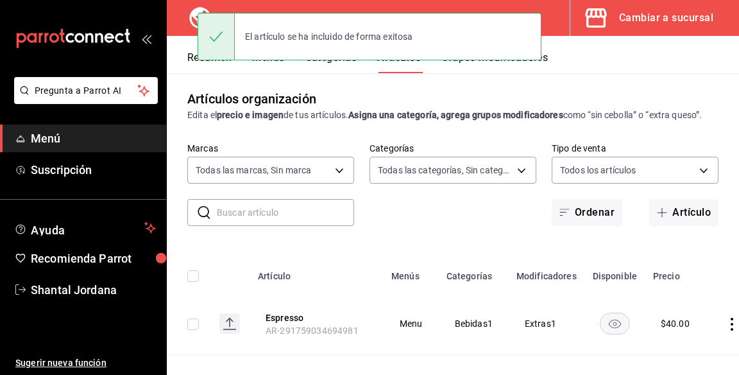
scroll to position [0, 0]
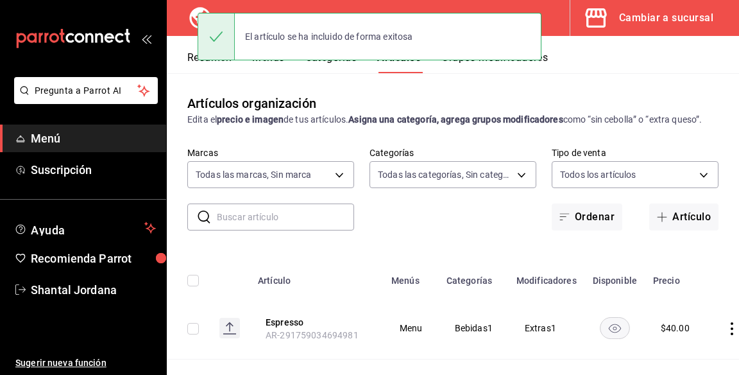
click at [568, 68] on div "Resumen Menús Categorías Artículos Grupos modificadores" at bounding box center [463, 62] width 552 height 22
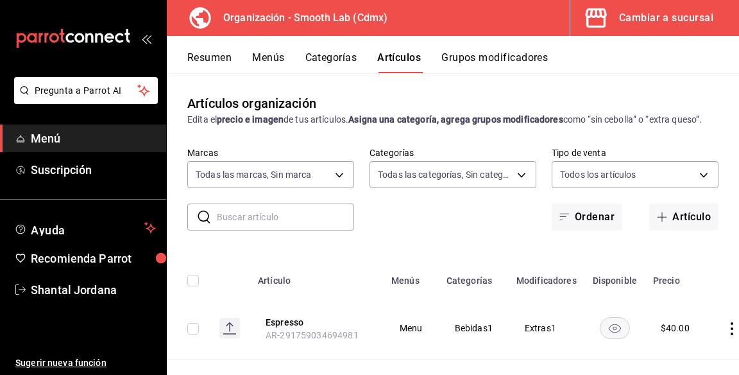
click at [536, 63] on button "Grupos modificadores" at bounding box center [494, 62] width 106 height 22
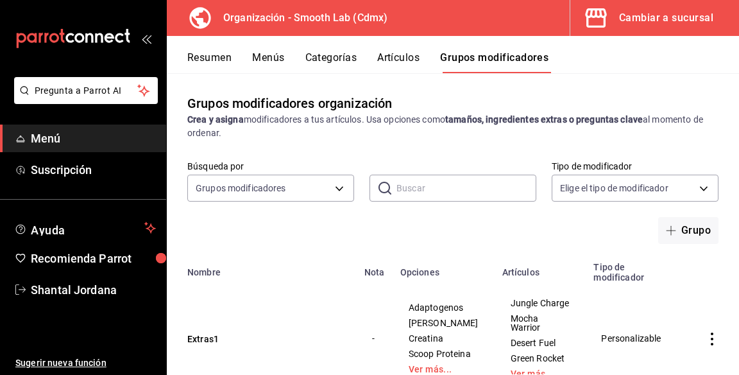
click at [51, 302] on link "Shantal Jordana" at bounding box center [83, 290] width 166 height 28
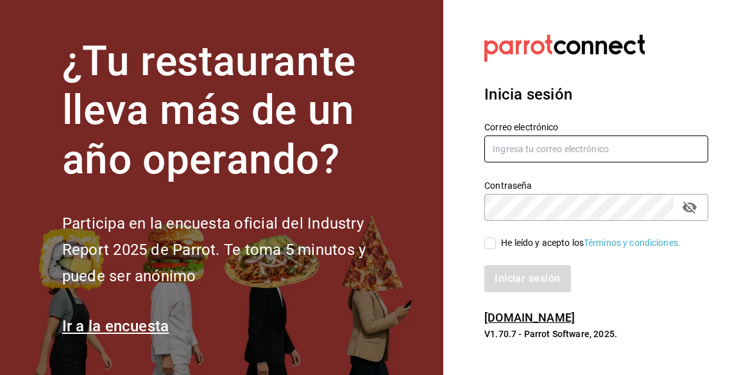
click at [563, 162] on input "text" at bounding box center [596, 148] width 224 height 27
type input "shannjb@gmail.com"
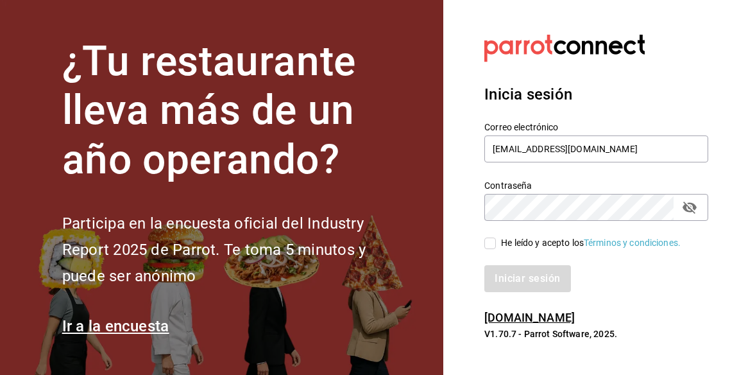
click at [484, 249] on input "He leído y acepto los Términos y condiciones." at bounding box center [490, 243] width 12 height 12
checkbox input "true"
click at [538, 292] on button "Iniciar sesión" at bounding box center [527, 278] width 87 height 27
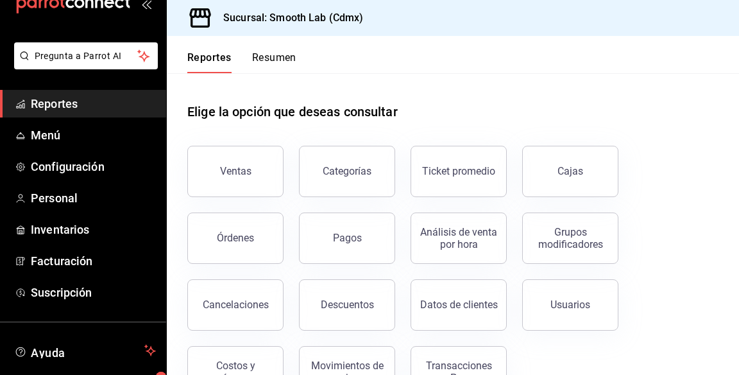
scroll to position [20, 0]
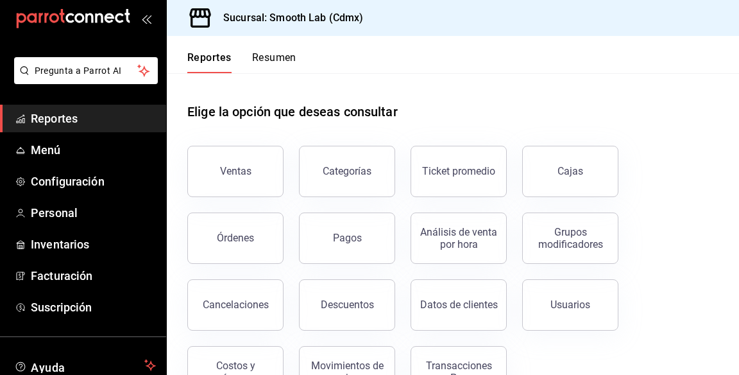
click at [293, 56] on button "Resumen" at bounding box center [274, 62] width 44 height 22
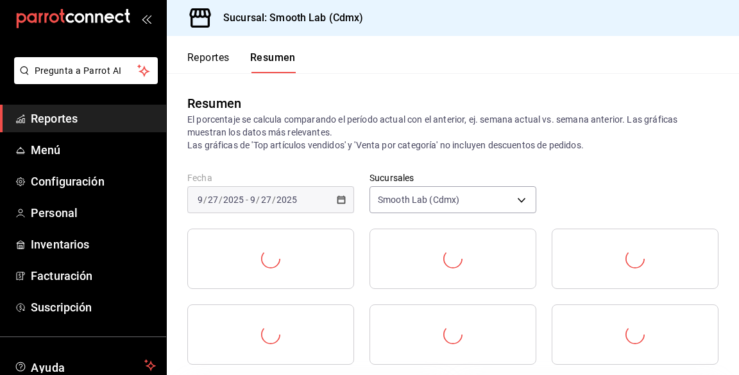
click at [102, 67] on span "Pregunta a Parrot AI" at bounding box center [86, 70] width 103 height 13
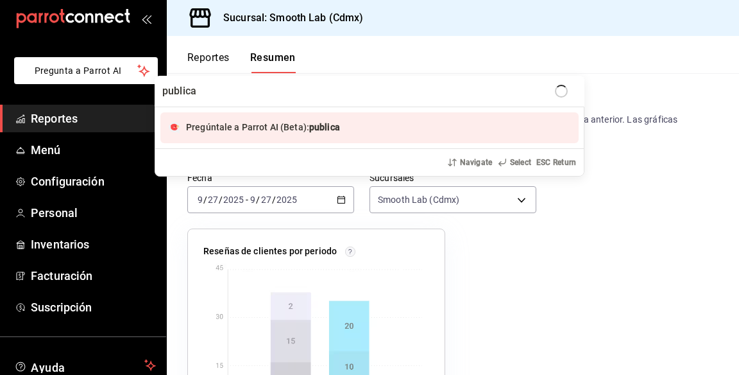
type input "publicar"
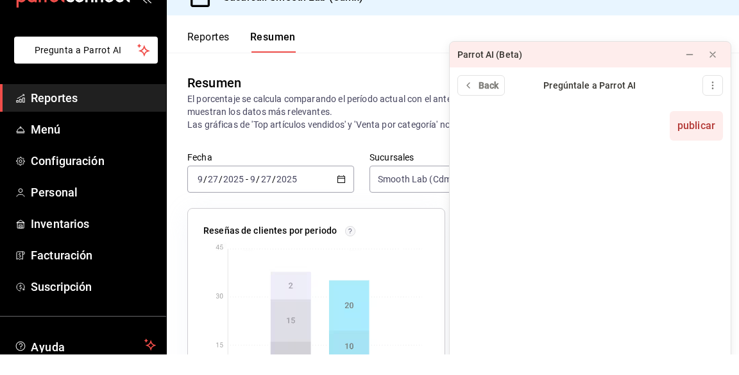
scroll to position [62, 0]
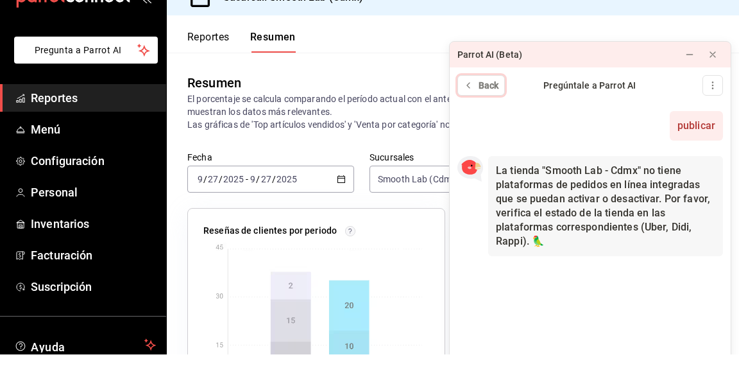
click at [487, 99] on span "Back" at bounding box center [489, 105] width 21 height 13
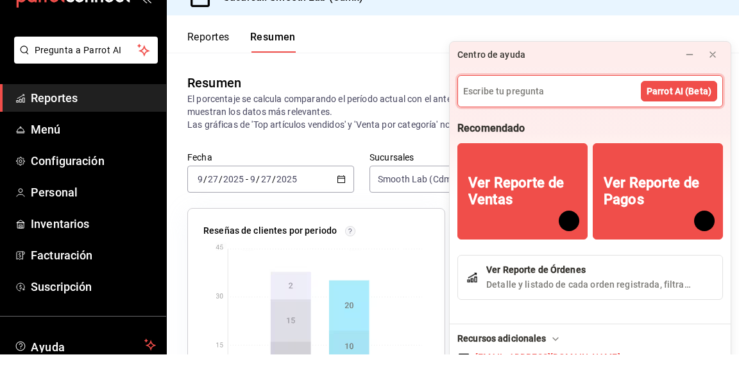
click at [414, 173] on label "Sucursales" at bounding box center [453, 177] width 167 height 9
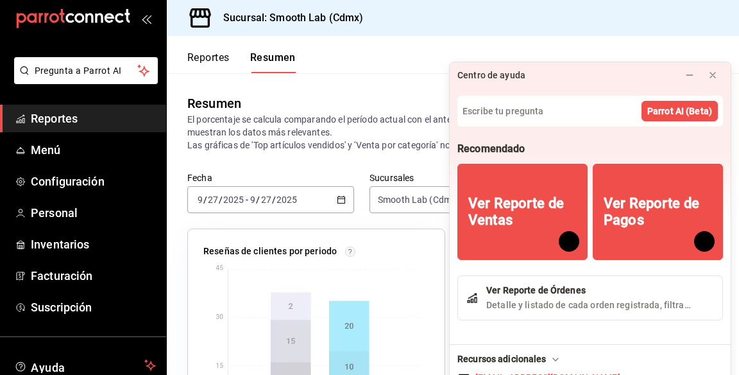
click at [69, 136] on link "Menú" at bounding box center [83, 150] width 166 height 28
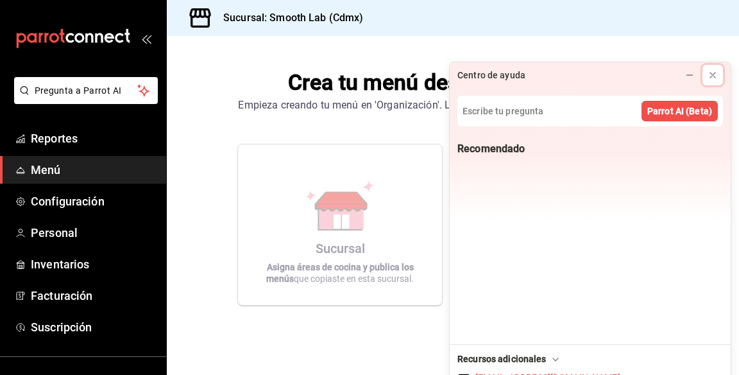
click at [716, 70] on icon at bounding box center [713, 75] width 10 height 10
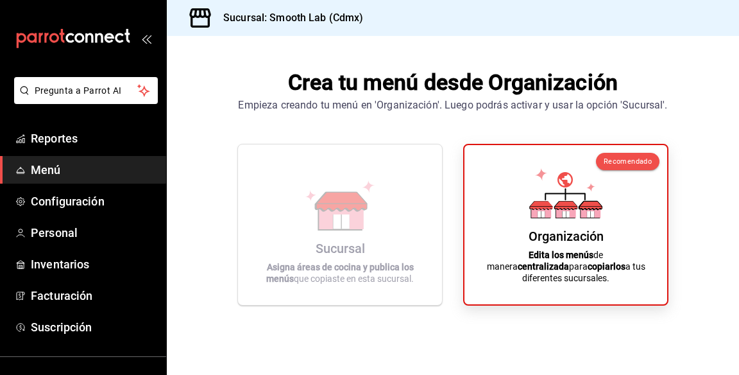
click at [574, 201] on div "Organización Edita los menús de manera centralizada para copiarlos a tus difere…" at bounding box center [566, 224] width 172 height 139
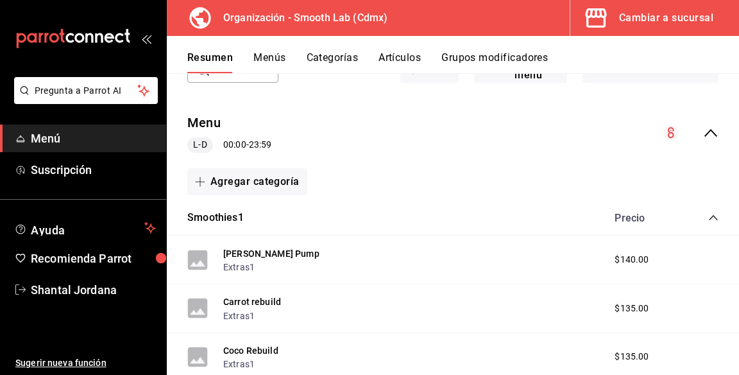
scroll to position [90, 0]
click at [264, 56] on button "Menús" at bounding box center [269, 62] width 32 height 22
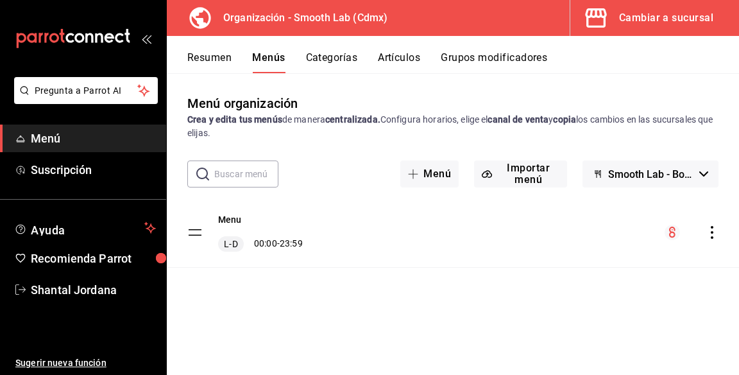
click at [198, 238] on tbody "Menu L-D 00:00 - 23:59" at bounding box center [453, 233] width 572 height 70
click at [189, 229] on tbody "Menu L-D 00:00 - 23:59" at bounding box center [453, 233] width 572 height 70
click at [196, 235] on tbody "Menu L-D 00:00 - 23:59" at bounding box center [453, 233] width 572 height 70
click at [711, 234] on icon "actions" at bounding box center [712, 232] width 13 height 13
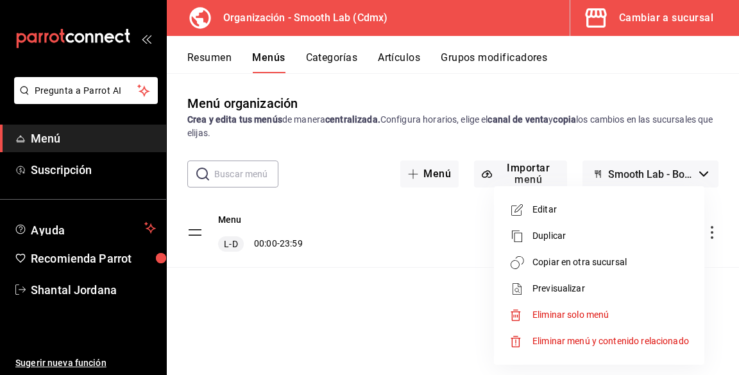
click at [545, 288] on span "Previsualizar" at bounding box center [610, 288] width 157 height 13
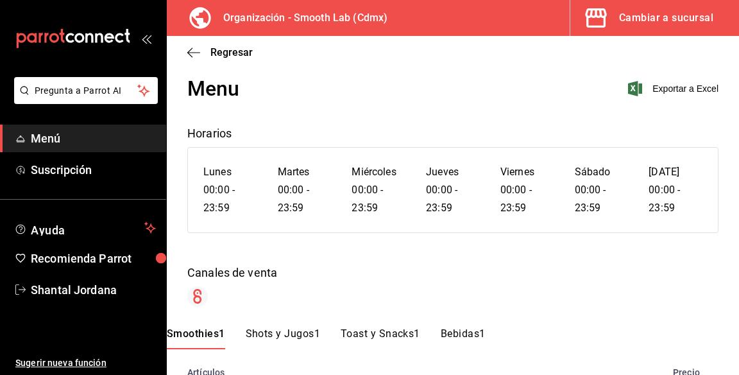
click at [296, 336] on button "Shots y Jugos1" at bounding box center [283, 338] width 74 height 22
click at [403, 334] on button "Toast y Snacks1" at bounding box center [380, 338] width 80 height 22
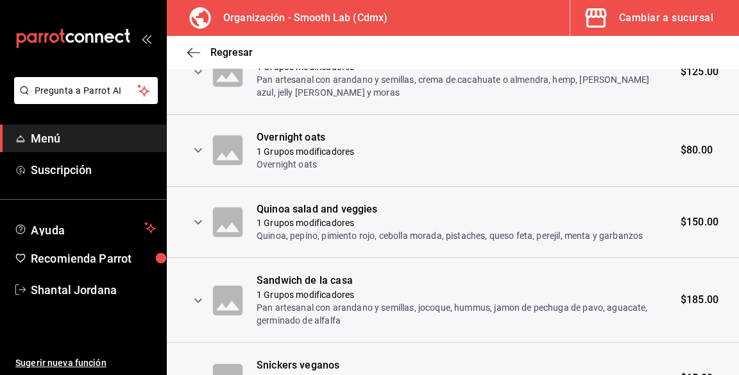
scroll to position [605, 0]
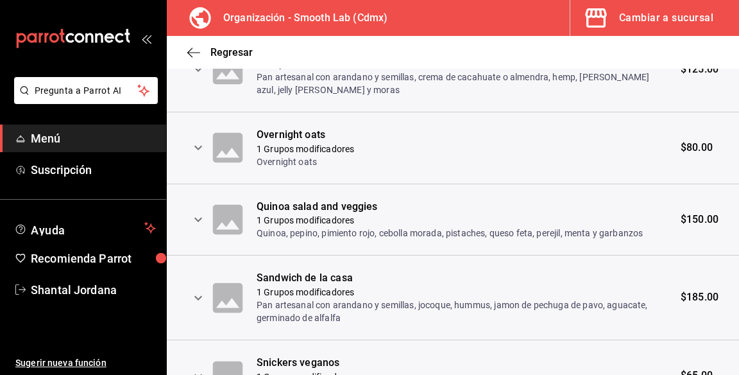
click at [194, 222] on icon "expand row" at bounding box center [198, 219] width 15 height 15
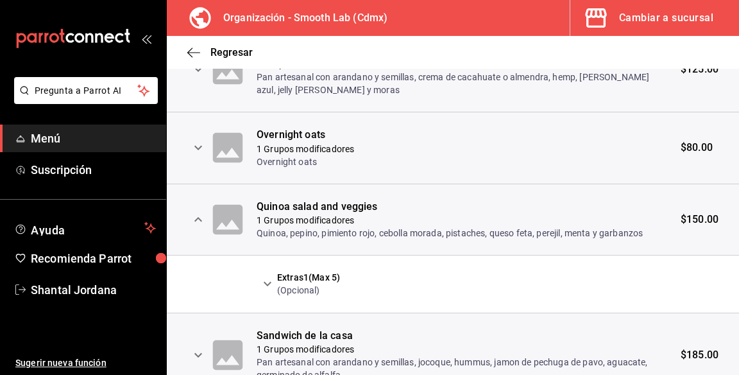
click at [260, 278] on icon "expand row" at bounding box center [267, 283] width 15 height 15
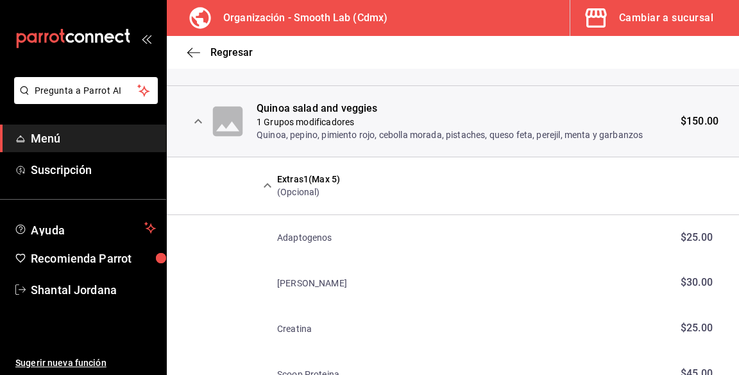
scroll to position [703, 0]
click at [284, 196] on p "(Opcional)" at bounding box center [308, 191] width 63 height 13
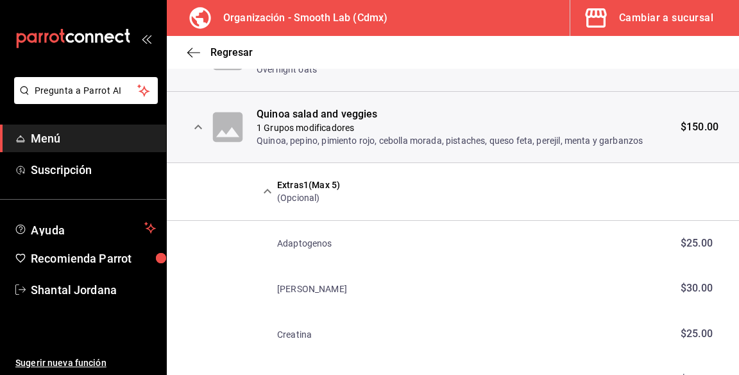
click at [277, 198] on p "(Opcional)" at bounding box center [308, 197] width 63 height 13
click at [271, 201] on div at bounding box center [267, 191] width 21 height 22
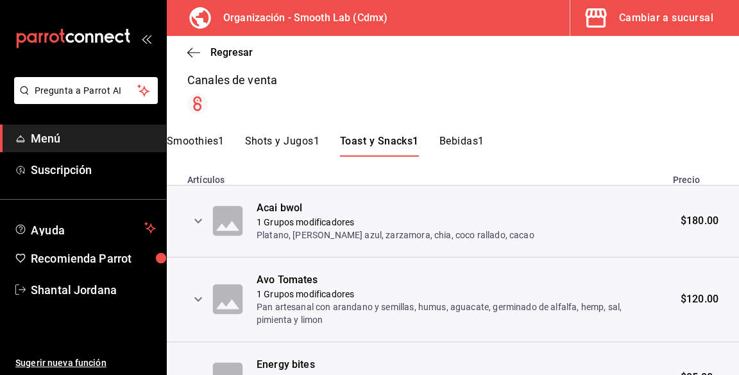
scroll to position [0, 0]
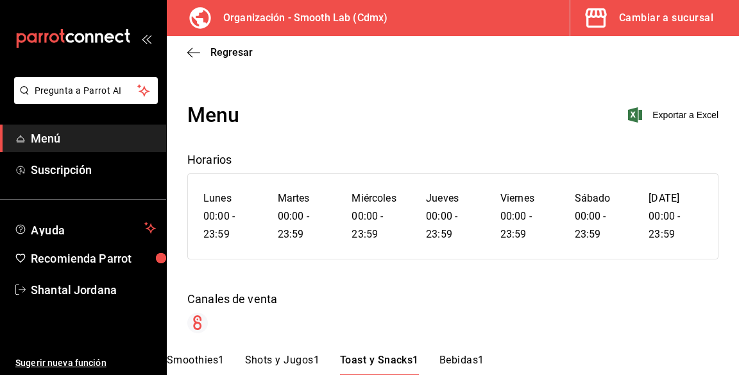
click at [477, 363] on button "Bebidas1" at bounding box center [461, 364] width 45 height 22
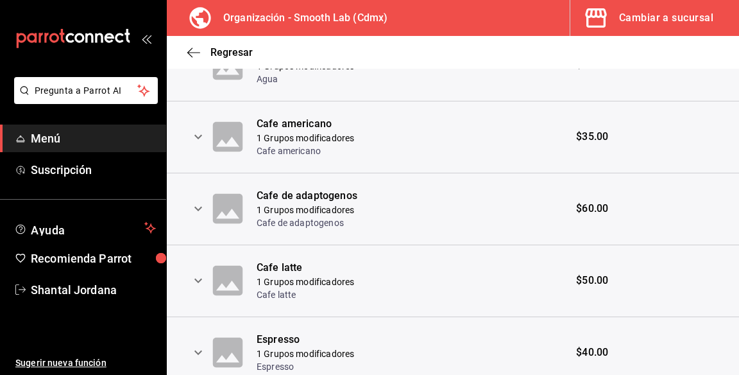
scroll to position [382, 0]
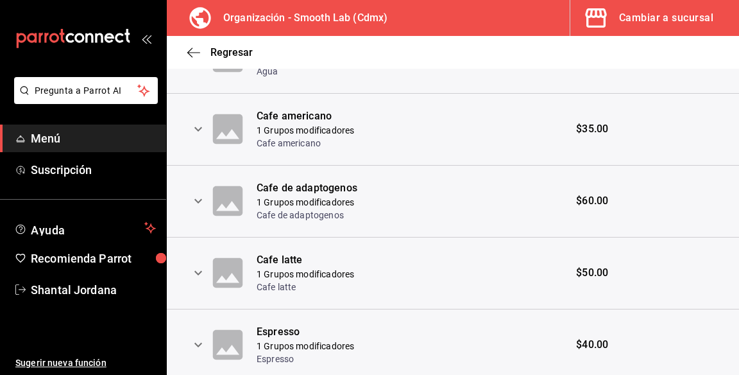
click at [223, 273] on icon at bounding box center [228, 273] width 30 height 30
click at [195, 274] on icon "expand row" at bounding box center [198, 272] width 15 height 15
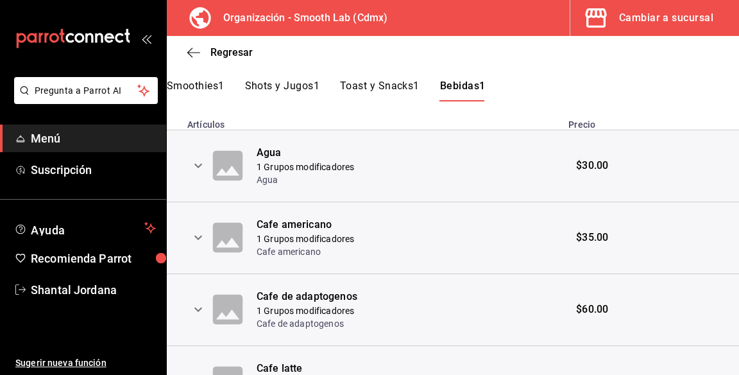
scroll to position [0, 0]
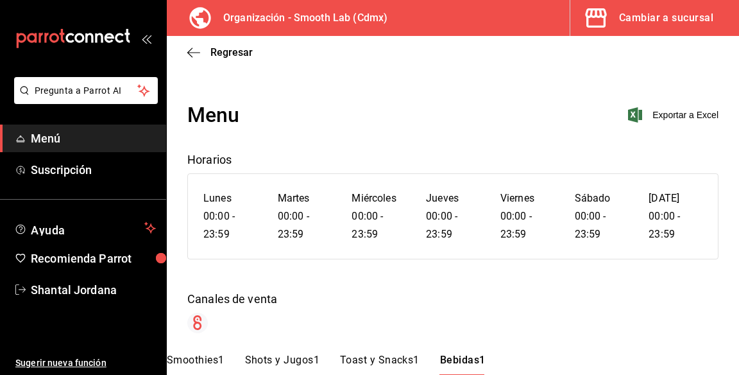
click at [222, 56] on span "Regresar" at bounding box center [231, 52] width 42 height 12
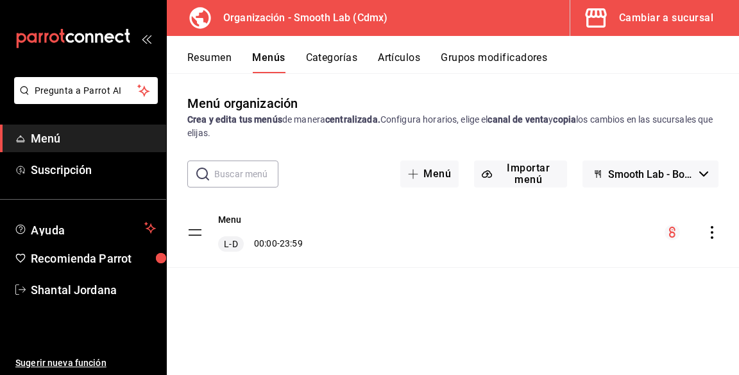
click at [318, 71] on button "Categorías" at bounding box center [332, 62] width 52 height 22
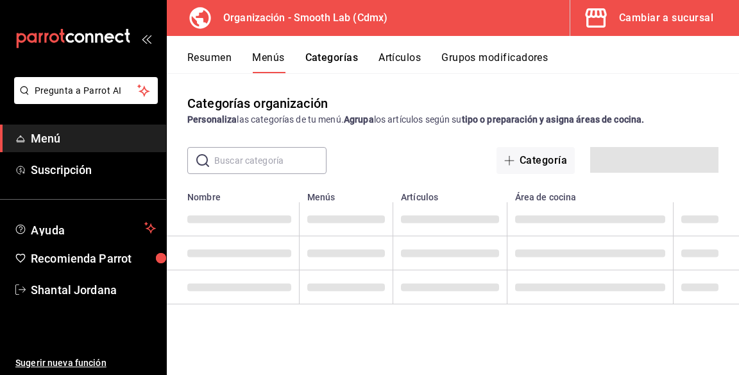
click at [336, 53] on button "Categorías" at bounding box center [331, 62] width 53 height 22
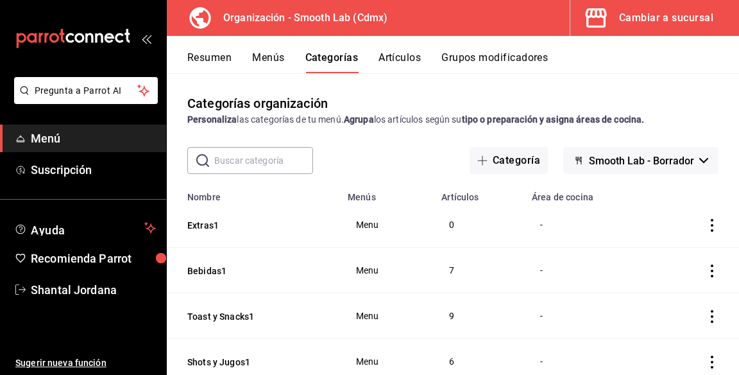
click at [592, 225] on div "-" at bounding box center [590, 224] width 101 height 14
click at [364, 225] on span "Menu" at bounding box center [387, 224] width 62 height 9
click at [371, 229] on span "Menu" at bounding box center [387, 224] width 62 height 9
click at [374, 228] on span "Menu" at bounding box center [387, 224] width 62 height 9
click at [712, 225] on icon "actions" at bounding box center [712, 225] width 3 height 13
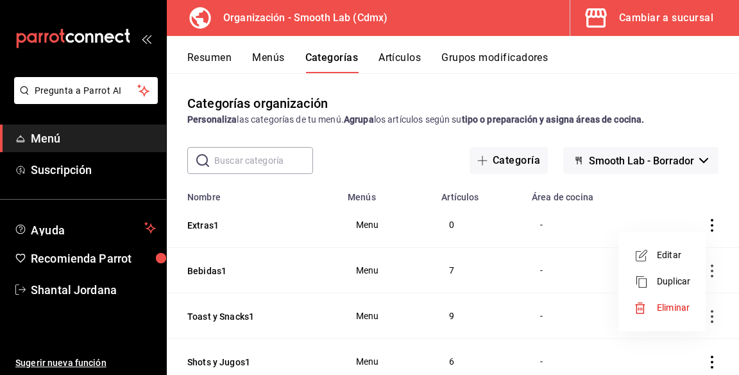
click at [663, 307] on span "Eliminar" at bounding box center [673, 307] width 33 height 10
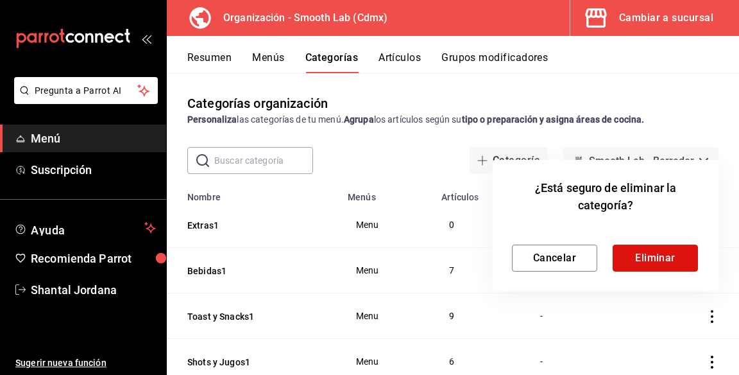
click at [657, 262] on button "Eliminar" at bounding box center [655, 257] width 85 height 27
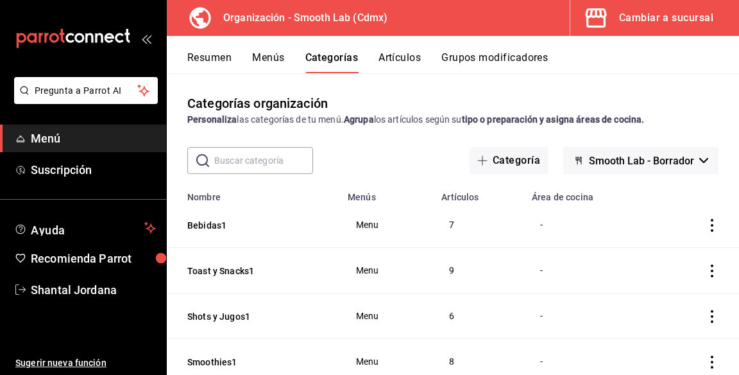
click at [273, 72] on button "Menús" at bounding box center [268, 62] width 32 height 22
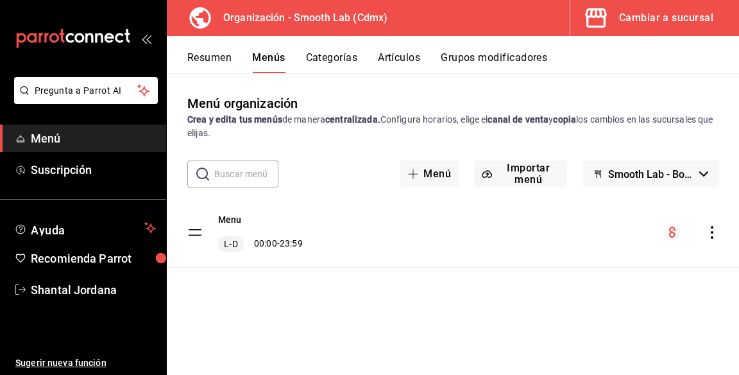
click at [204, 60] on button "Resumen" at bounding box center [209, 62] width 44 height 22
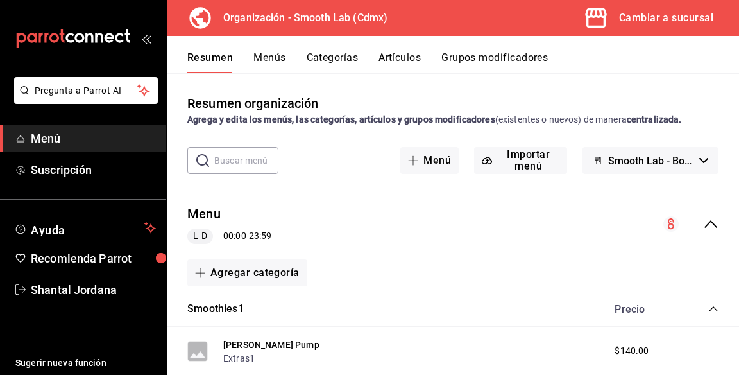
click at [314, 54] on button "Categorías" at bounding box center [333, 62] width 52 height 22
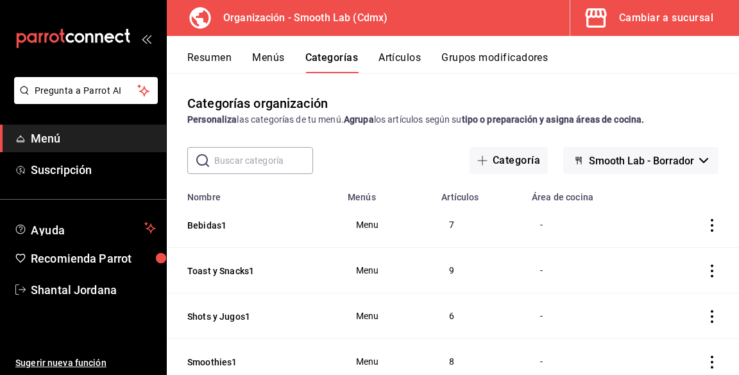
click at [372, 228] on span "Menu" at bounding box center [387, 224] width 62 height 9
click at [391, 293] on td "Menu" at bounding box center [387, 316] width 94 height 46
click at [641, 158] on span "Smooth Lab - Borrador" at bounding box center [641, 161] width 105 height 12
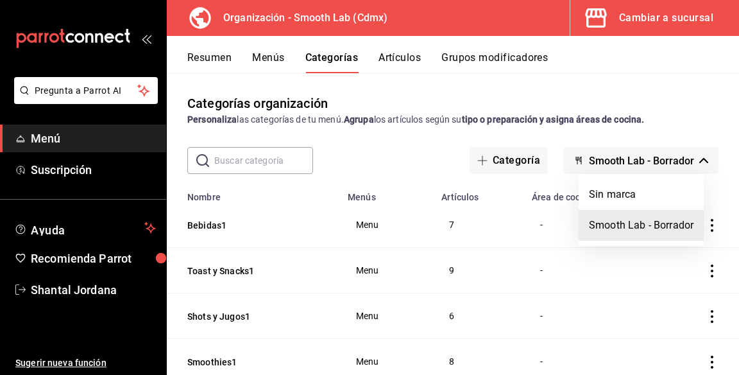
click at [639, 227] on li "Smooth Lab - Borrador" at bounding box center [641, 225] width 125 height 31
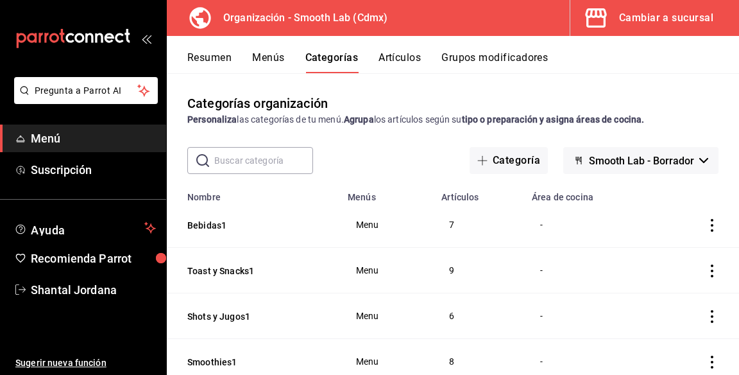
click at [124, 291] on span "Shantal Jordana" at bounding box center [93, 289] width 125 height 17
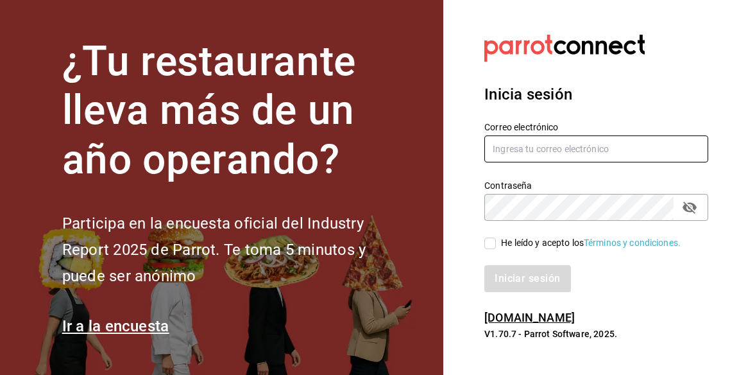
click at [565, 162] on input "text" at bounding box center [596, 148] width 224 height 27
type input "shannjb@gmail.com"
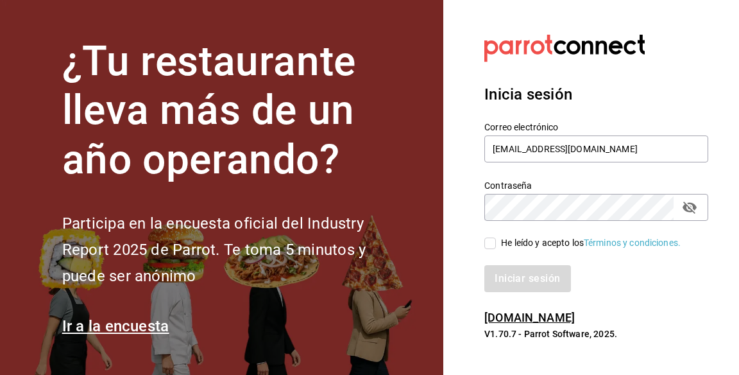
click at [495, 249] on input "He leído y acepto los Términos y condiciones." at bounding box center [490, 243] width 12 height 12
checkbox input "true"
click at [524, 292] on button "Iniciar sesión" at bounding box center [527, 278] width 87 height 27
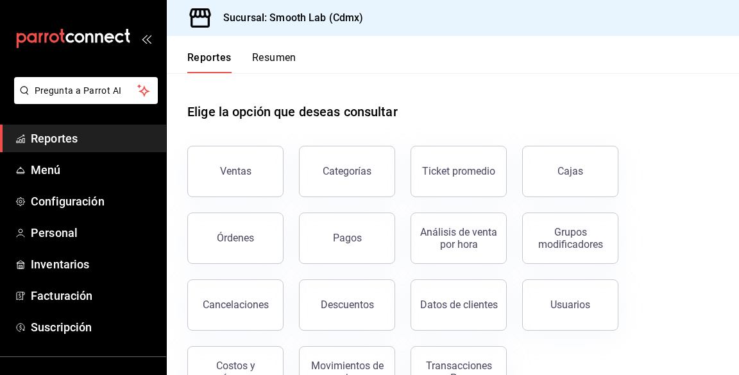
click at [82, 163] on span "Menú" at bounding box center [93, 169] width 125 height 17
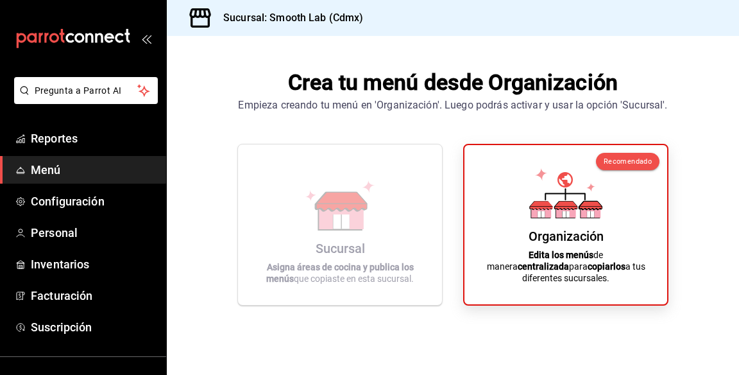
click at [553, 264] on div "Organización Edita los menús de manera centralizada para copiarlos a tus difere…" at bounding box center [566, 224] width 172 height 139
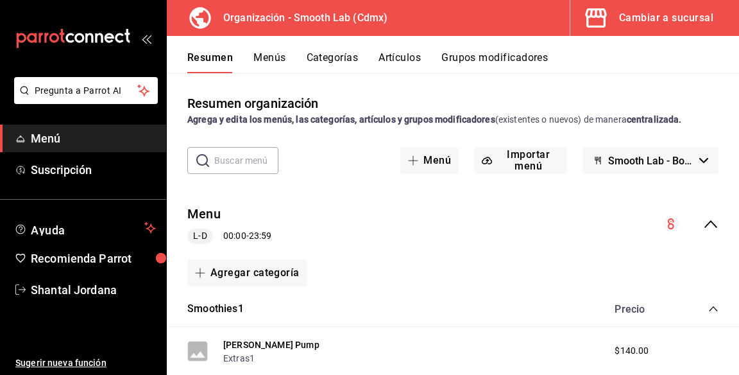
click at [144, 41] on icon "open_drawer_menu" at bounding box center [146, 38] width 10 height 10
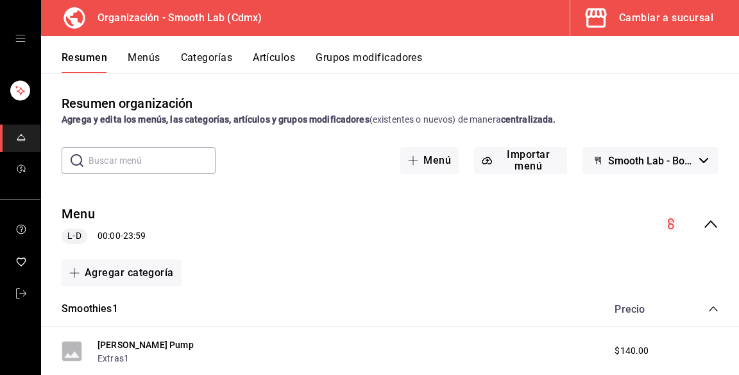
click at [17, 38] on icon "open drawer" at bounding box center [20, 38] width 10 height 10
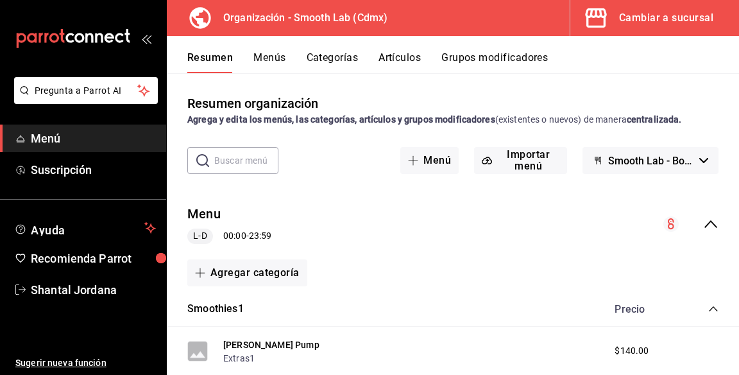
click at [149, 41] on icon "open_drawer_menu" at bounding box center [146, 38] width 10 height 10
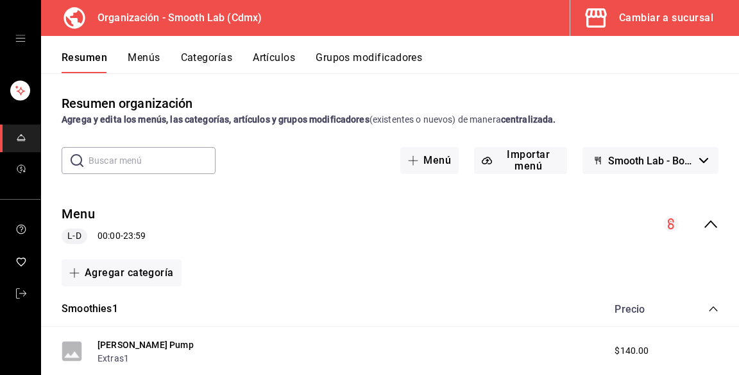
click at [25, 144] on span "mailbox folders" at bounding box center [21, 138] width 10 height 17
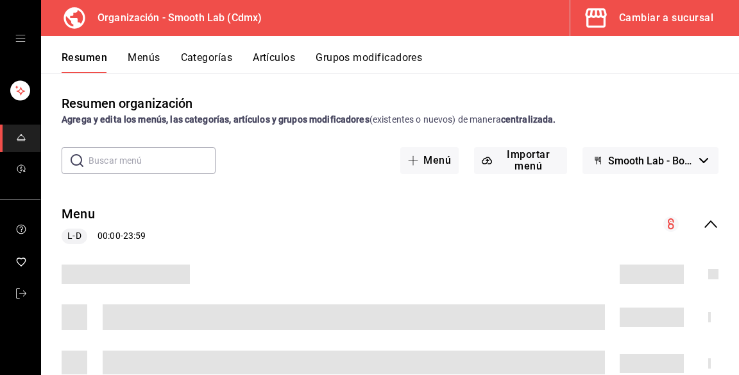
click at [22, 38] on icon "open drawer" at bounding box center [20, 38] width 10 height 10
